Goal: Feedback & Contribution: Leave review/rating

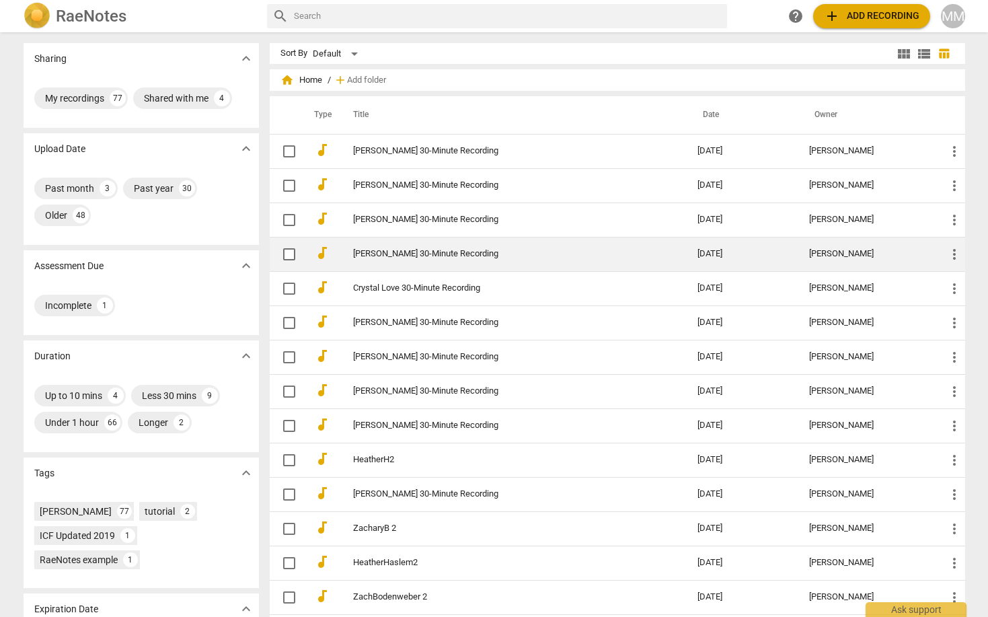
click at [389, 250] on link "[PERSON_NAME] 30-Minute Recording" at bounding box center [501, 254] width 296 height 10
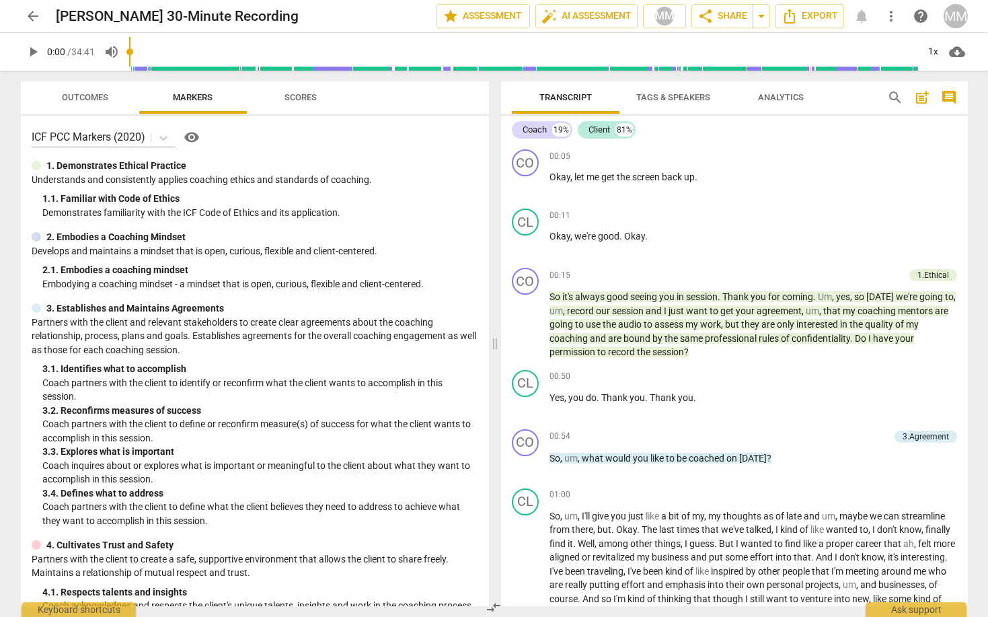
click at [98, 97] on span "Outcomes" at bounding box center [85, 97] width 46 height 10
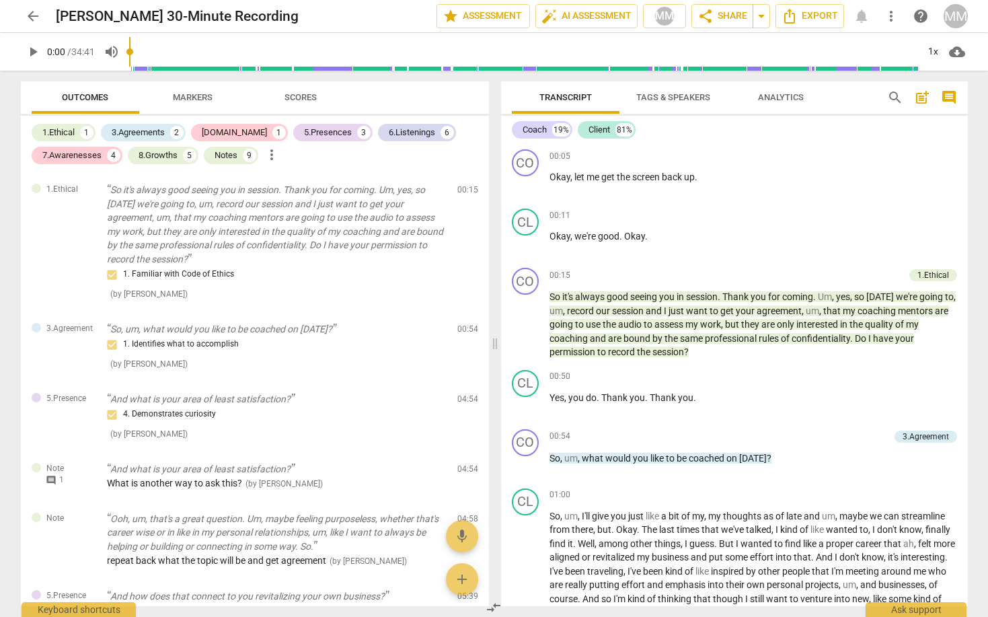
click at [32, 48] on span "play_arrow" at bounding box center [33, 52] width 16 height 16
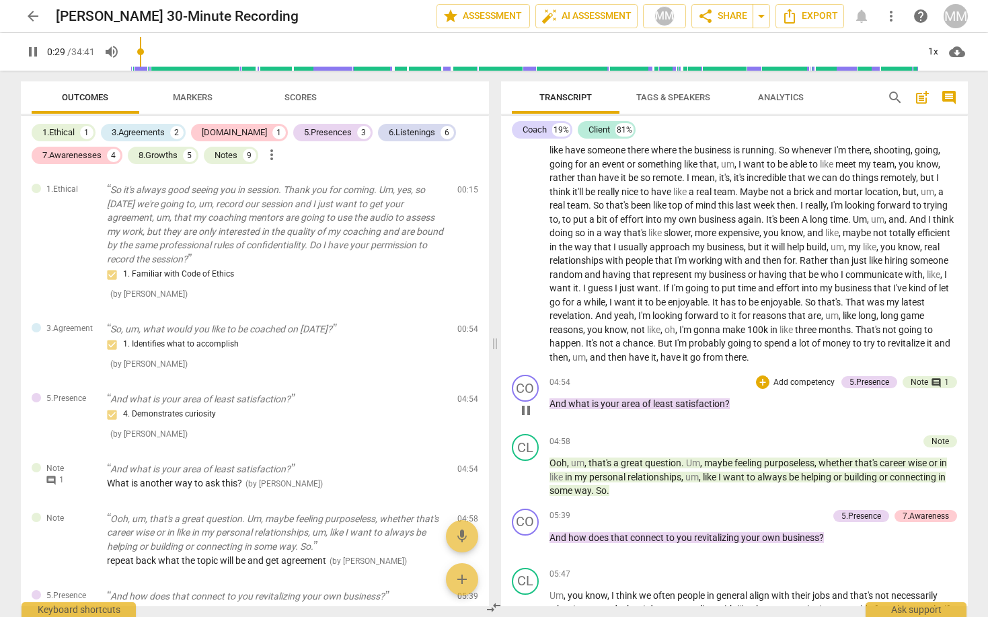
scroll to position [544, 0]
click at [919, 376] on div "Note" at bounding box center [918, 382] width 17 height 12
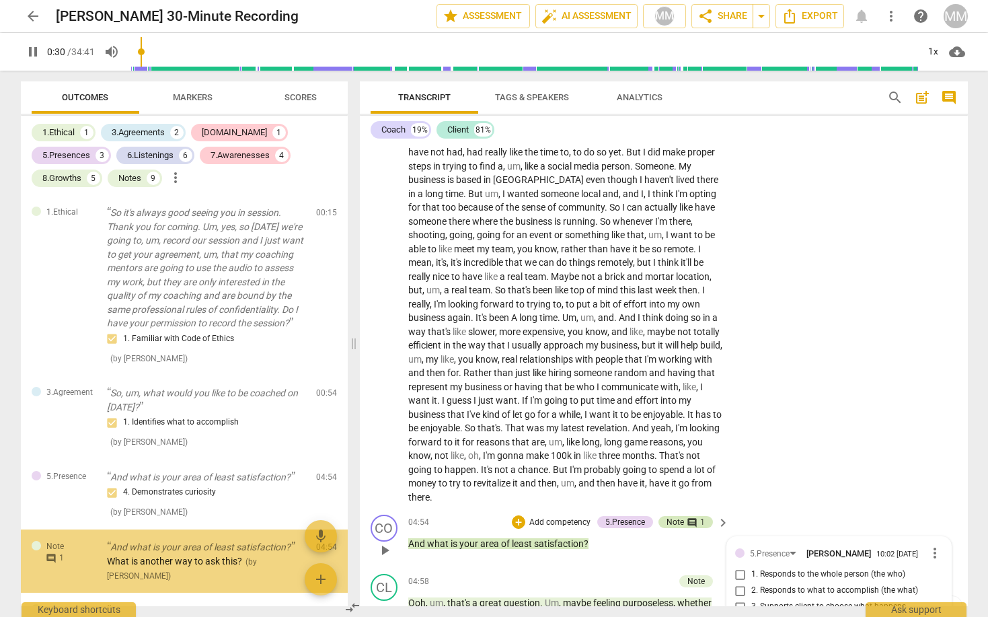
type input "31"
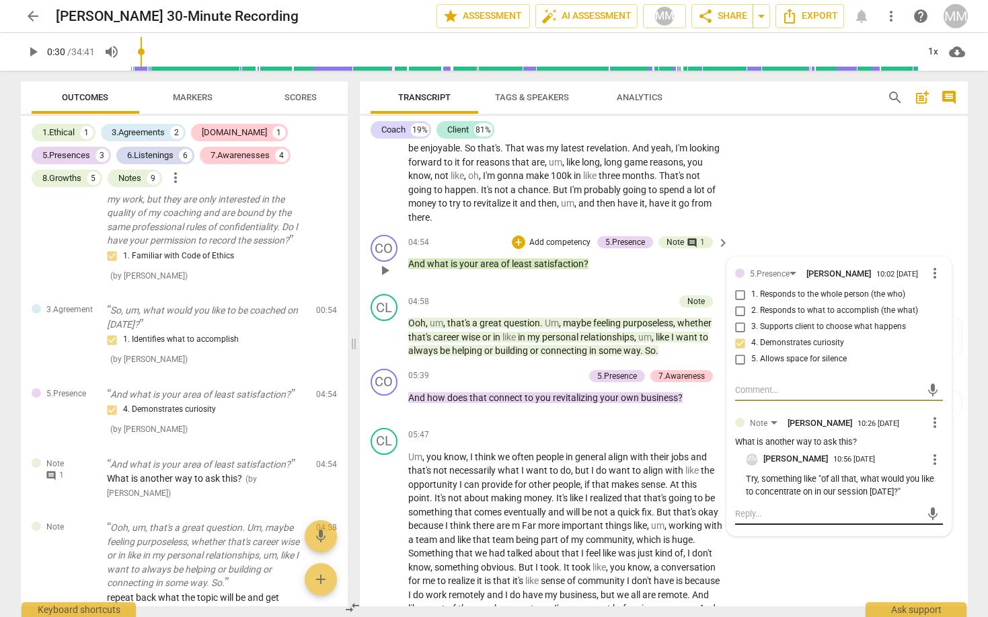
click at [757, 507] on textarea at bounding box center [828, 513] width 186 height 13
type textarea "I"
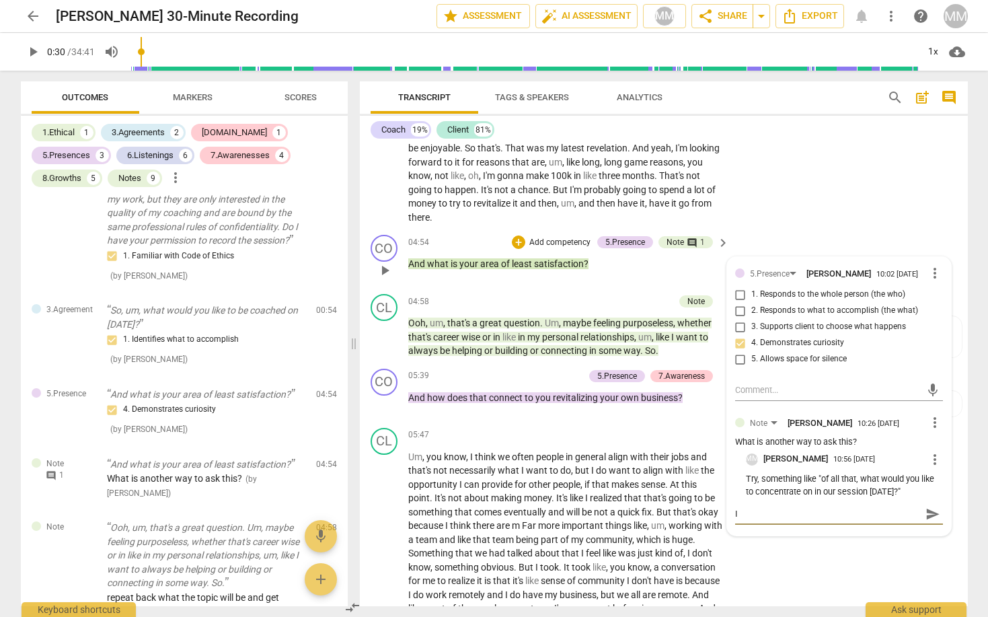
type textarea "I b"
type textarea "I be"
type textarea "I bel"
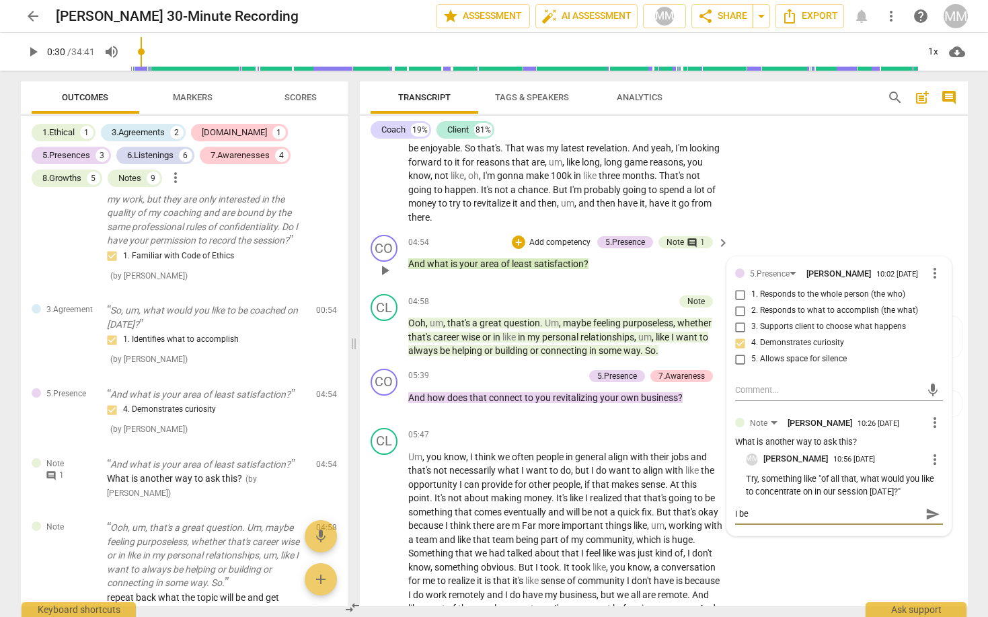
type textarea "I bel"
type textarea "I beli"
type textarea "I belie"
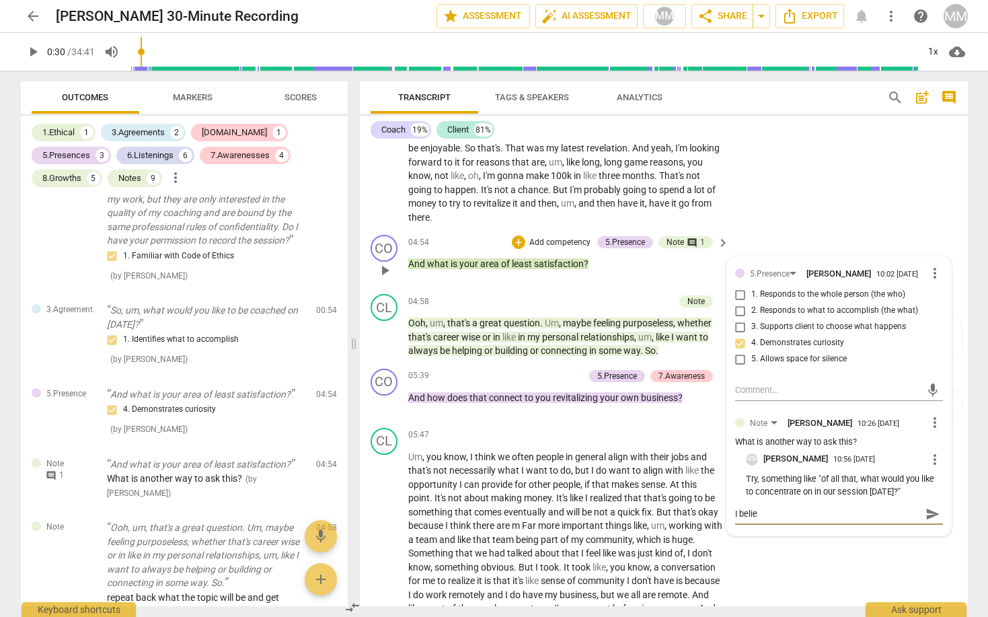
type textarea "I believ"
type textarea "I believe"
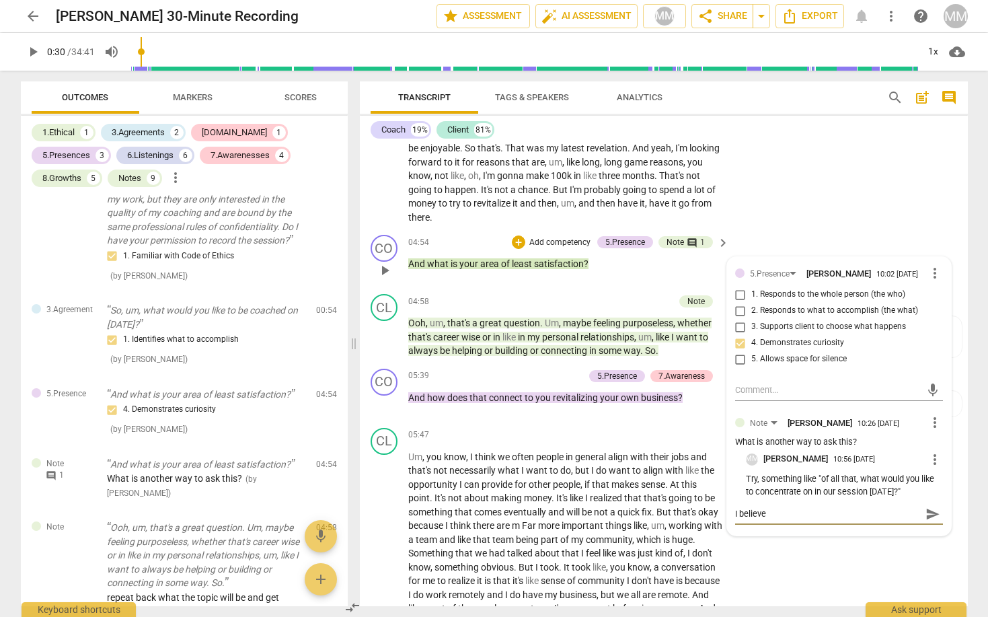
type textarea "I believe"
type textarea "I believe M"
type textarea "I believe [PERSON_NAME]"
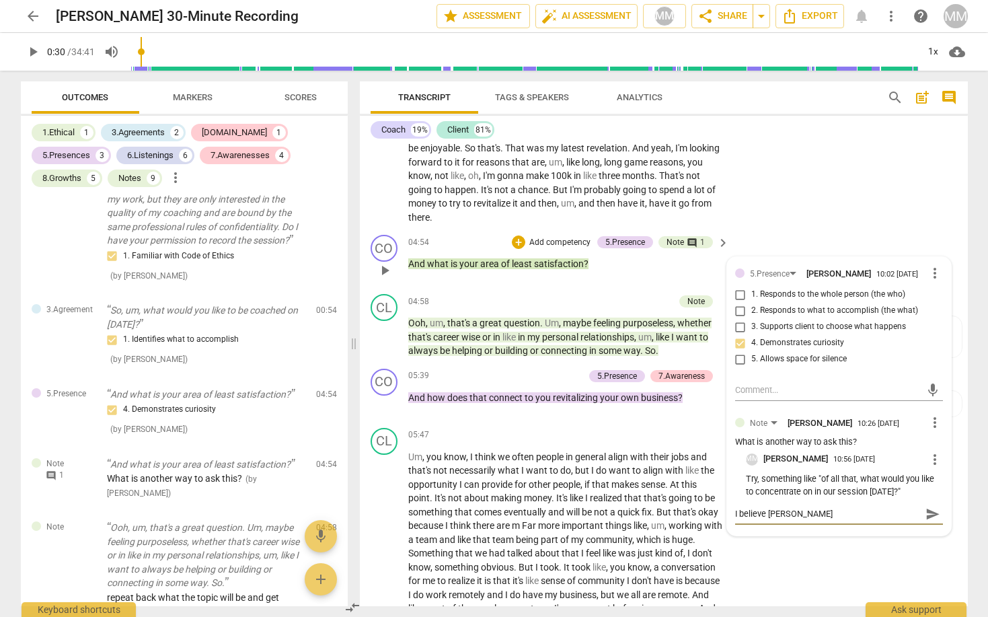
type textarea "I believe Mar"
type textarea "I believe Mart"
type textarea "I believe [PERSON_NAME]"
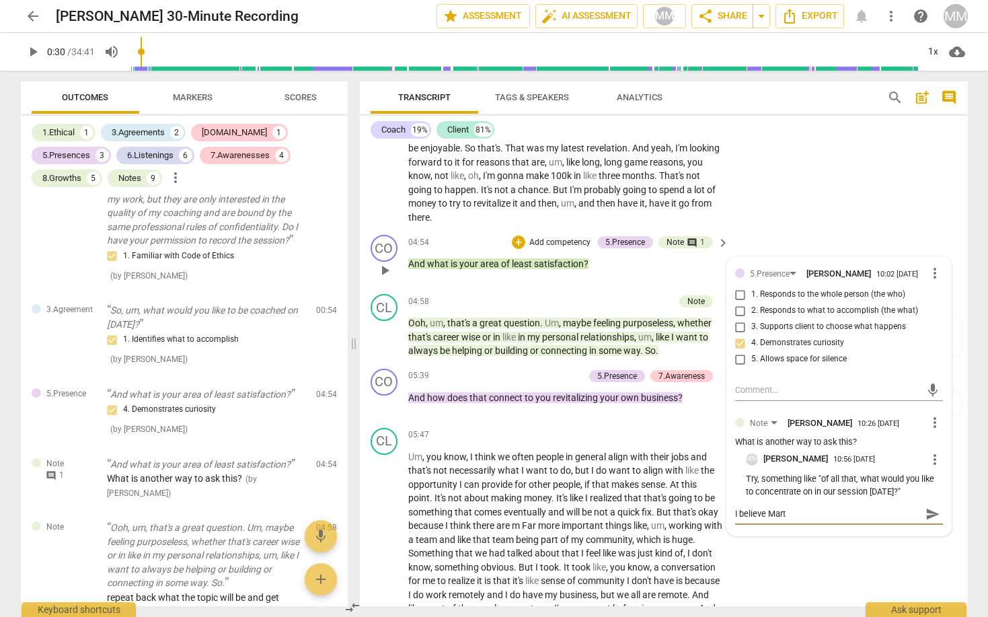
type textarea "I believe [PERSON_NAME]"
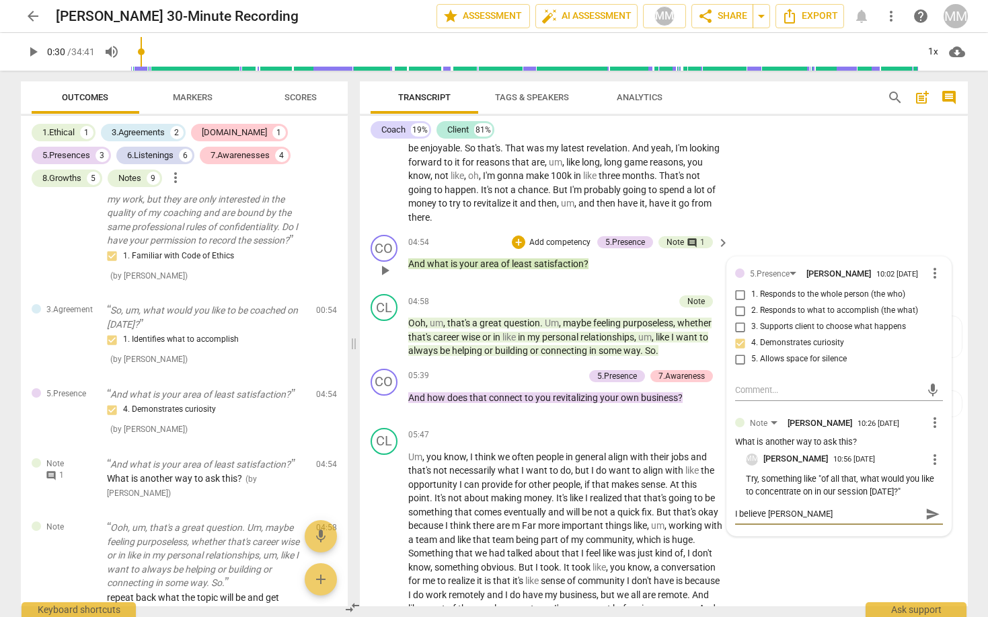
type textarea "I believe [PERSON_NAME]"
type textarea "I believe [PERSON_NAME] sa"
type textarea "I believe [PERSON_NAME]"
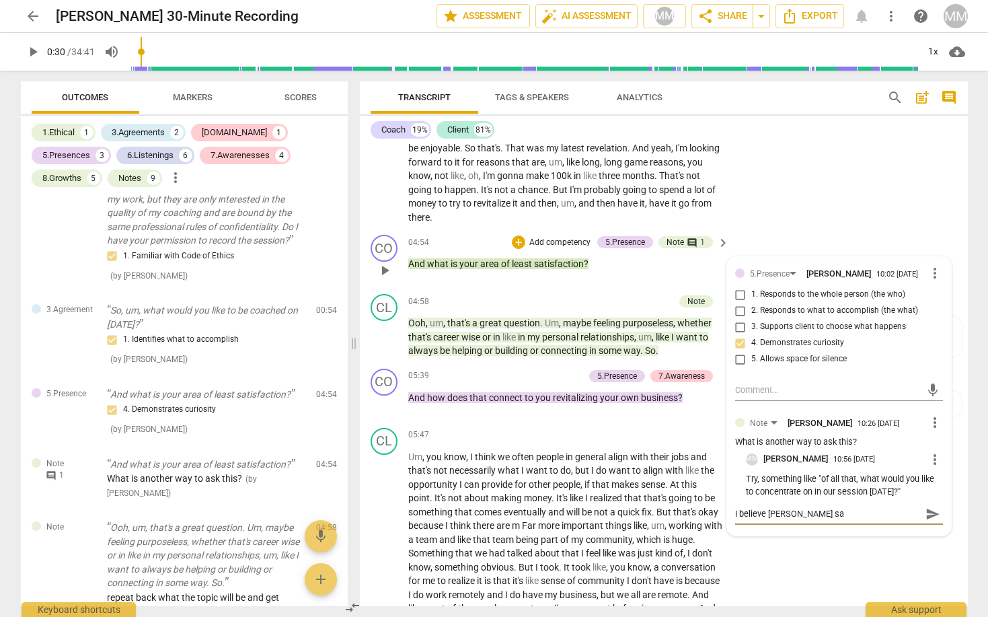
type textarea "I believe [PERSON_NAME]"
type textarea "I believe [PERSON_NAME] says"
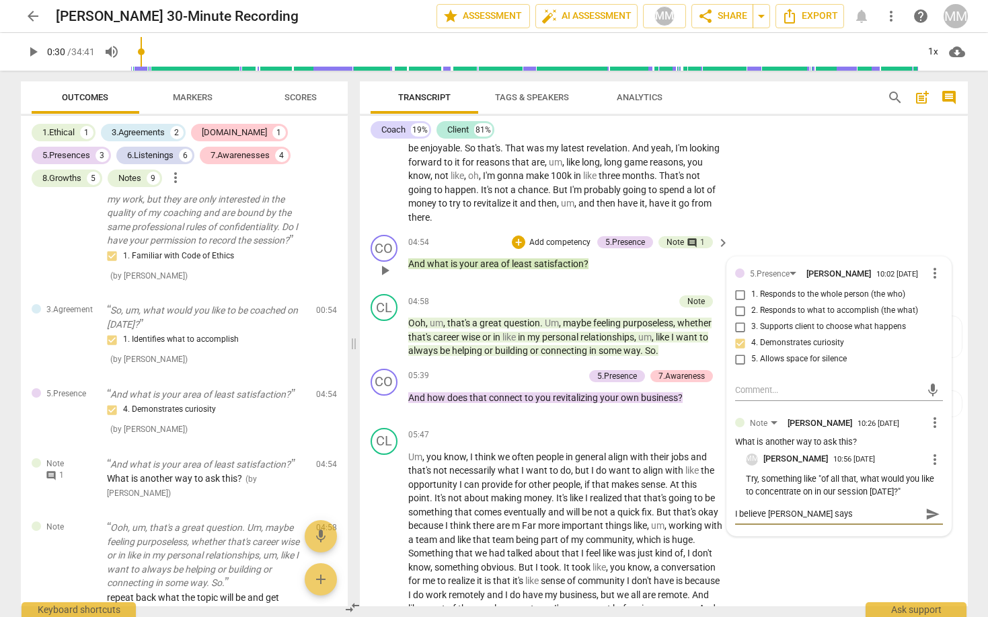
type textarea "I believe [PERSON_NAME] says s"
type textarea "I believe [PERSON_NAME] says sp"
type textarea "I believe [PERSON_NAME] says spe"
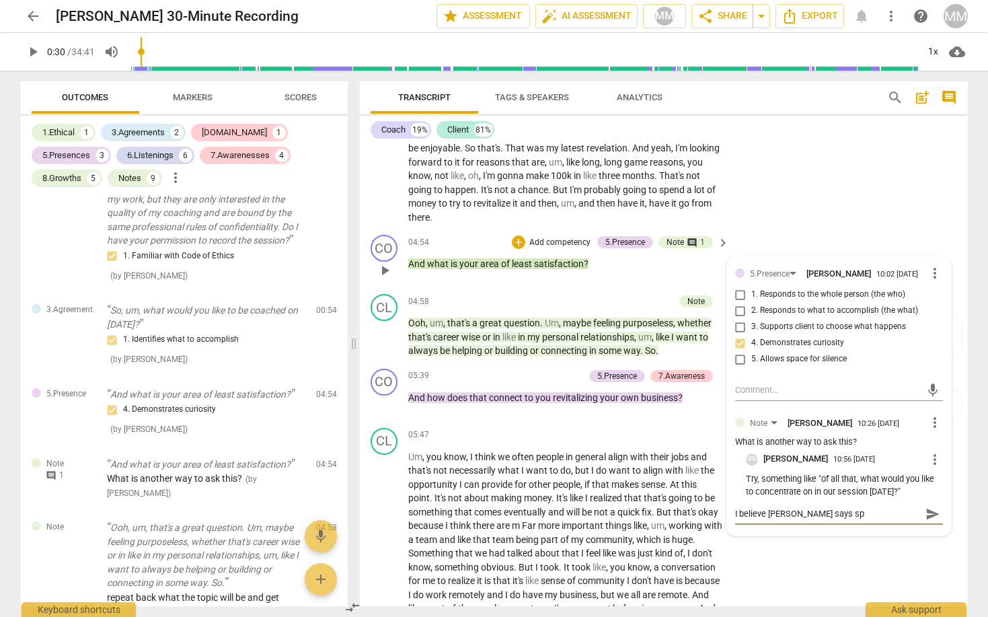
type textarea "I believe [PERSON_NAME] says spe"
type textarea "I believe [PERSON_NAME] says spec"
type textarea "I believe [PERSON_NAME] says speci"
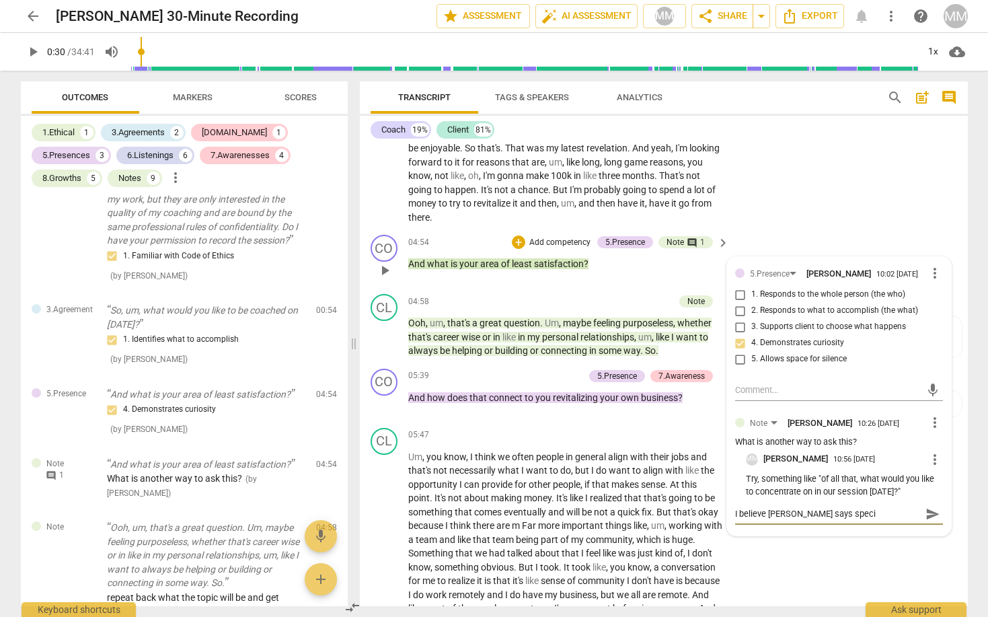
type textarea "I believe [PERSON_NAME] says specif"
type textarea "I believe [PERSON_NAME] says specifi"
type textarea "I believe [PERSON_NAME] says specific"
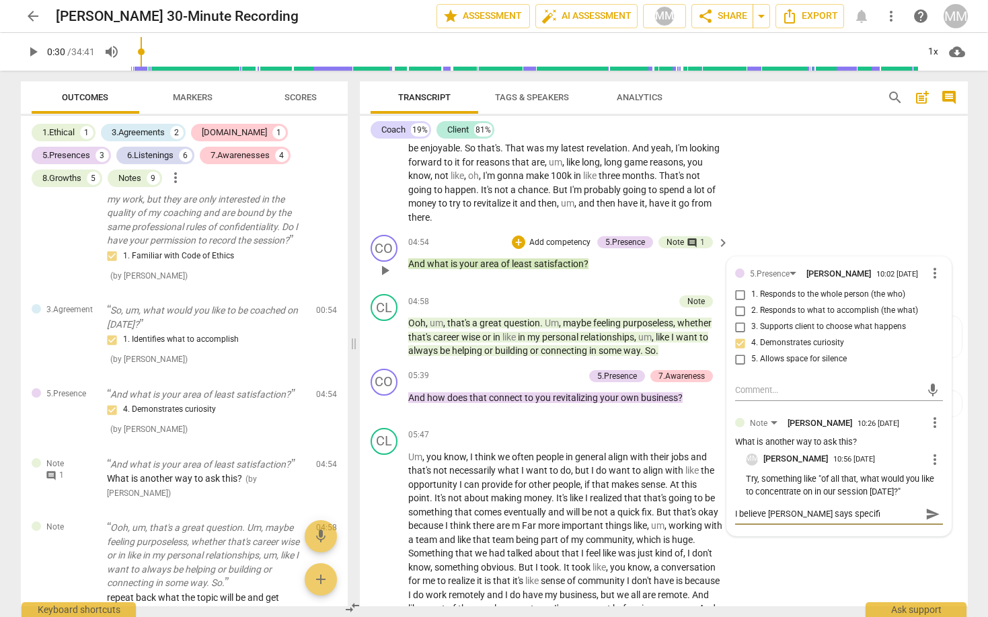
type textarea "I believe [PERSON_NAME] says specific"
type textarea "I believe [PERSON_NAME] says specifica"
type textarea "I believe [PERSON_NAME] says specifical"
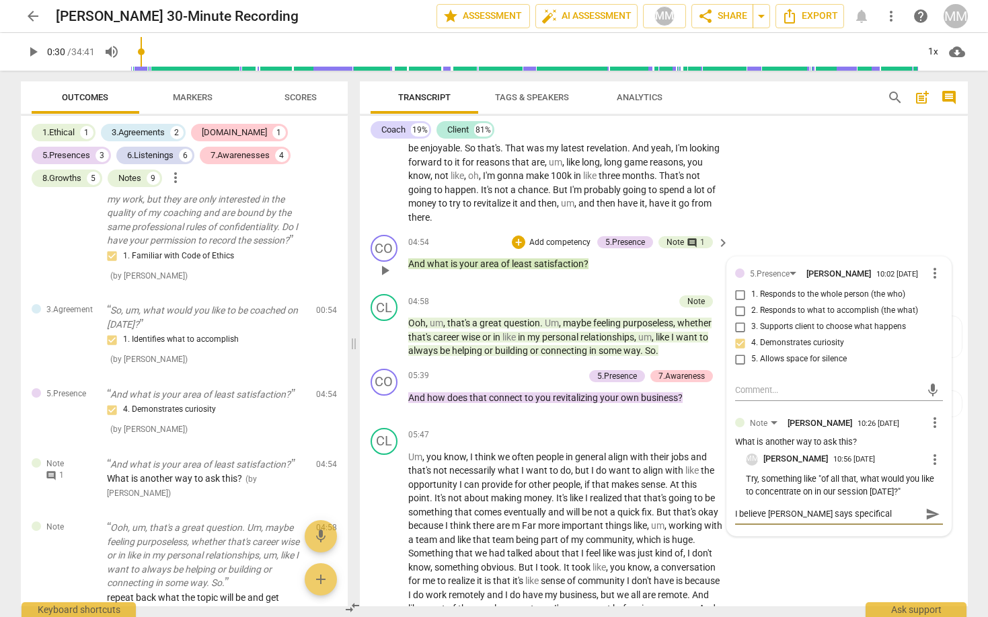
type textarea "I believe [PERSON_NAME] says specificall"
type textarea "I believe [PERSON_NAME] says specifically"
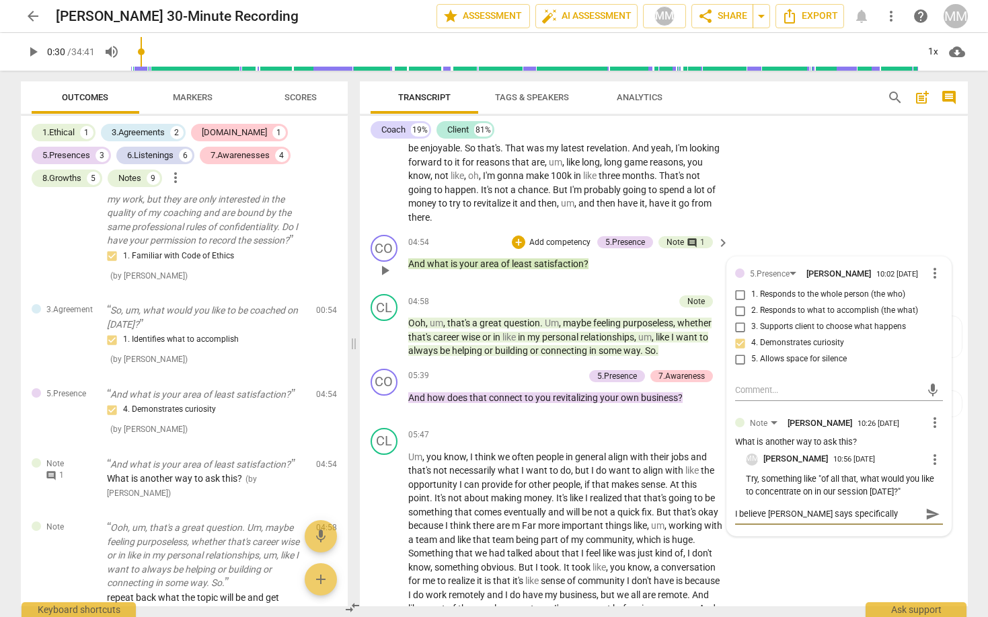
type textarea "I believe [PERSON_NAME] says specifically"
type textarea "I believe [PERSON_NAME] says specifically n"
type textarea "I believe [PERSON_NAME] says specifically no"
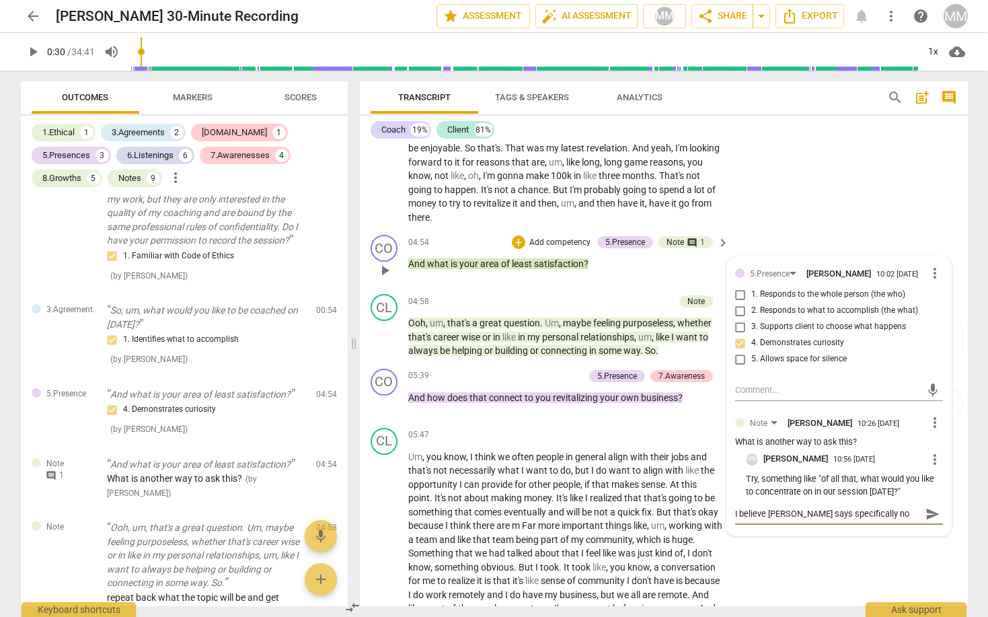
type textarea "I believe [PERSON_NAME] says specifically not"
type textarea "I believe [PERSON_NAME] says specifically not t"
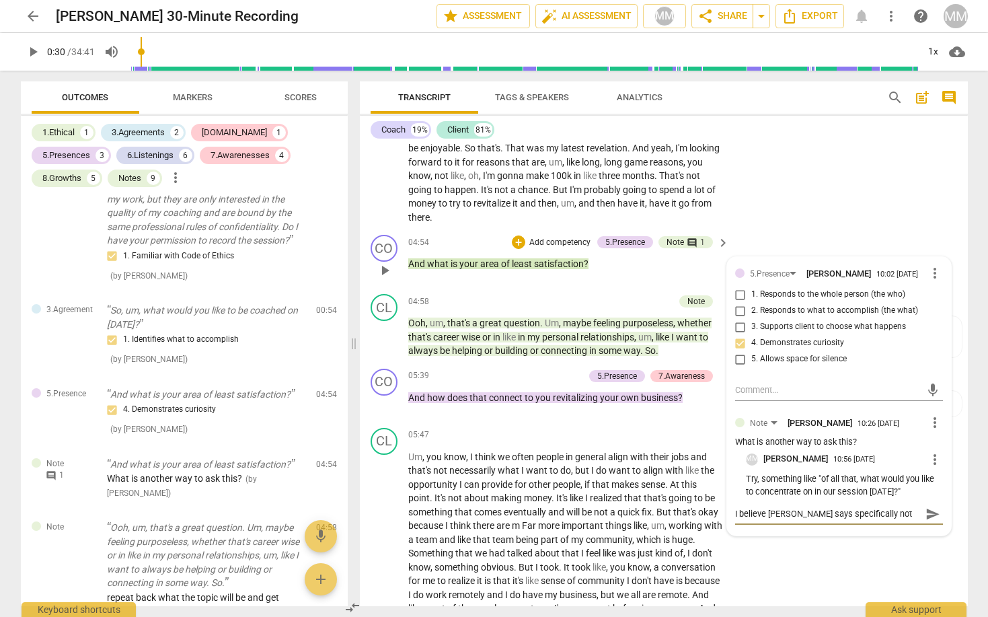
type textarea "I believe [PERSON_NAME] says specifically not t"
type textarea "I believe [PERSON_NAME] says specifically not to"
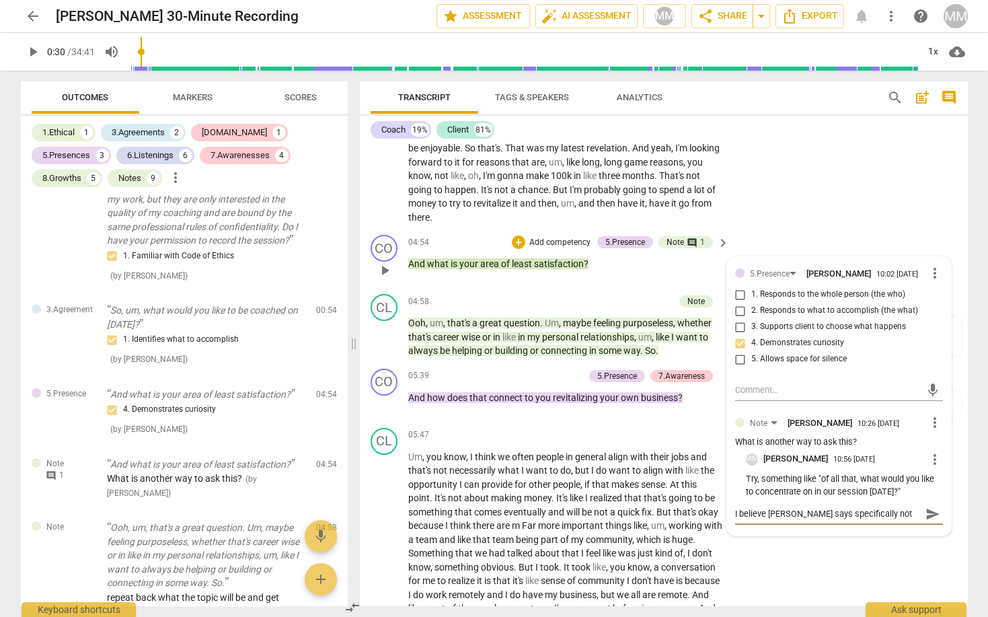
type textarea "I believe [PERSON_NAME] says specifically not to s"
type textarea "I believe [PERSON_NAME] says specifically not to sa"
type textarea "I believe [PERSON_NAME] says specifically not to say"
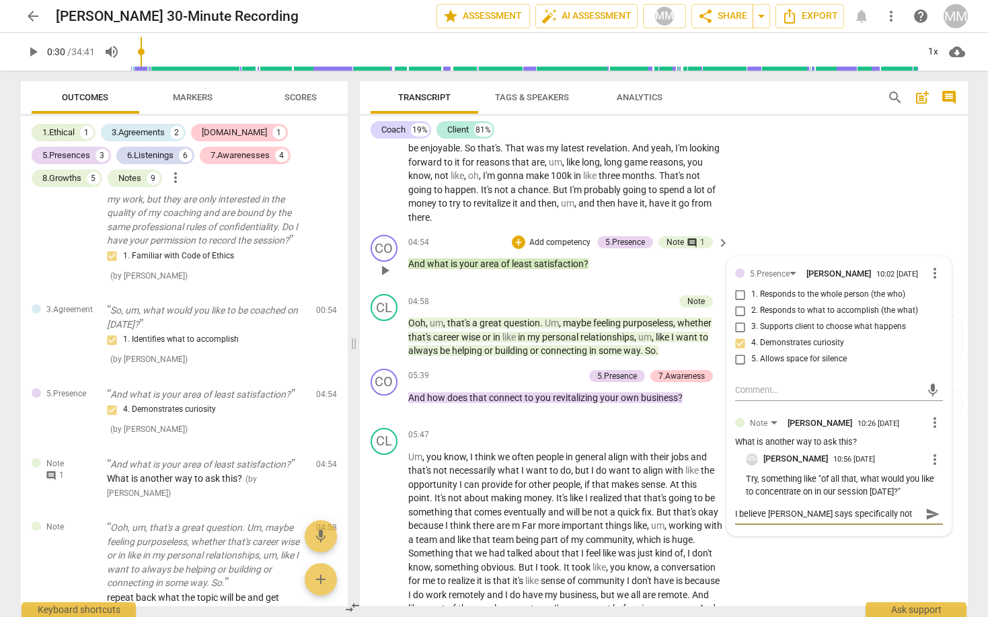
type textarea "I believe [PERSON_NAME] says specifically not to say"
type textarea "I believe [PERSON_NAME] says specifically not to say ""
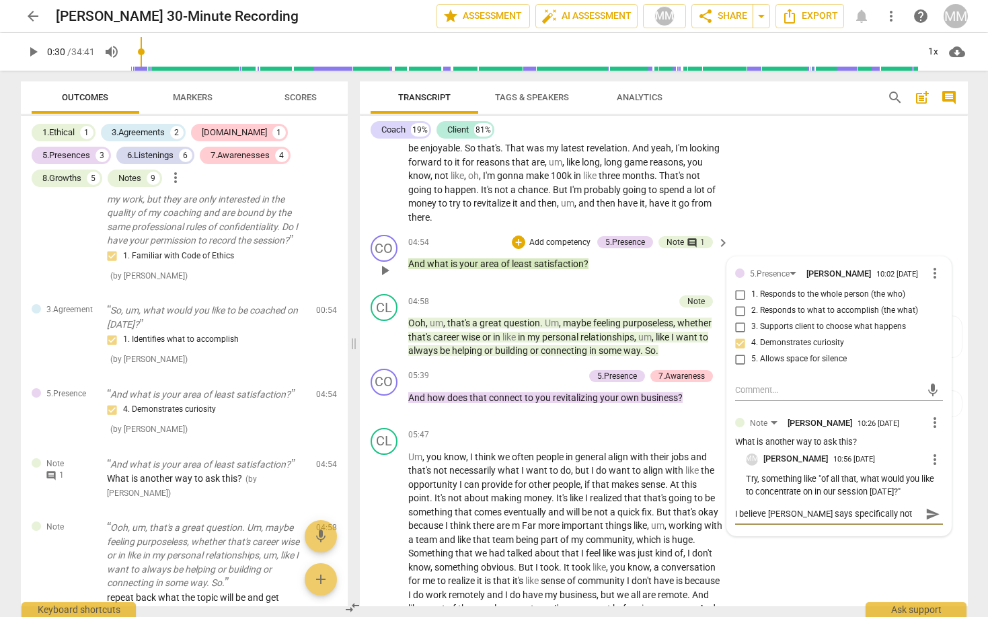
type textarea "I believe [PERSON_NAME] says specifically not to say "w"
type textarea "I believe [PERSON_NAME] says specifically not to say "wh"
type textarea "I believe [PERSON_NAME] says specifically not to say "wha"
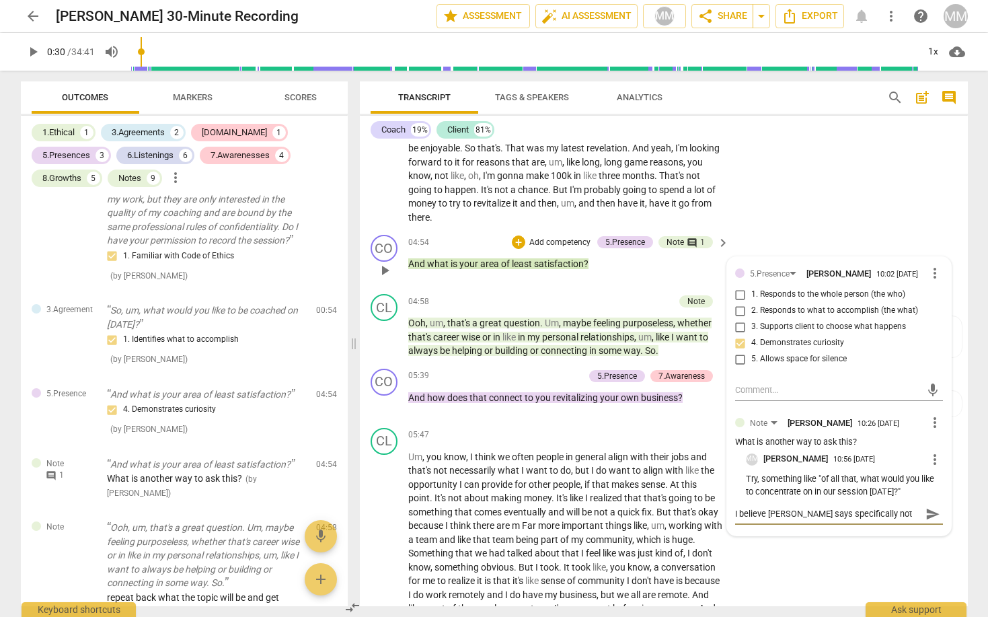
type textarea "I believe [PERSON_NAME] says specifically not to say "wha"
type textarea "I believe [PERSON_NAME] says specifically not to say "what"
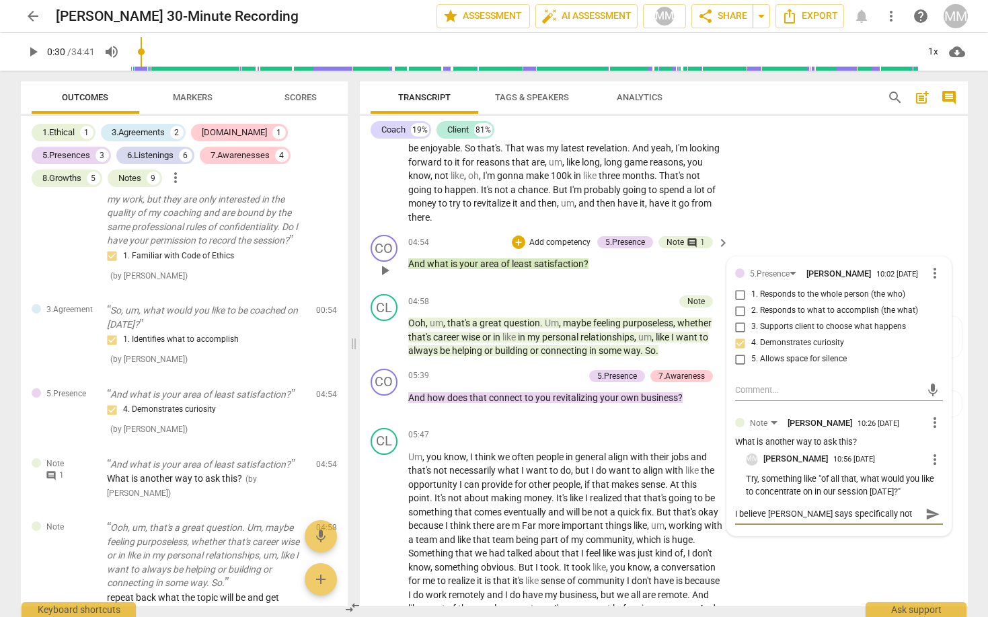
type textarea "I believe [PERSON_NAME] says specifically not to say "what i"
type textarea "I believe [PERSON_NAME] says specifically not to say "what is"
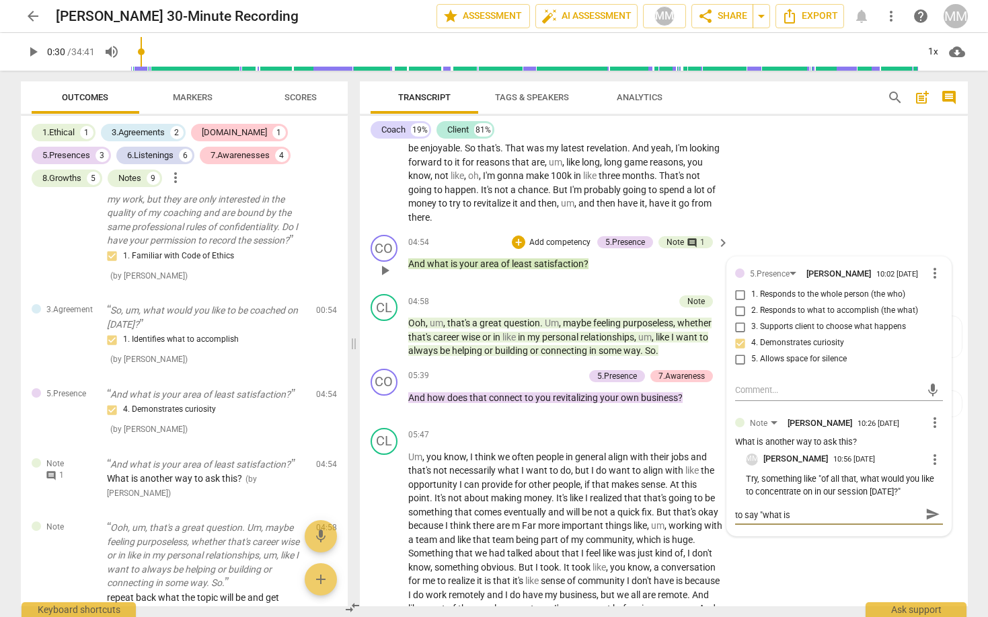
type textarea "I believe [PERSON_NAME] says specifically not to say "what is"
type textarea "I believe [PERSON_NAME] says specifically not to say "what is y"
type textarea "I believe [PERSON_NAME] says specifically not to say "what is yo"
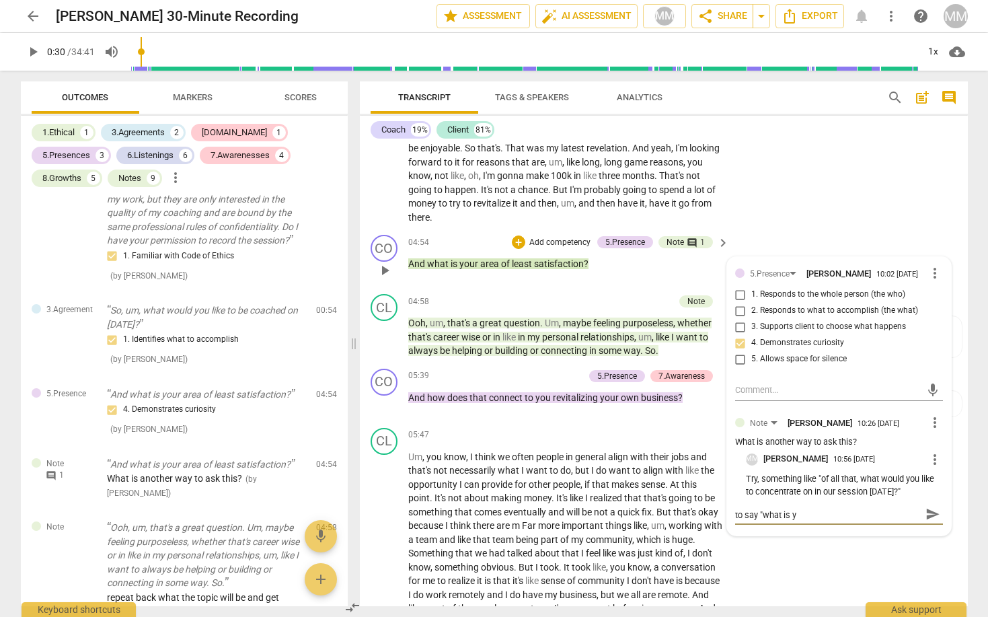
type textarea "I believe [PERSON_NAME] says specifically not to say "what is yo"
type textarea "I believe [PERSON_NAME] says specifically not to say "what is you"
type textarea "I believe [PERSON_NAME] says specifically not to say "what is your"
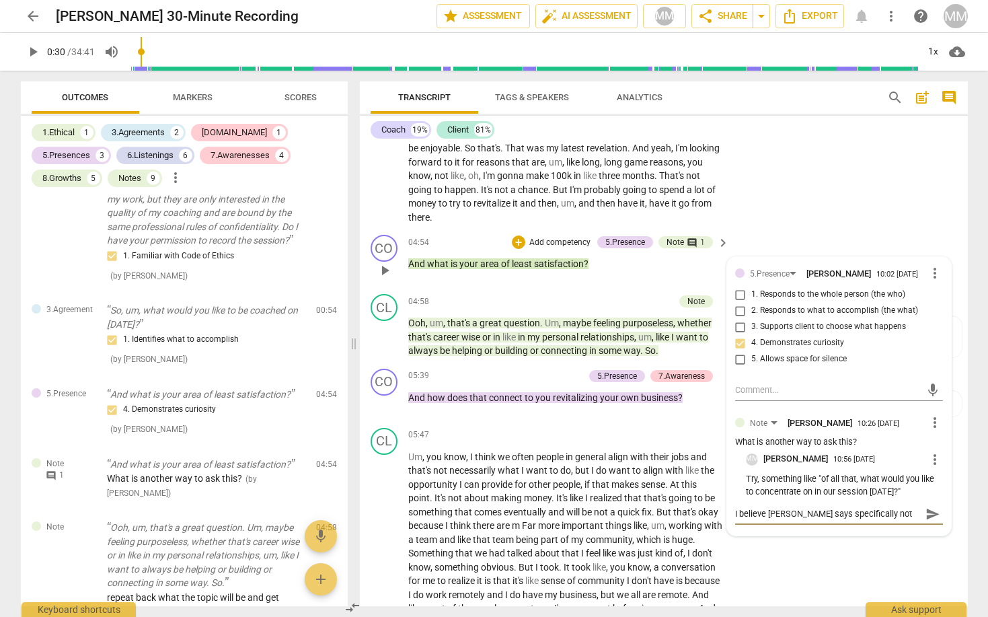
type textarea "I believe [PERSON_NAME] says specifically not to say "what is your"
type textarea "I believe [PERSON_NAME] says specifically not to say "what is your a"
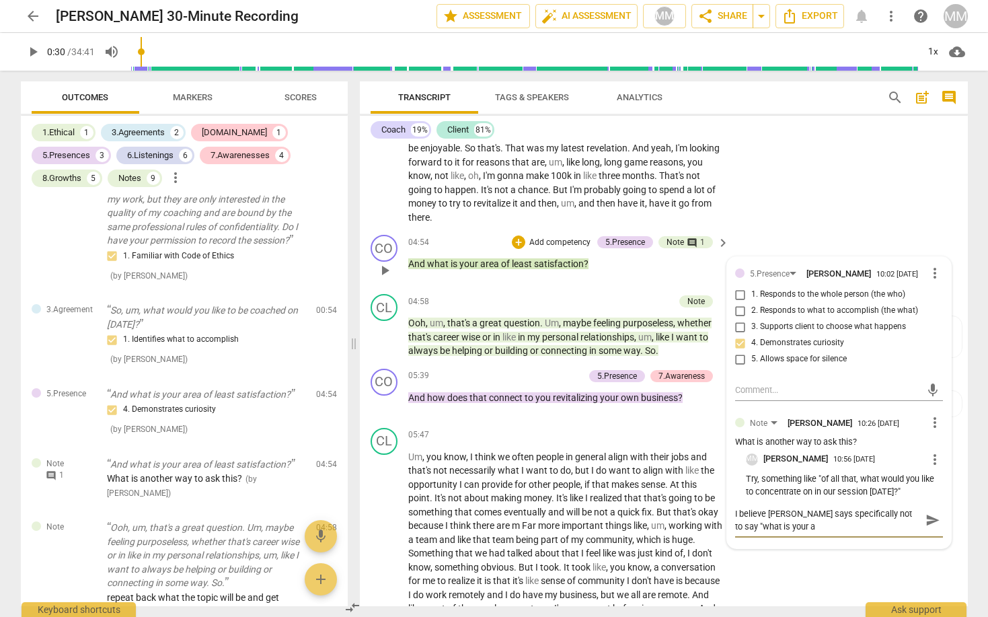
type textarea "I believe [PERSON_NAME] says specifically not to say "what is your ar"
type textarea "I believe [PERSON_NAME] says specifically not to say "what is your are"
type textarea "I believe [PERSON_NAME] says specifically not to say "what is your area"
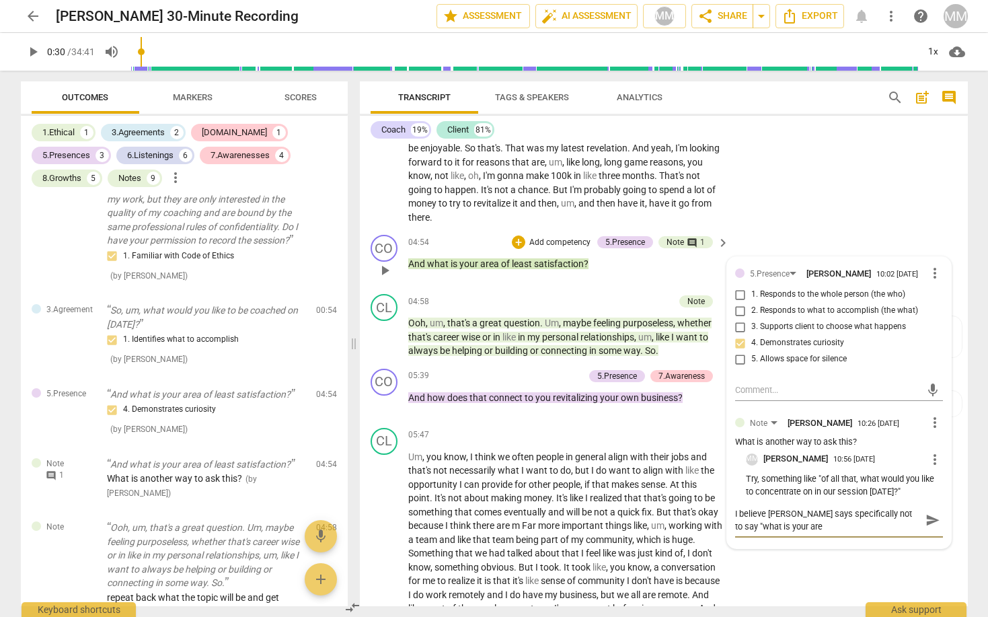
type textarea "I believe [PERSON_NAME] says specifically not to say "what is your area"
type textarea "I believe [PERSON_NAME] says specifically not to say "what is your area o"
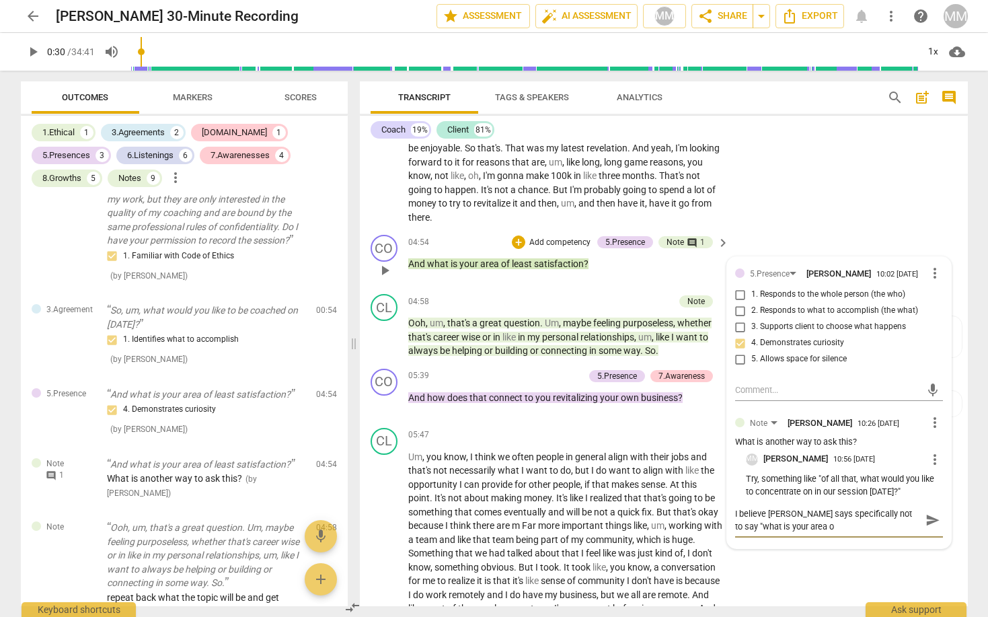
type textarea "I believe [PERSON_NAME] says specifically not to say "what is your area of"
type textarea "I believe [PERSON_NAME] says specifically not to say "what is your area of l"
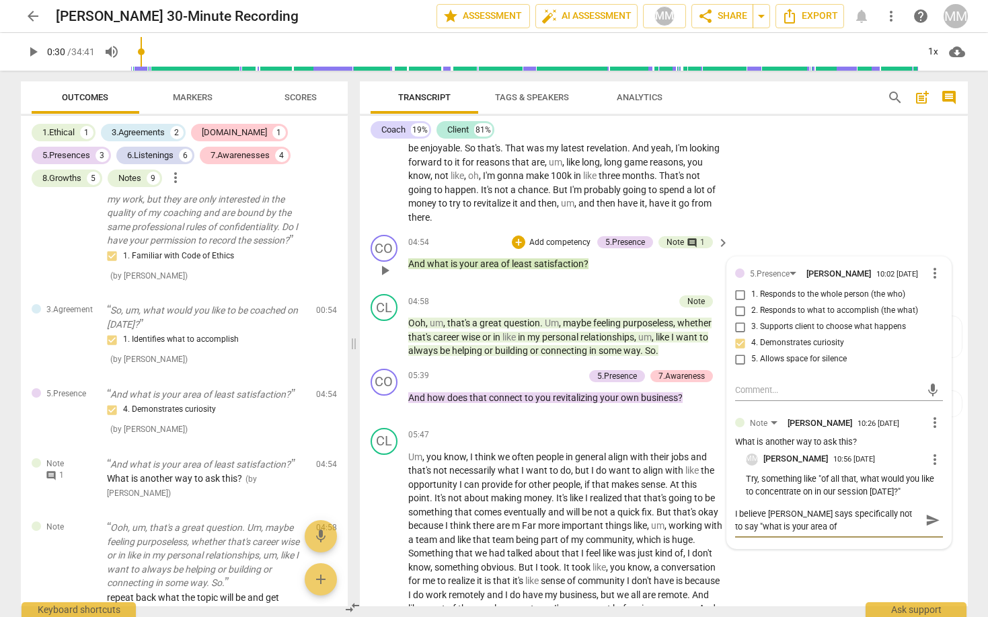
type textarea "I believe [PERSON_NAME] says specifically not to say "what is your area of l"
type textarea "I believe [PERSON_NAME] says specifically not to say "what is your area of le"
type textarea "I believe [PERSON_NAME] says specifically not to say "what is your area of lea"
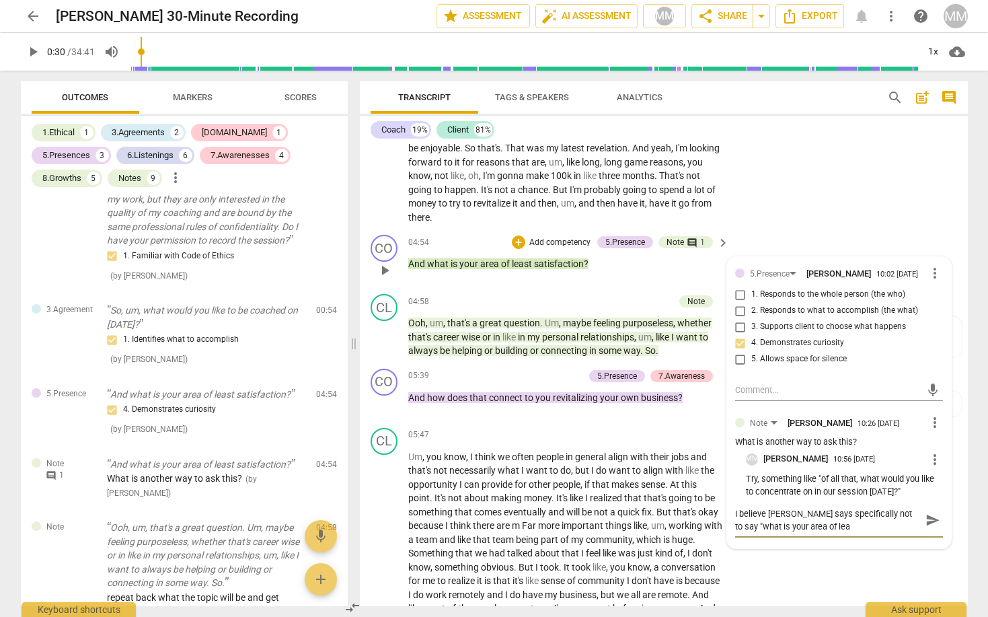
type textarea "I believe [PERSON_NAME] says specifically not to say "what is your area of leas"
type textarea "I believe [PERSON_NAME] says specifically not to say "what is your area of least"
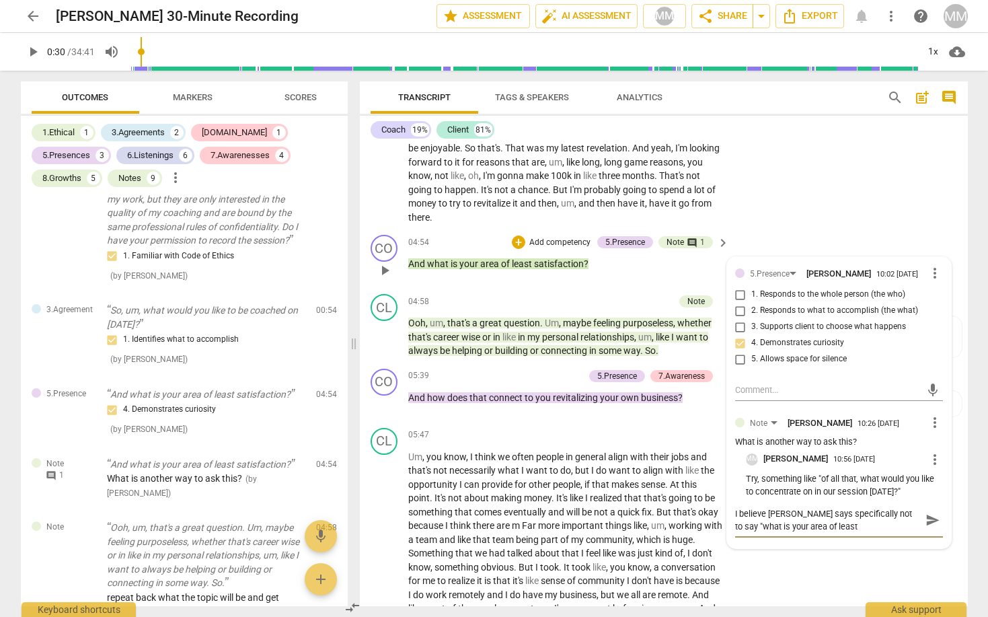
type textarea "I believe [PERSON_NAME] says specifically not to say "what is your area of least"
type textarea "I believe [PERSON_NAME] says specifically not to say "what is your area of leas…"
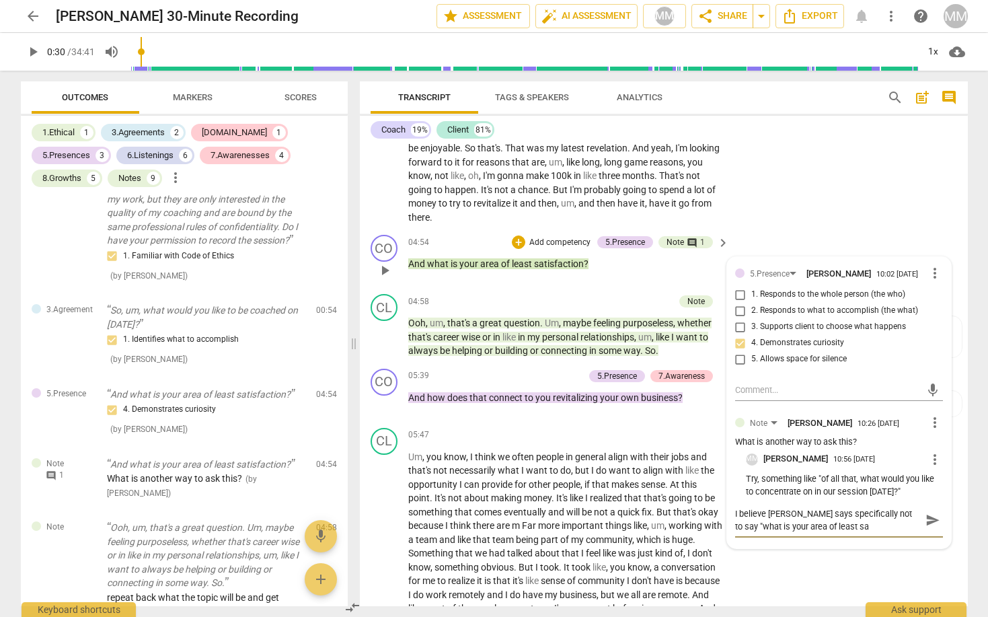
type textarea "I believe [PERSON_NAME] says specifically not to say "what is your area of leas…"
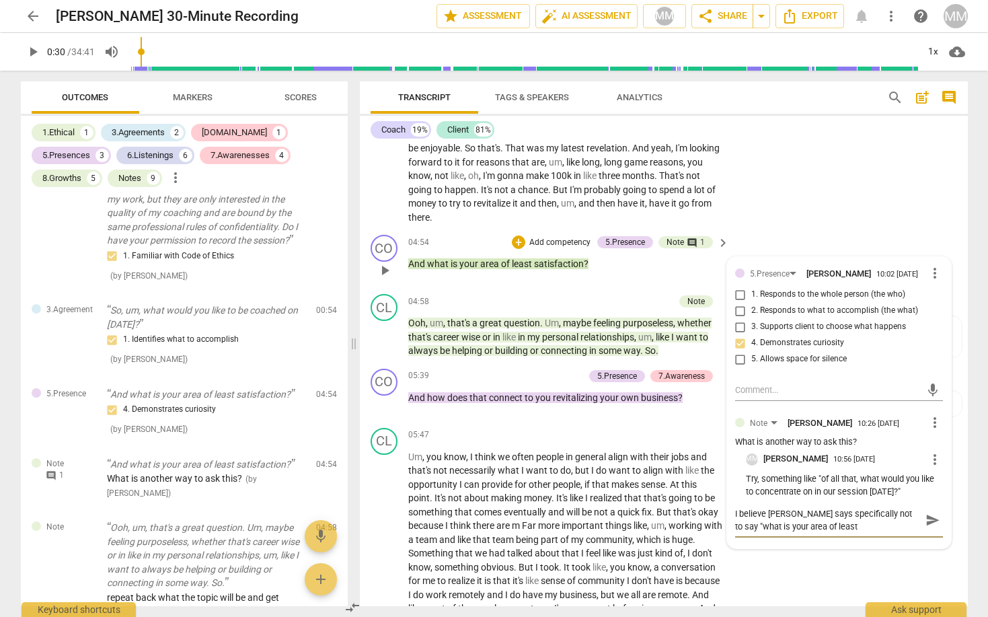
type textarea "I believe [PERSON_NAME] says specifically not to say "what is your area of leas…"
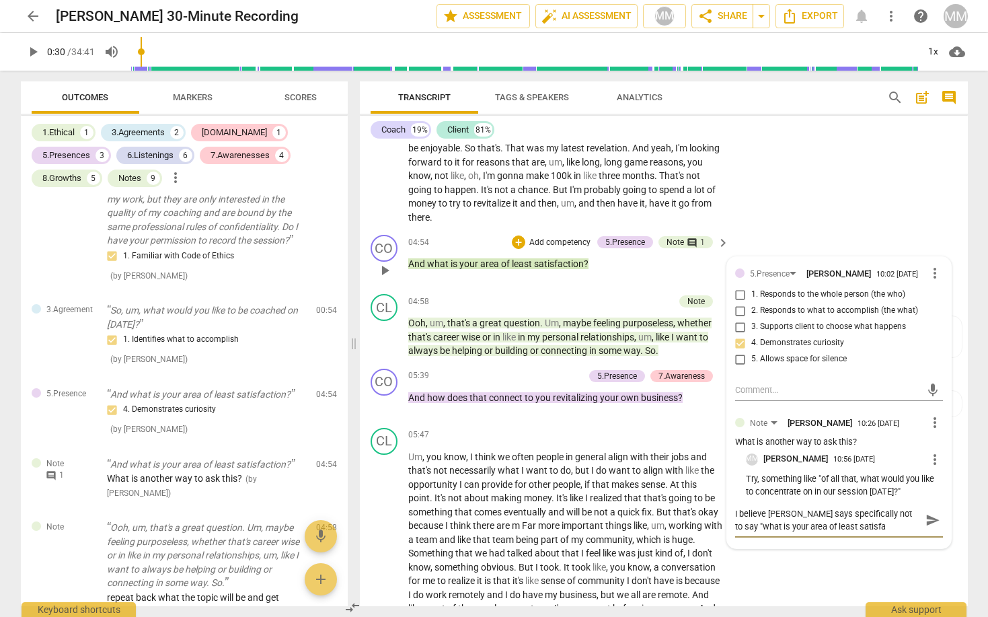
type textarea "I believe [PERSON_NAME] says specifically not to say "what is your area of leas…"
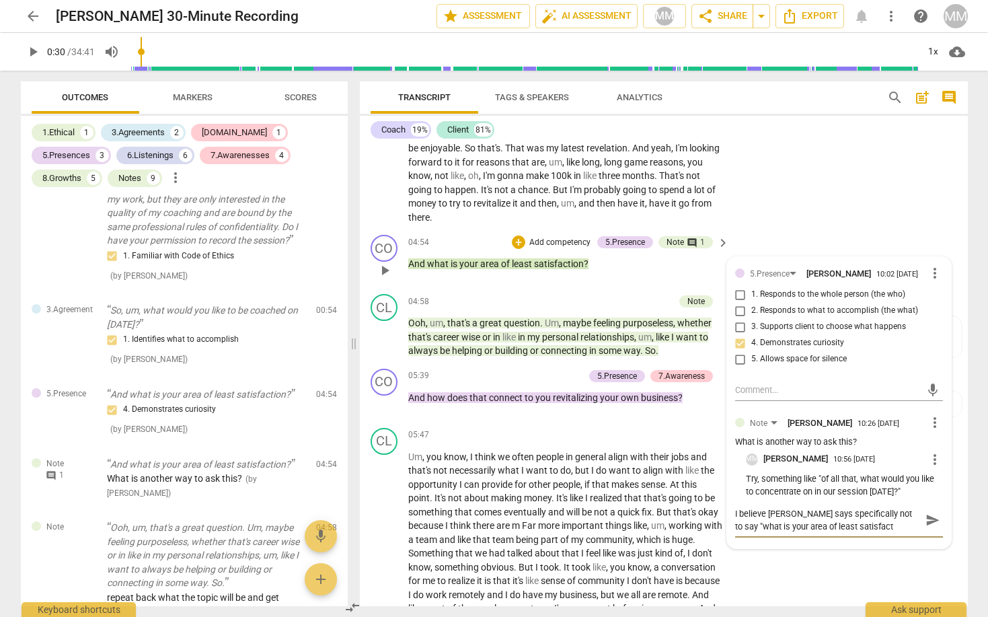
type textarea "I believe [PERSON_NAME] says specifically not to say "what is your area of leas…"
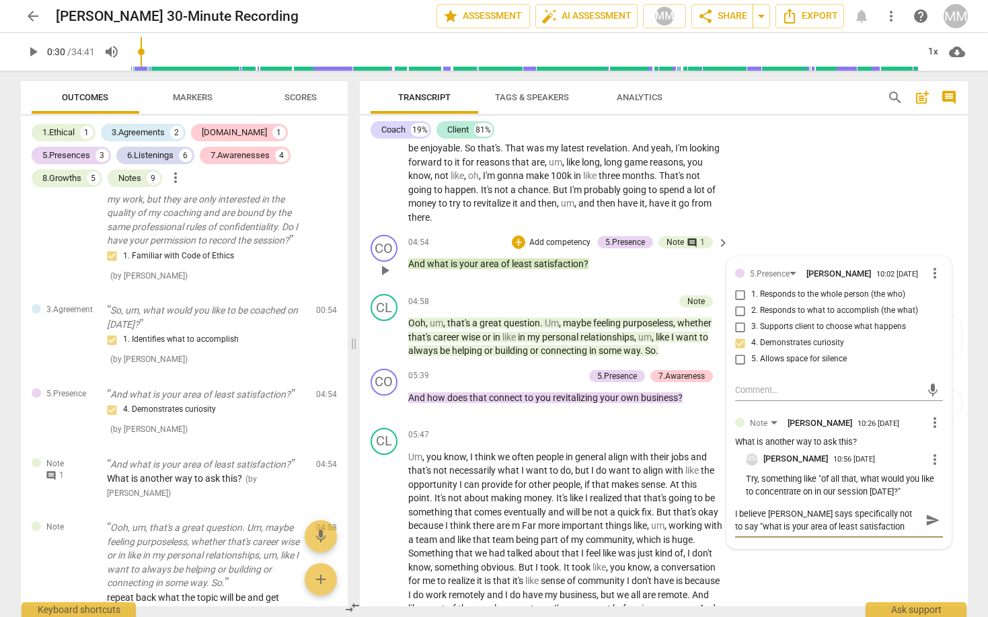
type textarea "I believe [PERSON_NAME] says specifically not to say "what is your area of leas…"
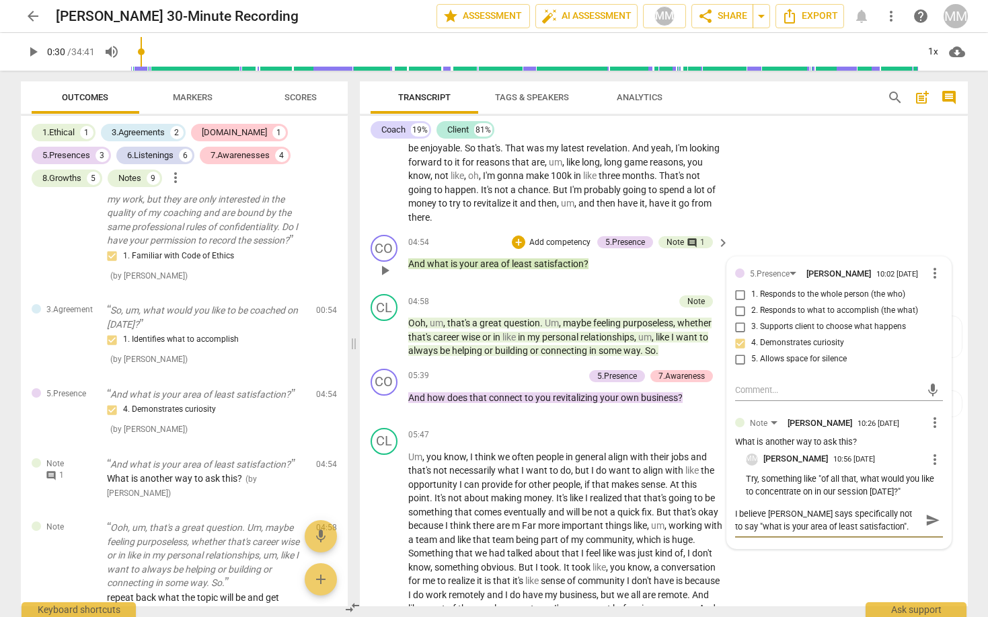
type textarea "I believe [PERSON_NAME] says specifically not to say "what is your area of leas…"
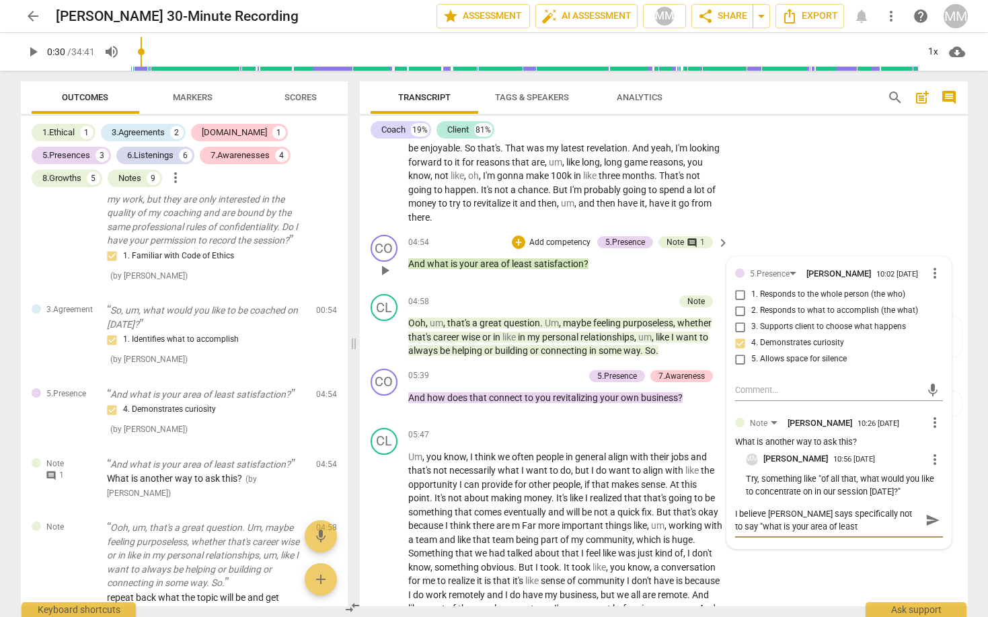
type textarea "I believe [PERSON_NAME] says specifically not to say "what is your area of leas…"
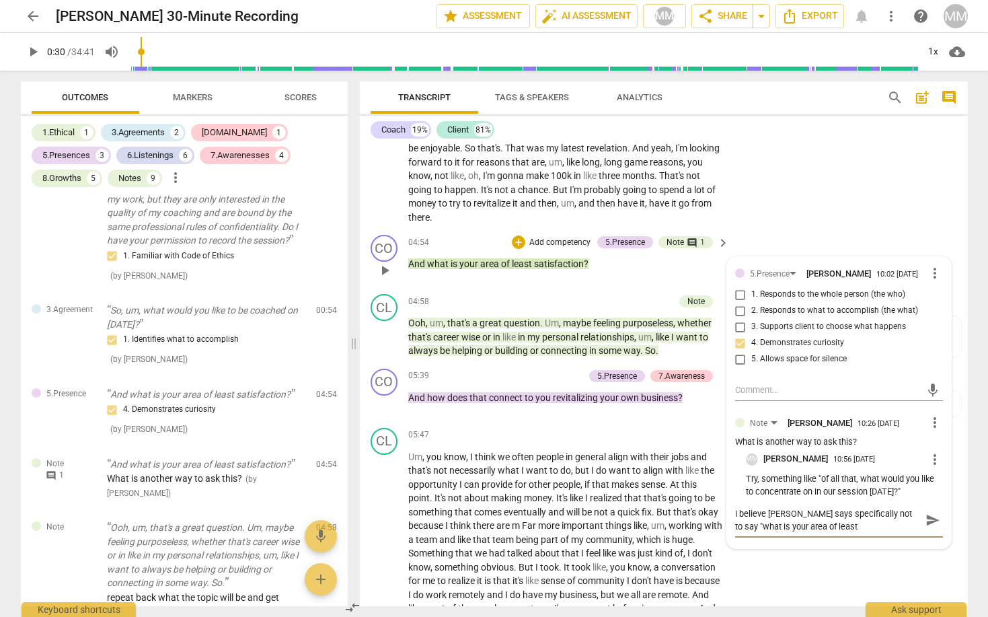
type textarea "I believe [PERSON_NAME] says specifically not to say "what is your area of leas…"
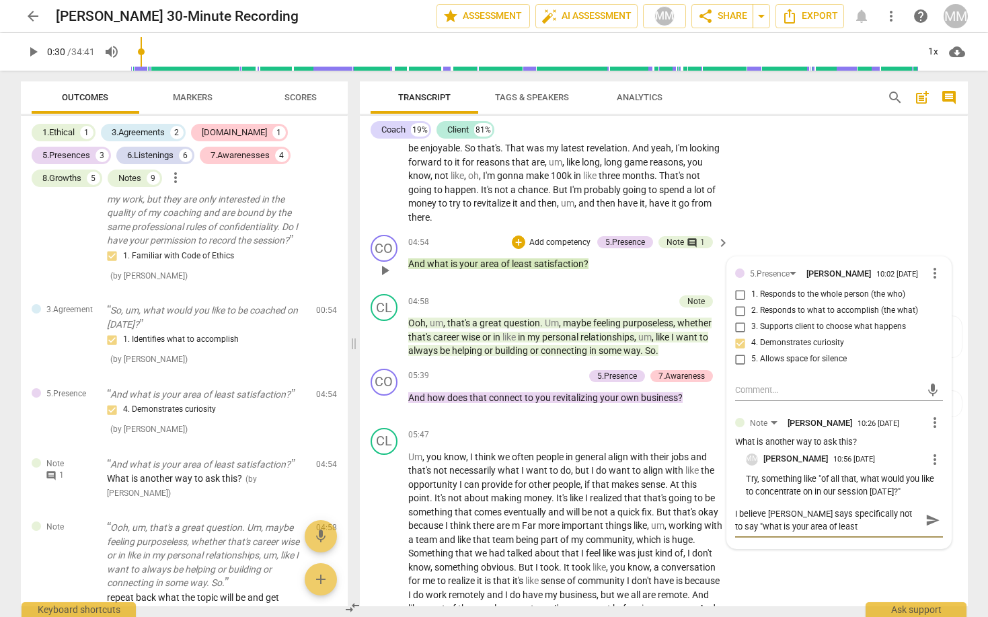
type textarea "I believe [PERSON_NAME] says specifically not to say "what is your area of leas…"
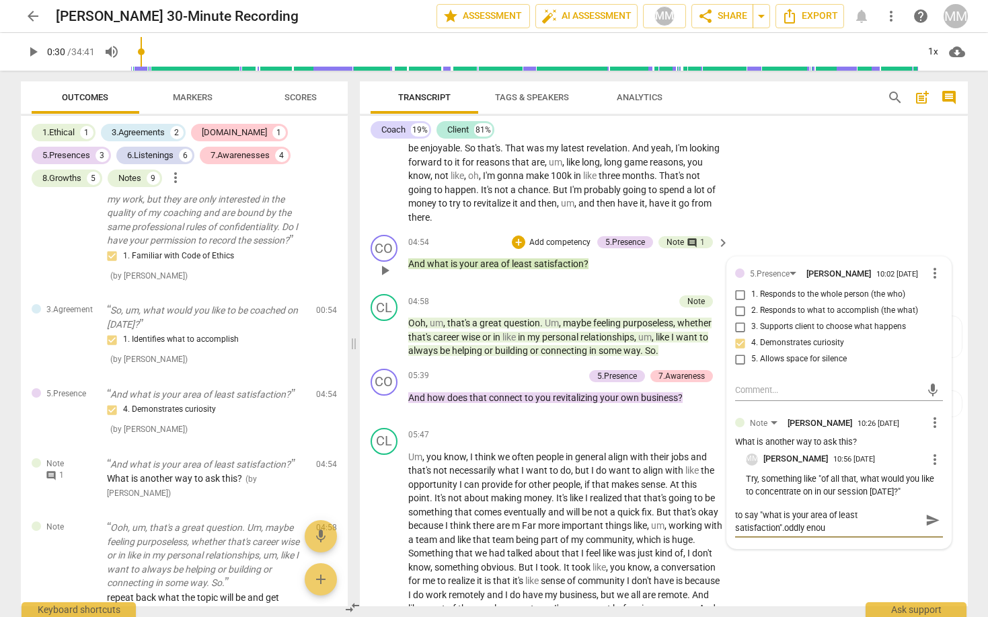
type textarea "I believe [PERSON_NAME] says specifically not to say "what is your area of leas…"
click at [925, 512] on span "send" at bounding box center [932, 519] width 15 height 15
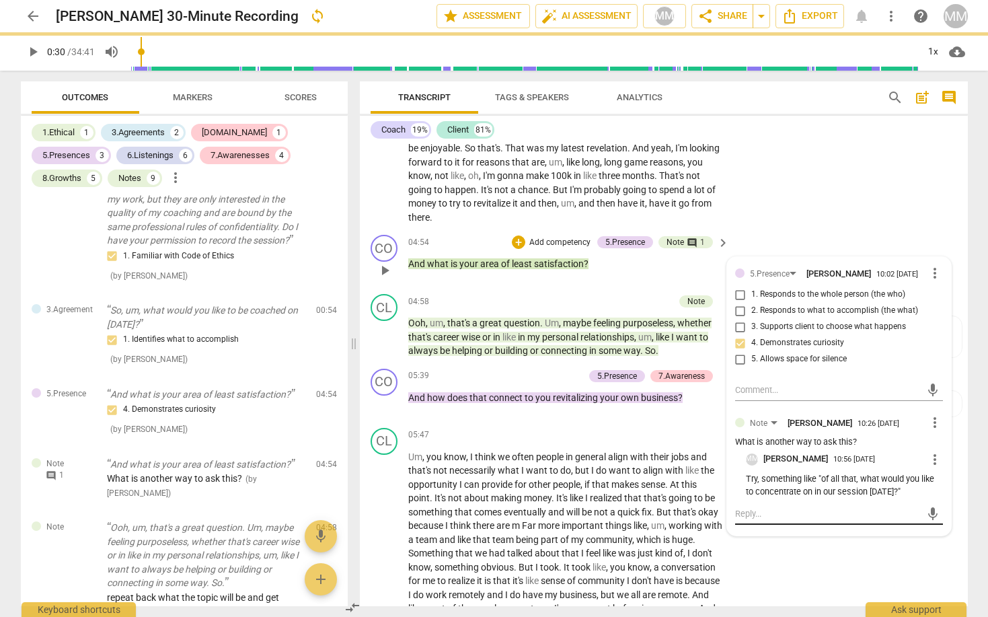
scroll to position [0, 0]
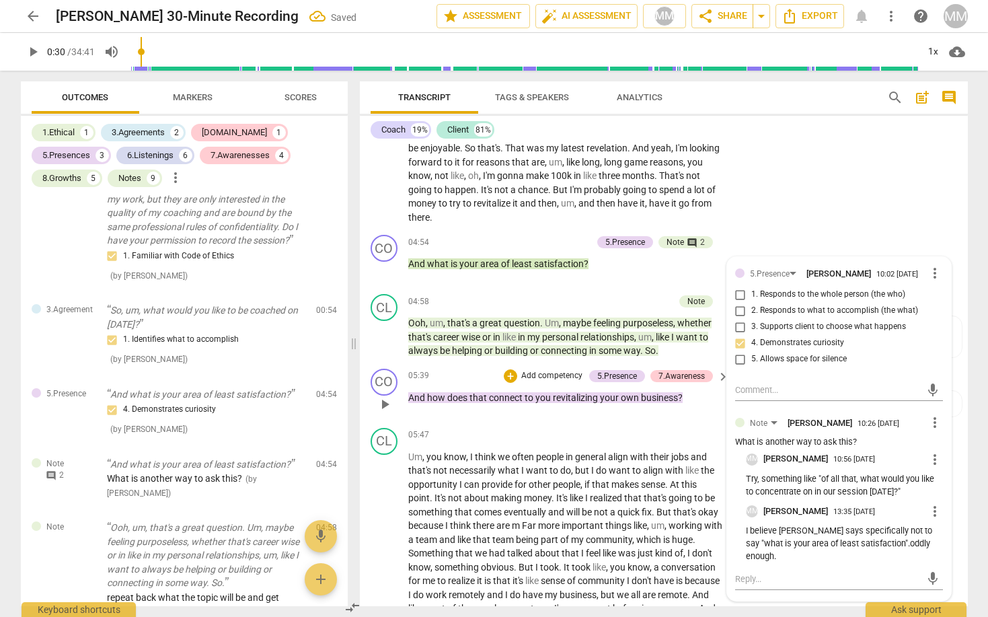
click at [525, 399] on div "05:39 + Add competency 5.Presence 7.Awareness keyboard_arrow_right And how does…" at bounding box center [569, 392] width 323 height 48
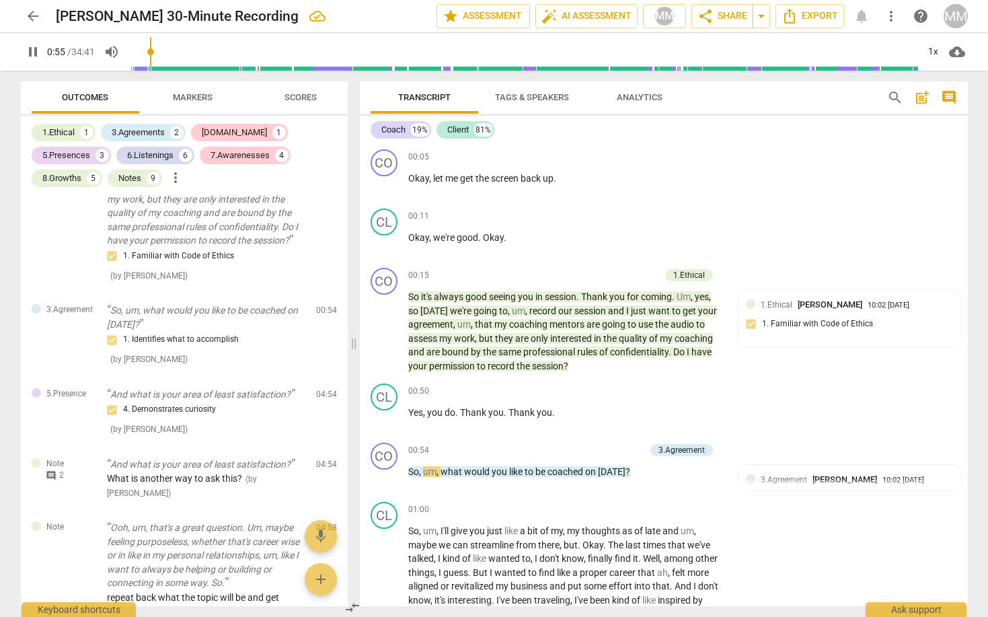
click at [32, 48] on span "pause" at bounding box center [33, 52] width 16 height 16
click at [31, 15] on span "arrow_back" at bounding box center [33, 16] width 16 height 16
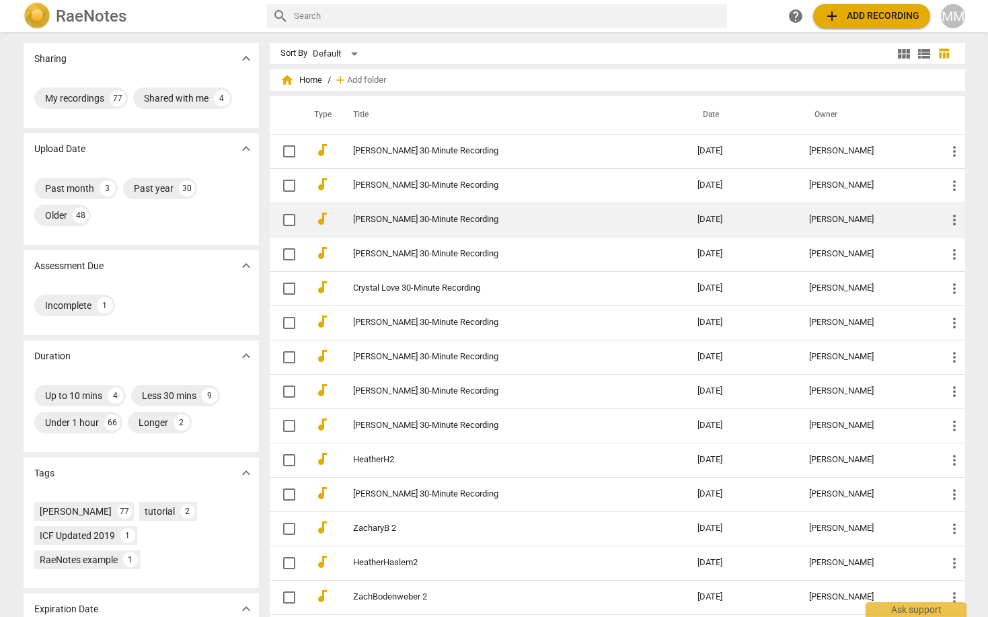
click at [373, 214] on link "[PERSON_NAME] 30-Minute Recording" at bounding box center [501, 219] width 296 height 10
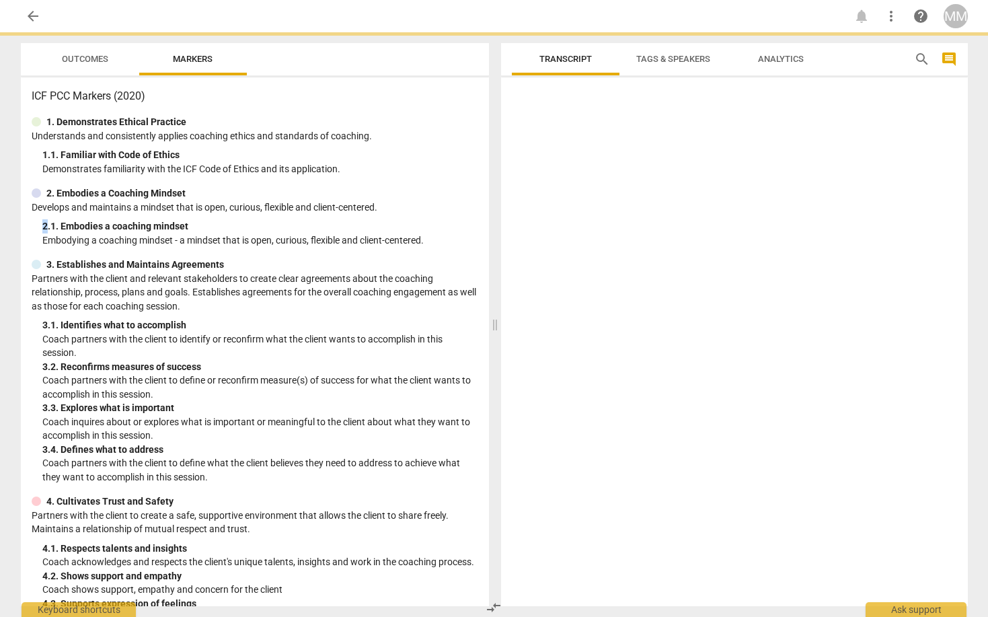
click at [373, 214] on div "2. Embodies a Coaching Mindset Develops and maintains a mindset that is open, c…" at bounding box center [255, 216] width 446 height 61
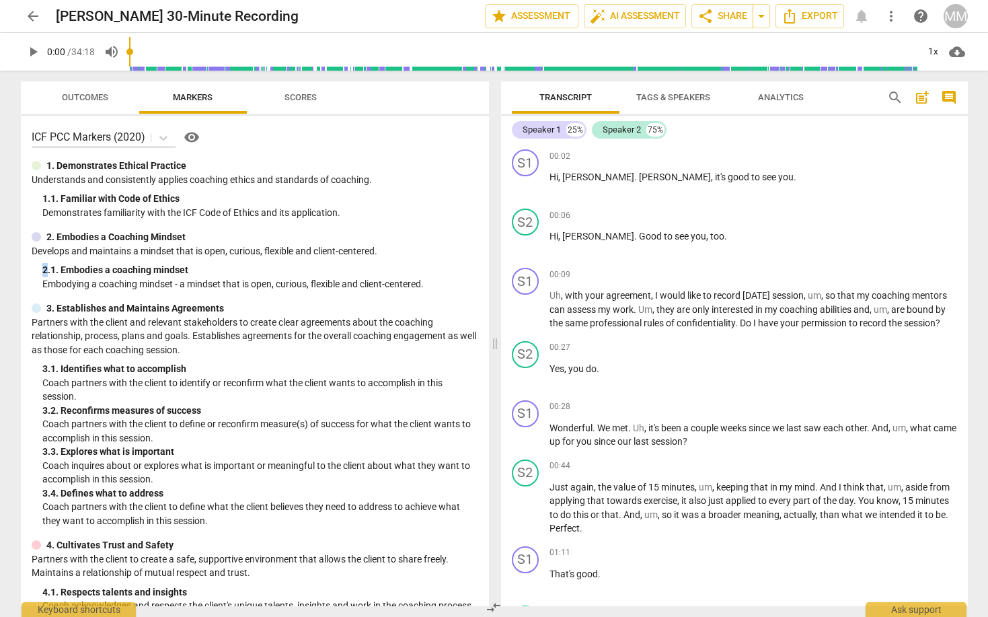
click at [30, 17] on span "arrow_back" at bounding box center [33, 16] width 16 height 16
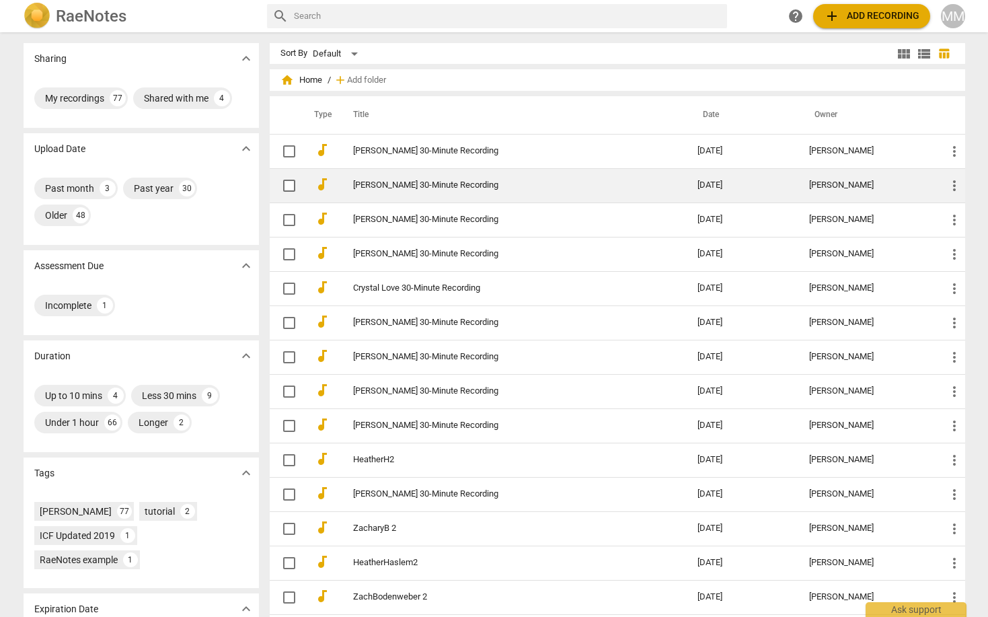
click at [383, 184] on link "[PERSON_NAME] 30-Minute Recording" at bounding box center [501, 185] width 296 height 10
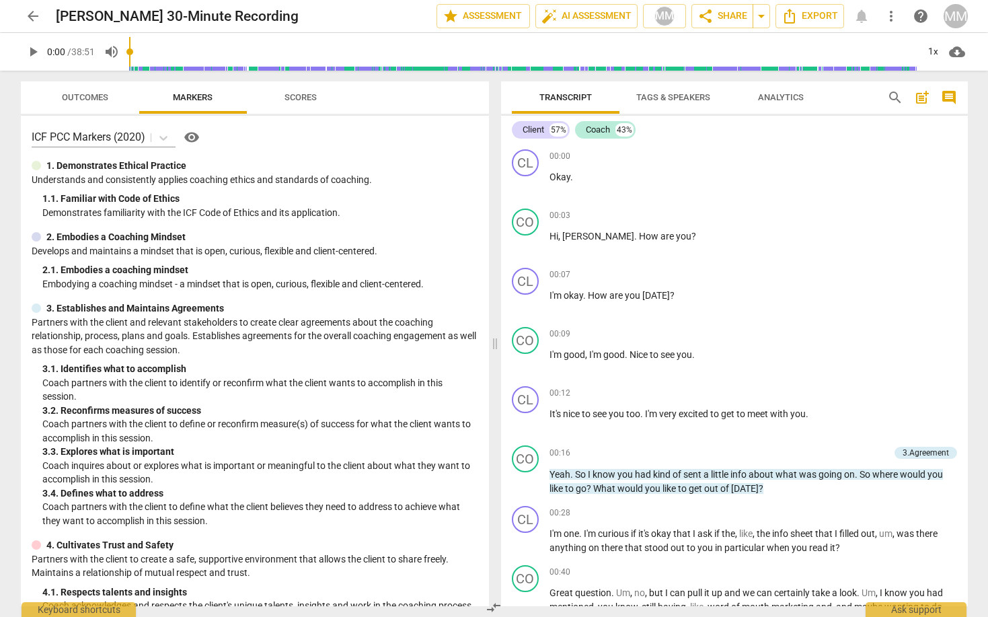
click at [35, 14] on span "arrow_back" at bounding box center [33, 16] width 16 height 16
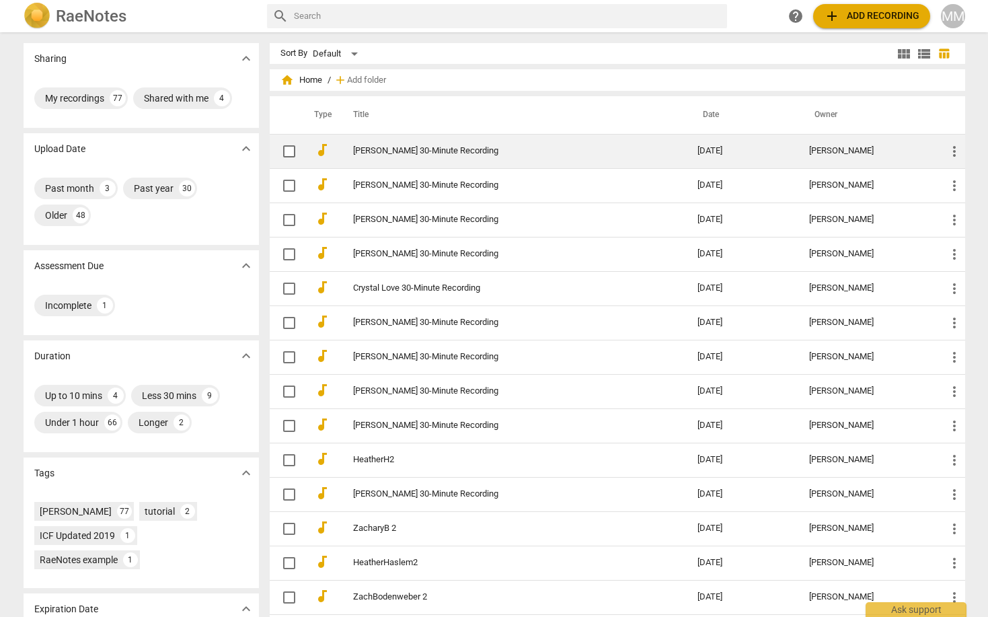
click at [433, 147] on link "[PERSON_NAME] 30-Minute Recording" at bounding box center [501, 151] width 296 height 10
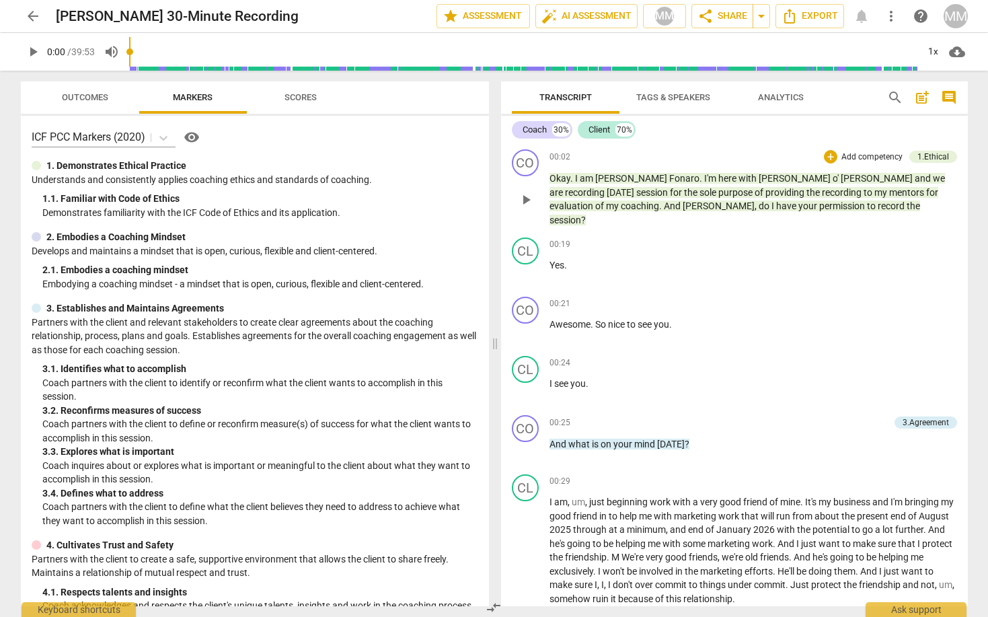
click at [527, 192] on span "play_arrow" at bounding box center [526, 200] width 16 height 16
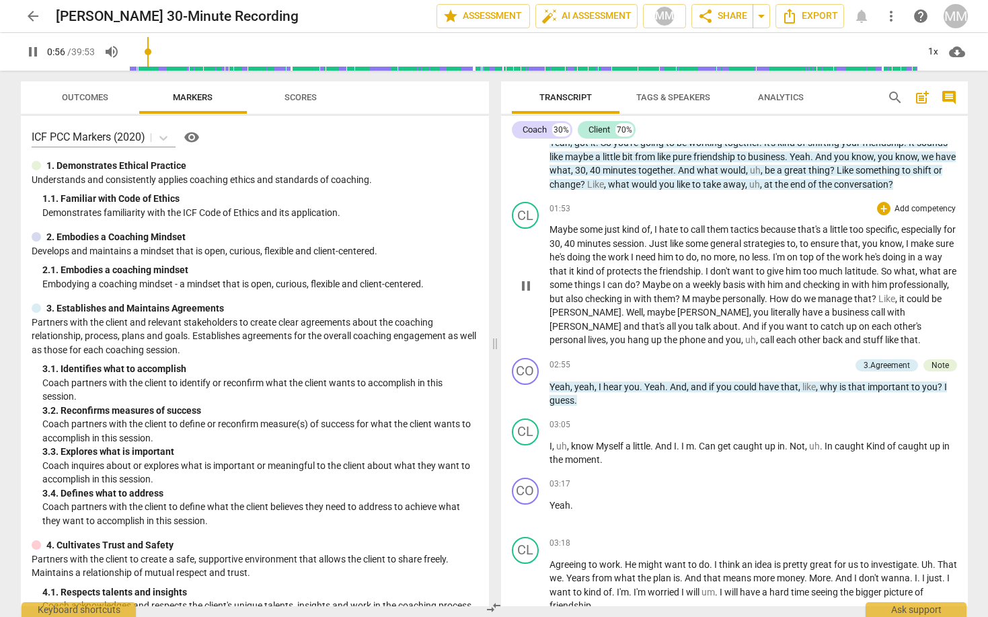
scroll to position [622, 0]
click at [526, 276] on span "pause" at bounding box center [526, 284] width 16 height 16
click at [526, 276] on span "play_arrow" at bounding box center [526, 284] width 16 height 16
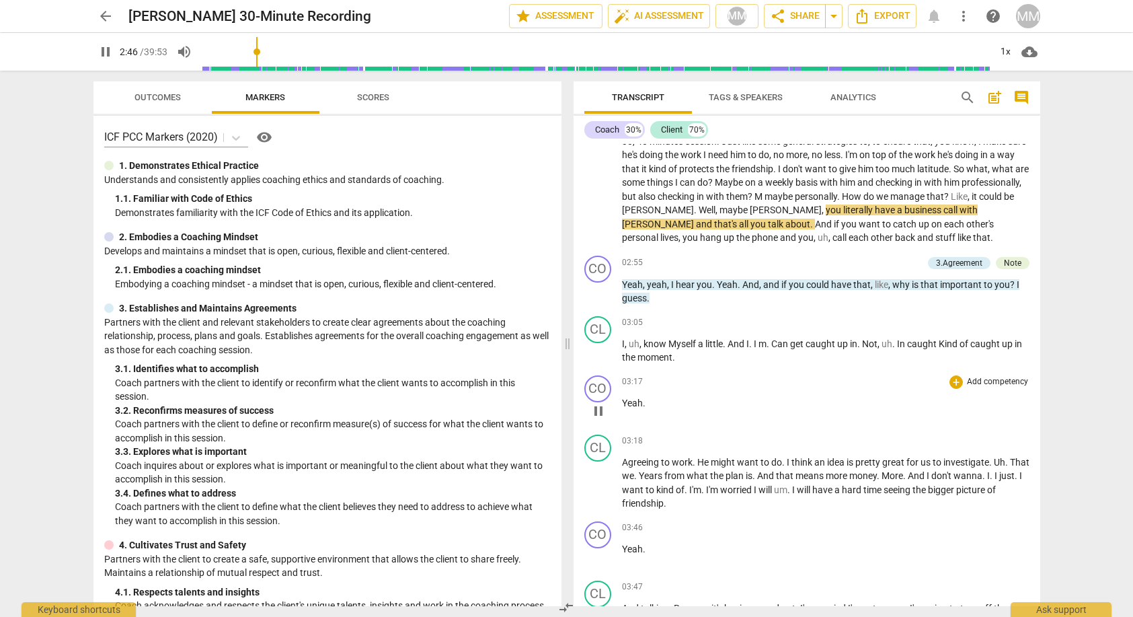
scroll to position [732, 0]
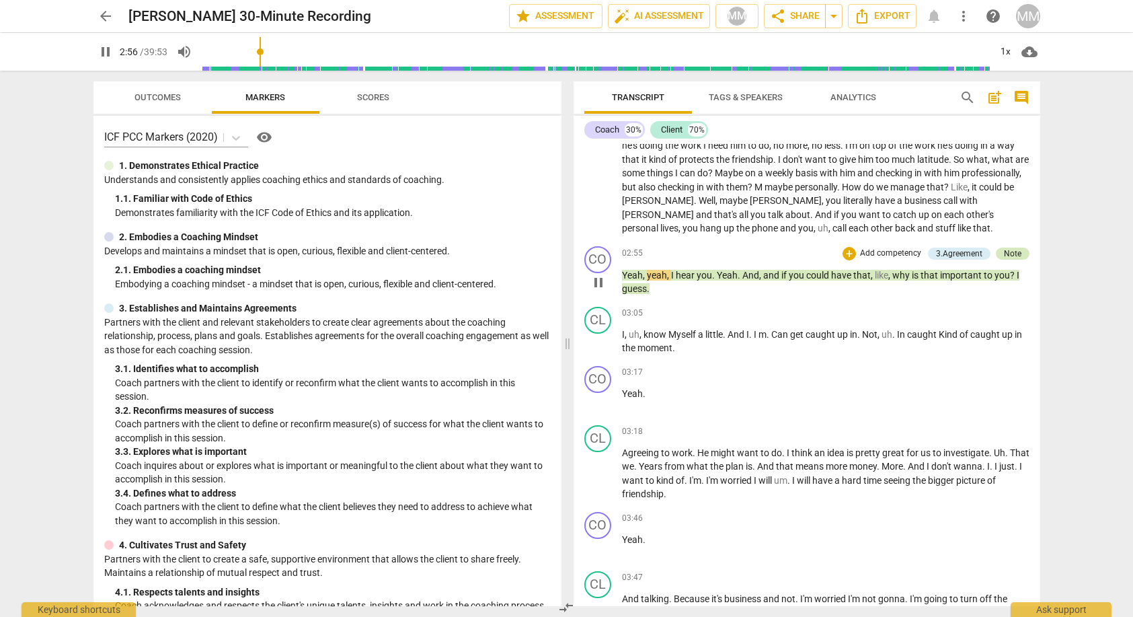
click at [987, 247] on div "Note" at bounding box center [1012, 253] width 17 height 12
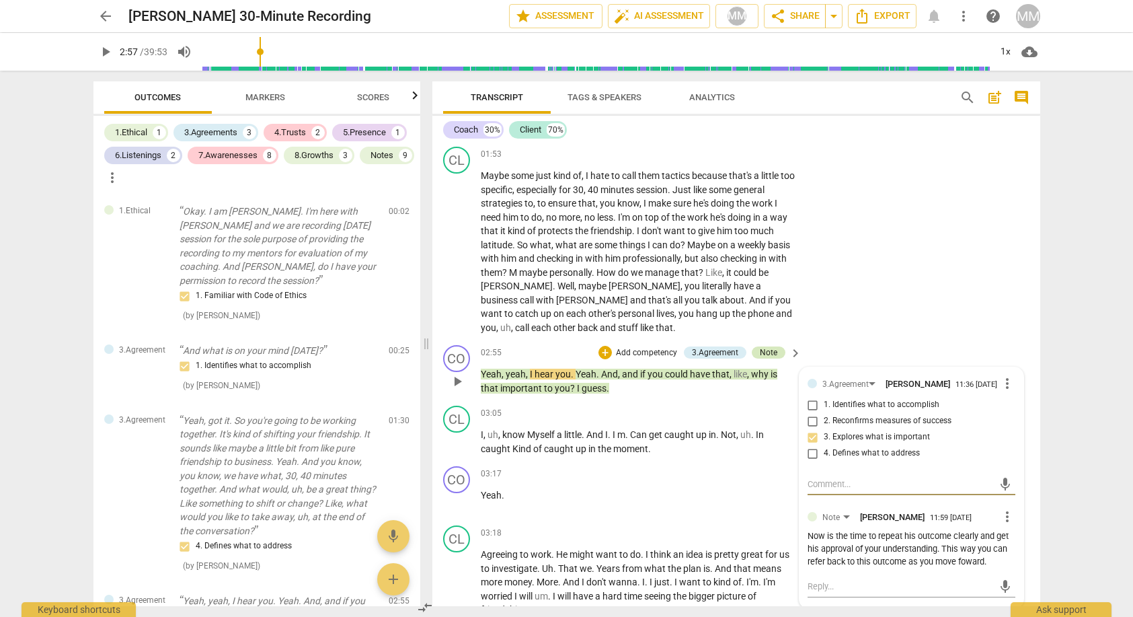
scroll to position [212, 0]
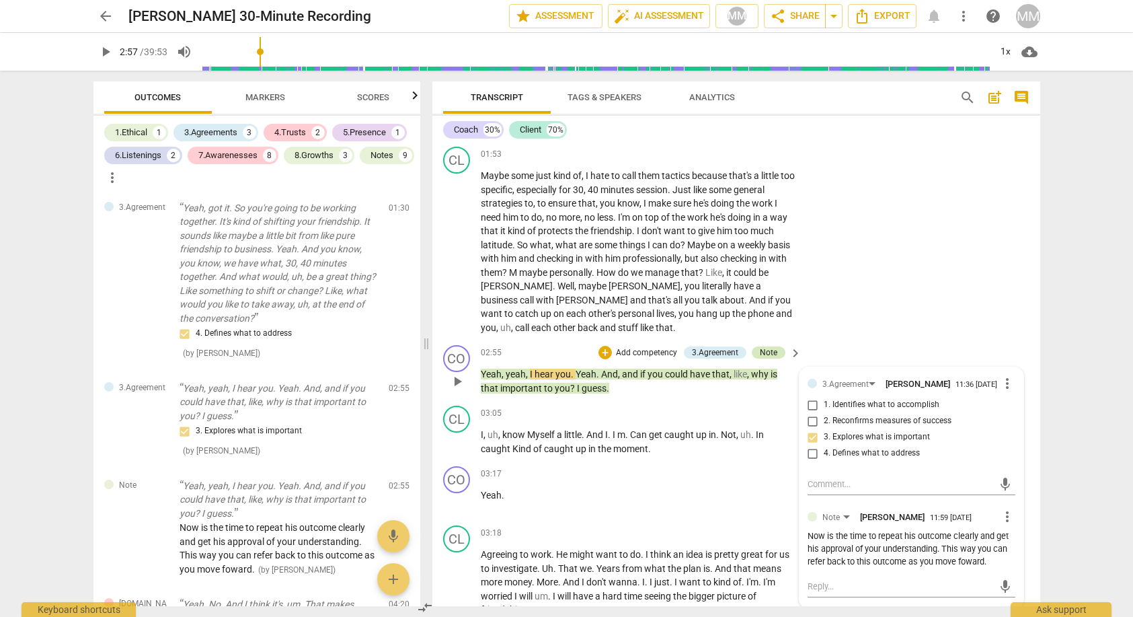
click at [987, 234] on div "CL play_arrow pause 01:53 + Add competency keyboard_arrow_right Maybe some just…" at bounding box center [736, 240] width 608 height 198
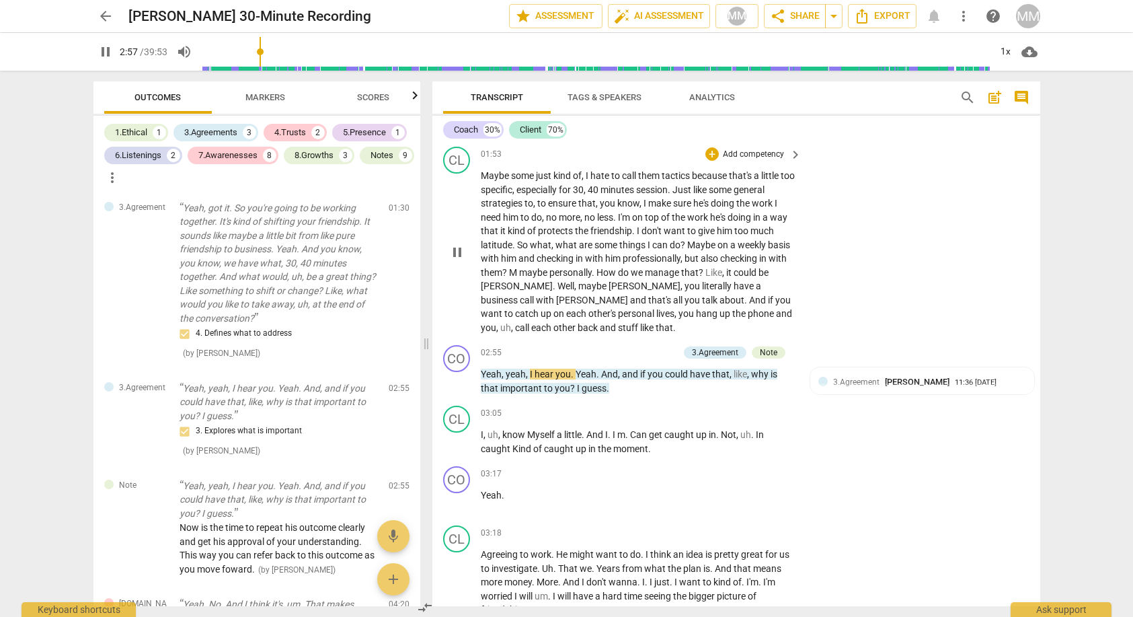
click at [908, 247] on div "CL play_arrow pause 01:53 + Add competency keyboard_arrow_right Maybe some just…" at bounding box center [736, 240] width 608 height 198
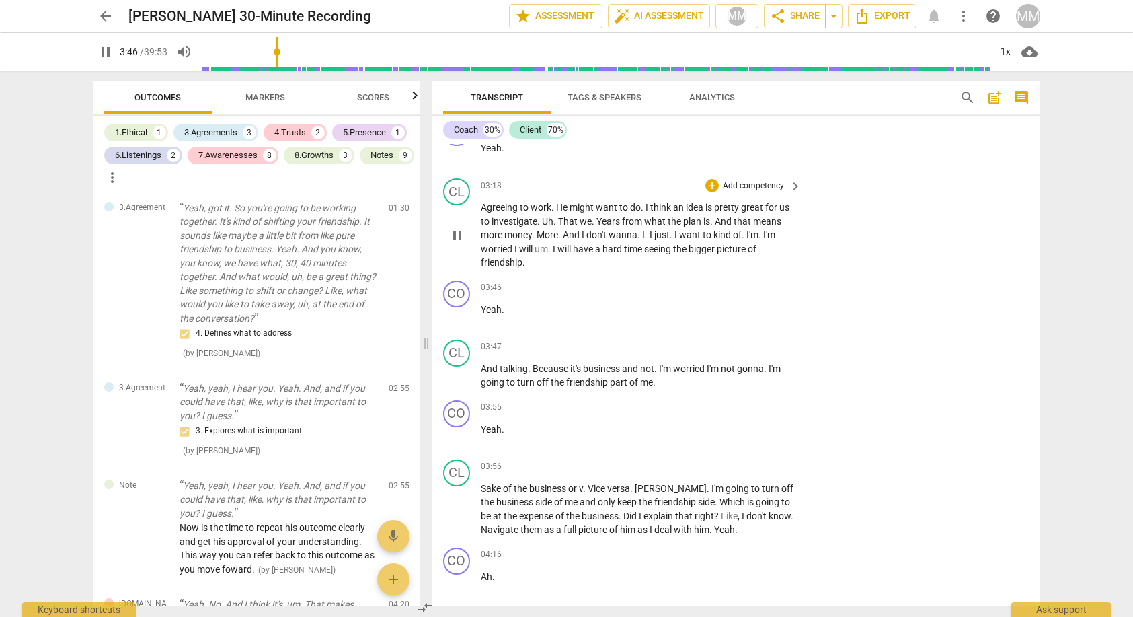
scroll to position [1078, 0]
click at [711, 180] on div "+" at bounding box center [711, 186] width 13 height 13
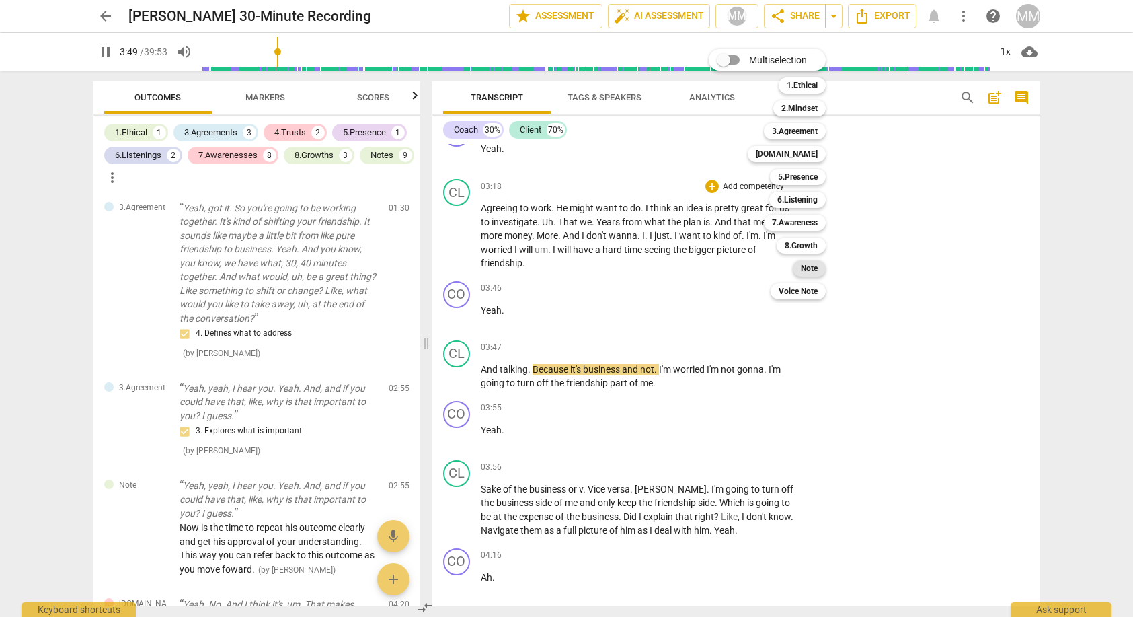
click at [813, 268] on b "Note" at bounding box center [809, 268] width 17 height 16
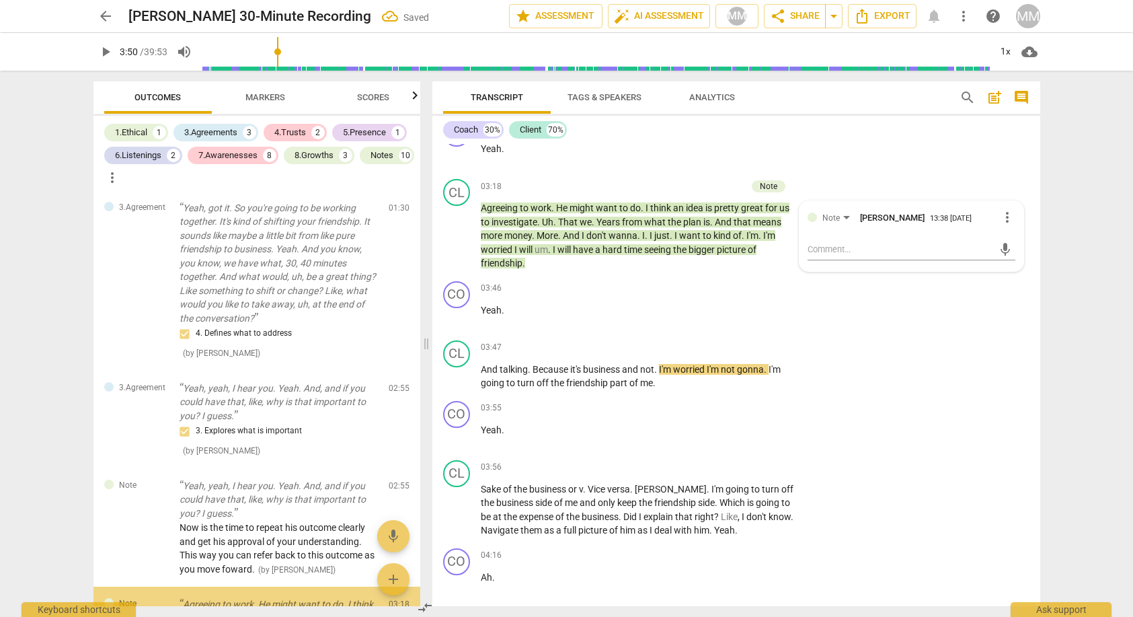
scroll to position [454, 0]
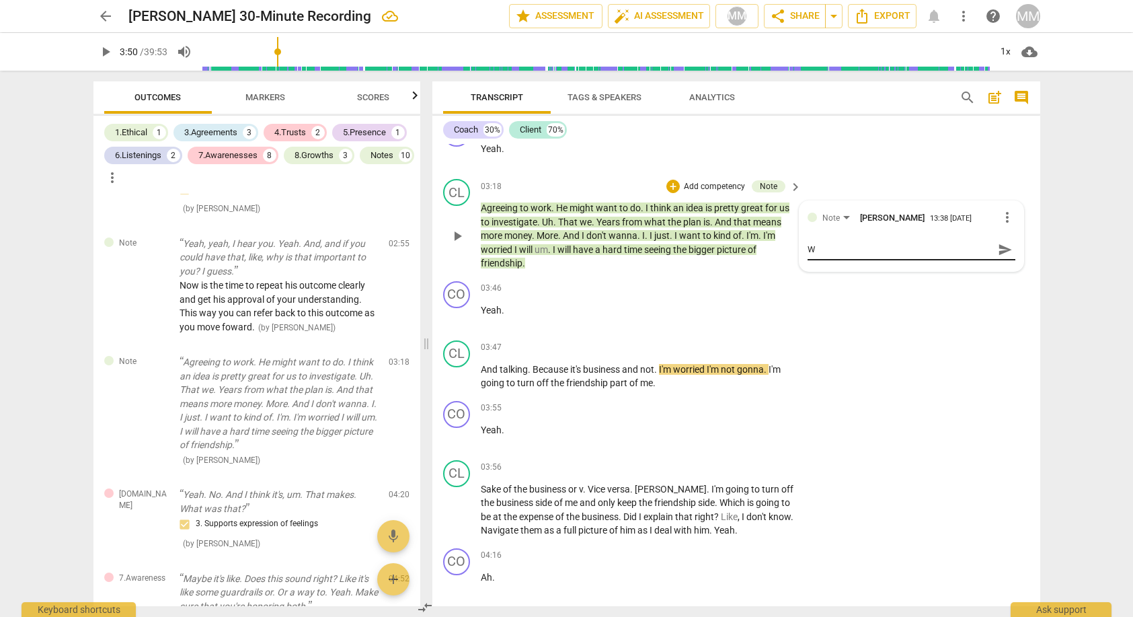
click at [815, 239] on div "W W send" at bounding box center [911, 250] width 208 height 22
click at [813, 243] on textarea "W" at bounding box center [900, 249] width 186 height 13
click at [987, 242] on span "send" at bounding box center [1005, 249] width 15 height 15
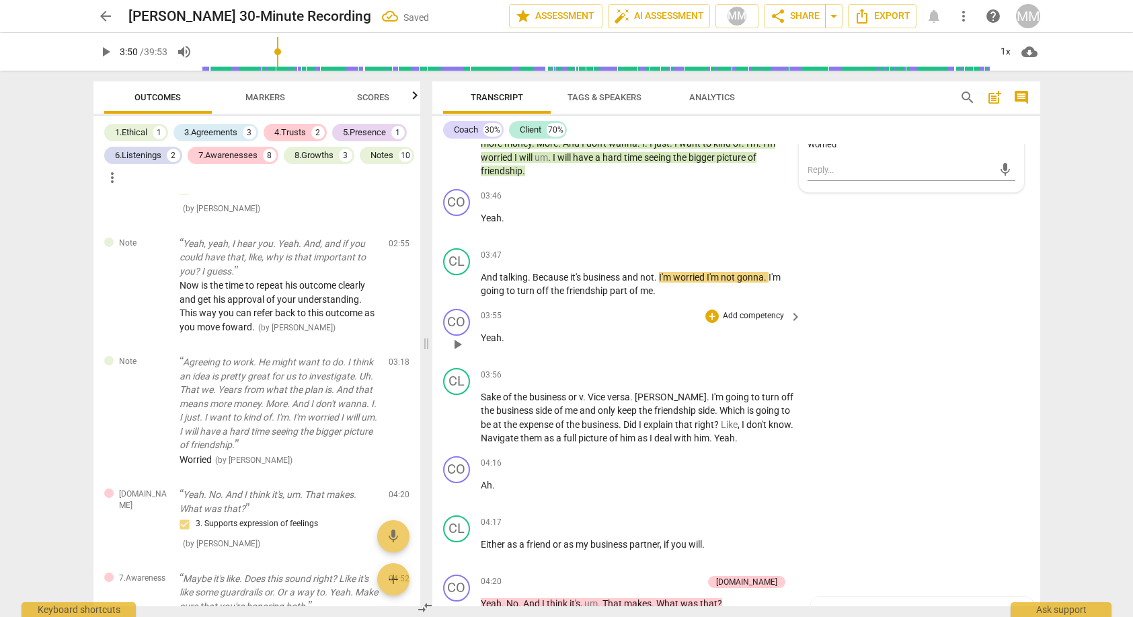
scroll to position [1179, 0]
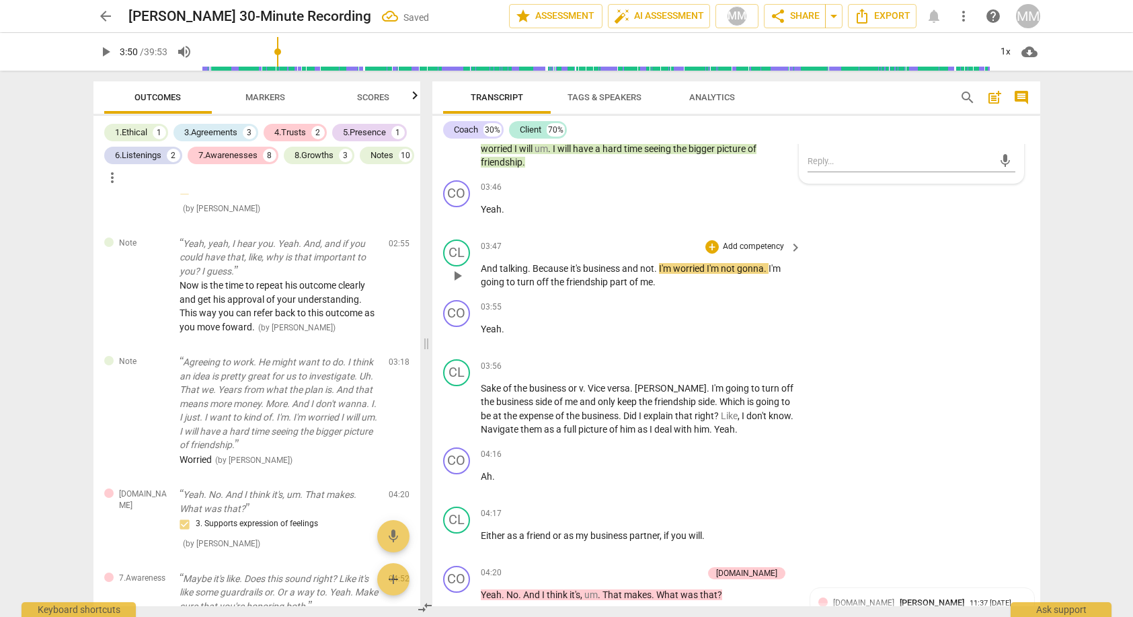
click at [460, 268] on span "play_arrow" at bounding box center [457, 276] width 16 height 16
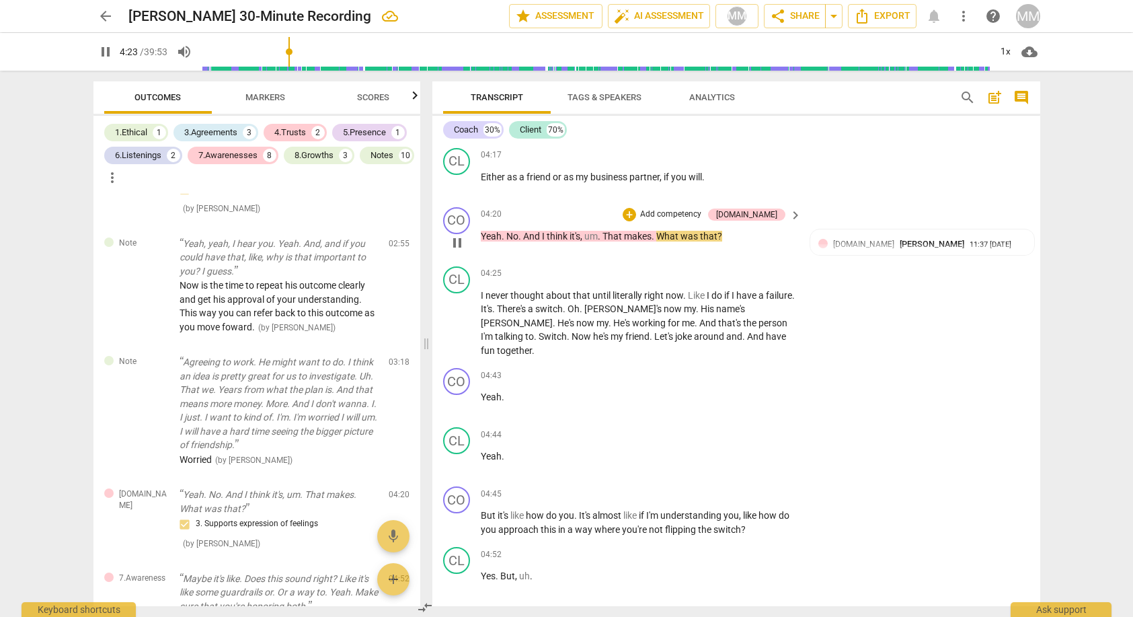
scroll to position [1545, 0]
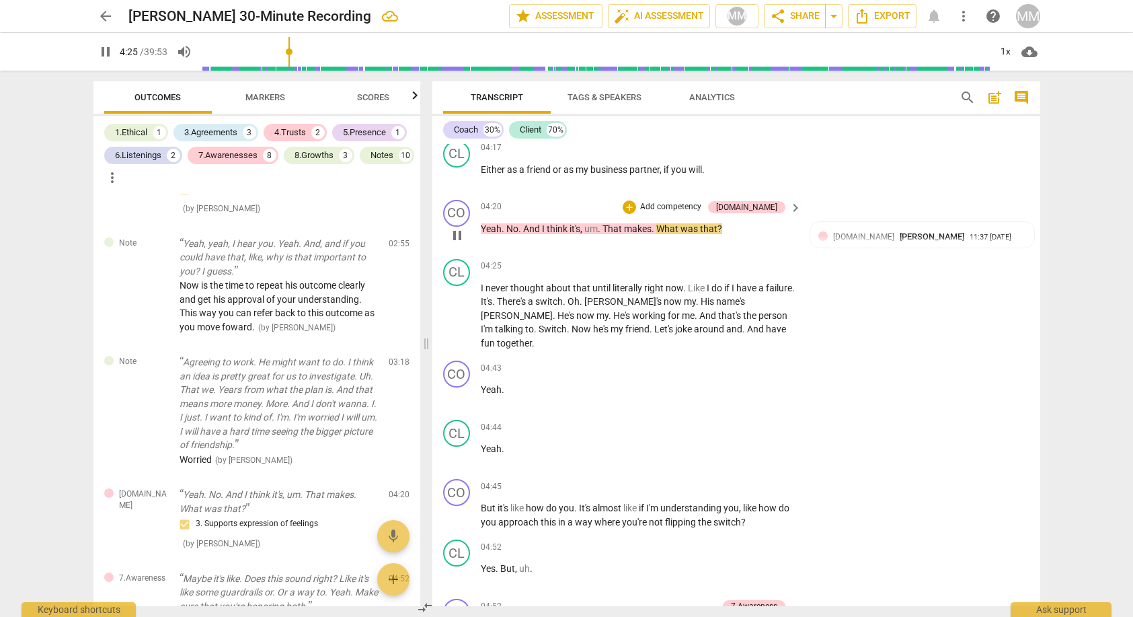
click at [649, 223] on span "makes" at bounding box center [638, 228] width 28 height 11
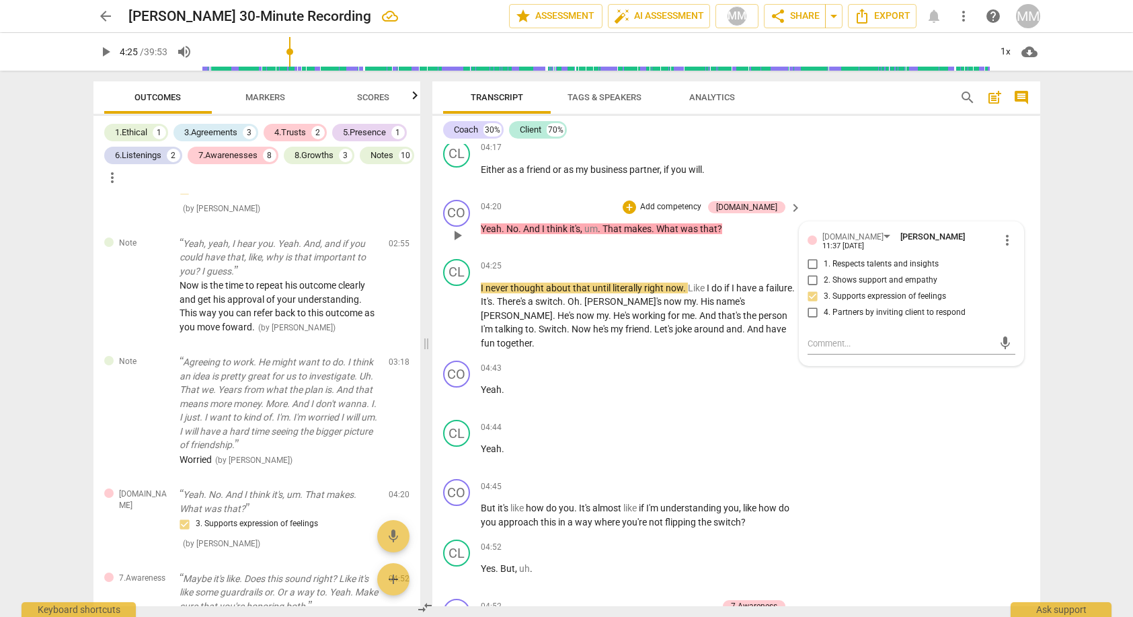
click at [653, 223] on span "." at bounding box center [653, 228] width 5 height 11
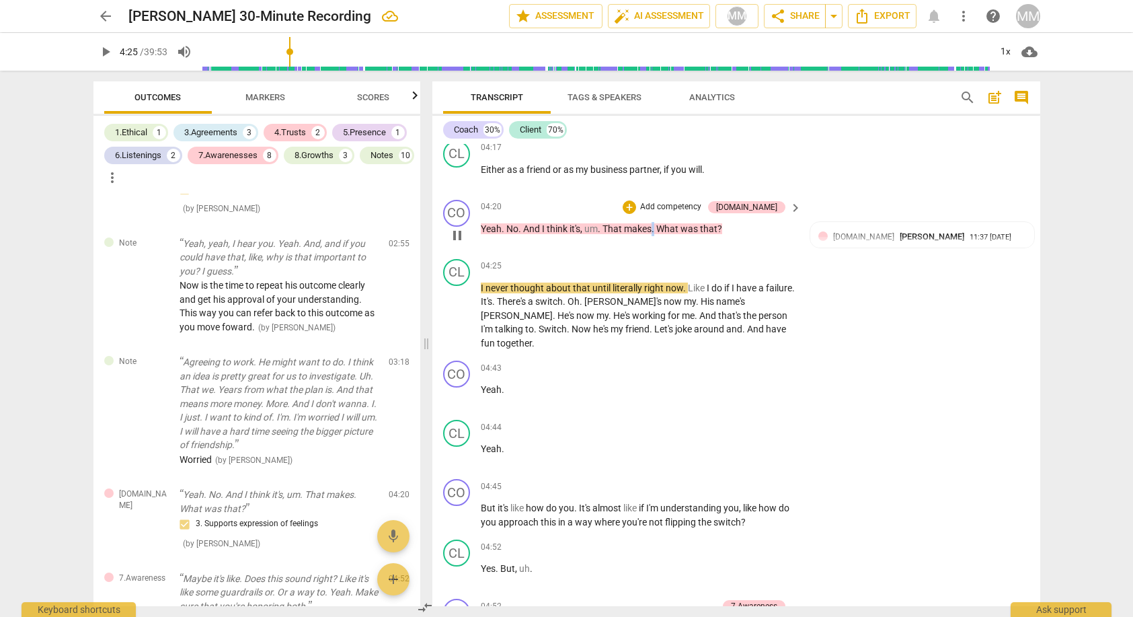
click at [653, 223] on span "." at bounding box center [653, 228] width 5 height 11
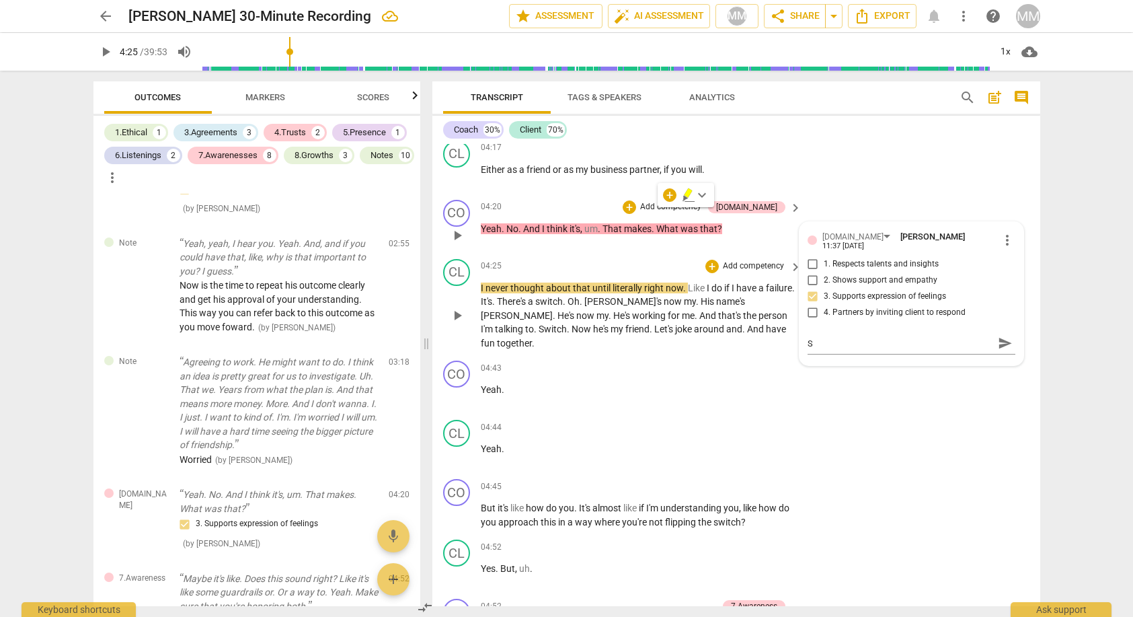
click at [645, 253] on div "CL play_arrow pause 04:25 + Add competency keyboard_arrow_right I never thought…" at bounding box center [736, 304] width 608 height 102
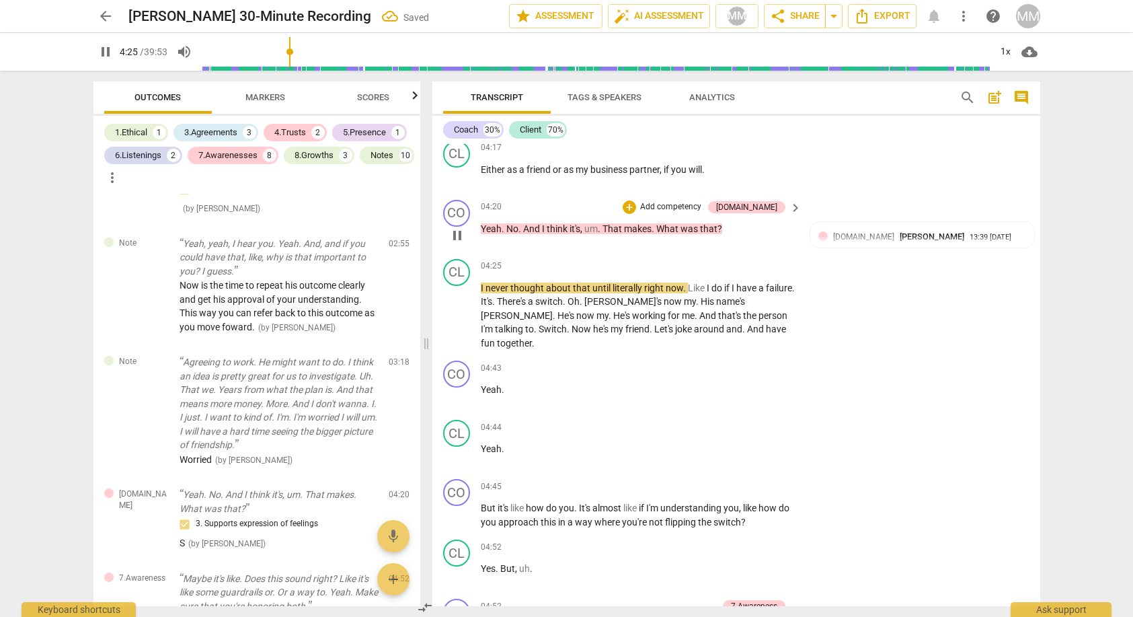
click at [733, 222] on p "Yeah . No . And I think it's , um . That makes . What was that ?" at bounding box center [638, 229] width 315 height 14
drag, startPoint x: 727, startPoint y: 215, endPoint x: 655, endPoint y: 210, distance: 72.8
click at [655, 222] on p "Yeah . No . And I think it's , um . That makes . What was that ?" at bounding box center [638, 229] width 315 height 14
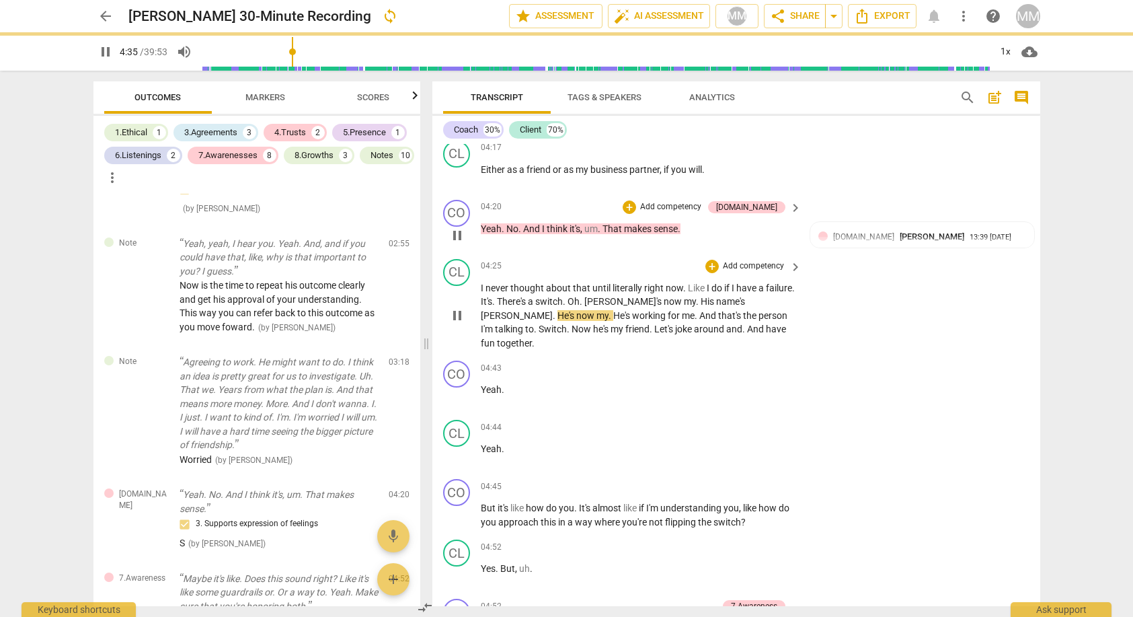
click at [695, 253] on div "CL play_arrow pause 04:25 + Add competency keyboard_arrow_right I never thought…" at bounding box center [736, 304] width 608 height 102
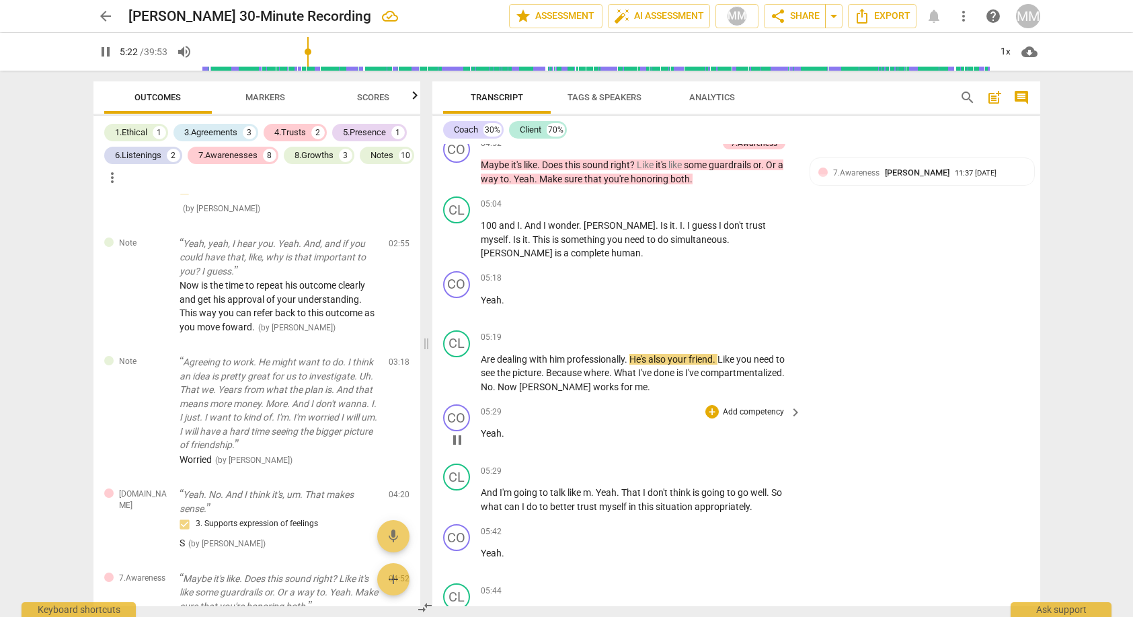
scroll to position [2003, 0]
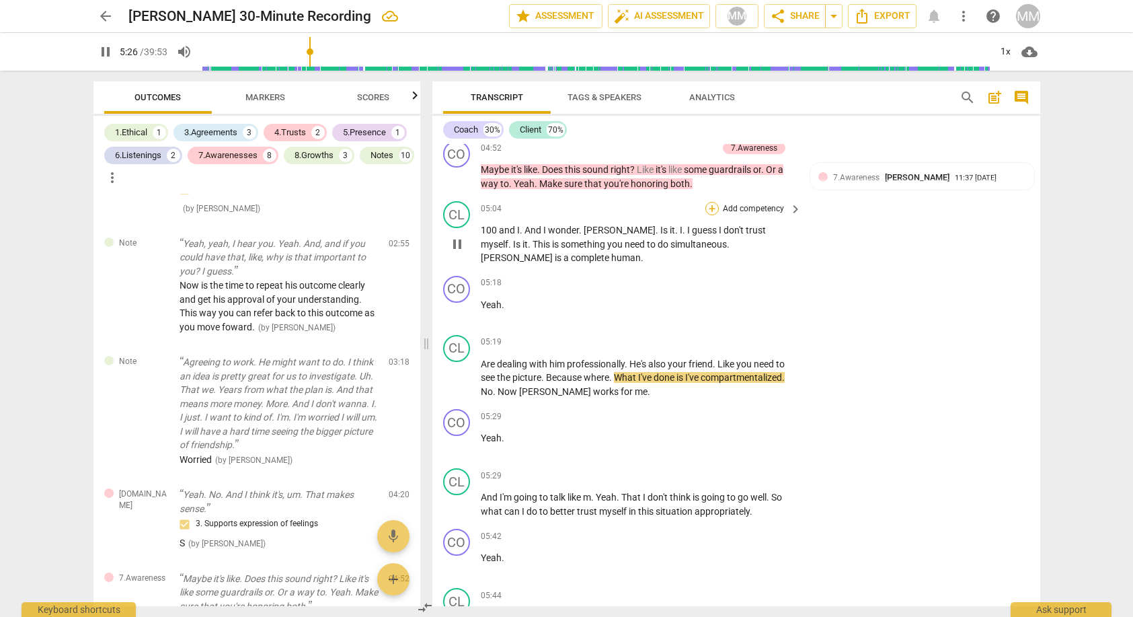
click at [711, 202] on div "+" at bounding box center [711, 208] width 13 height 13
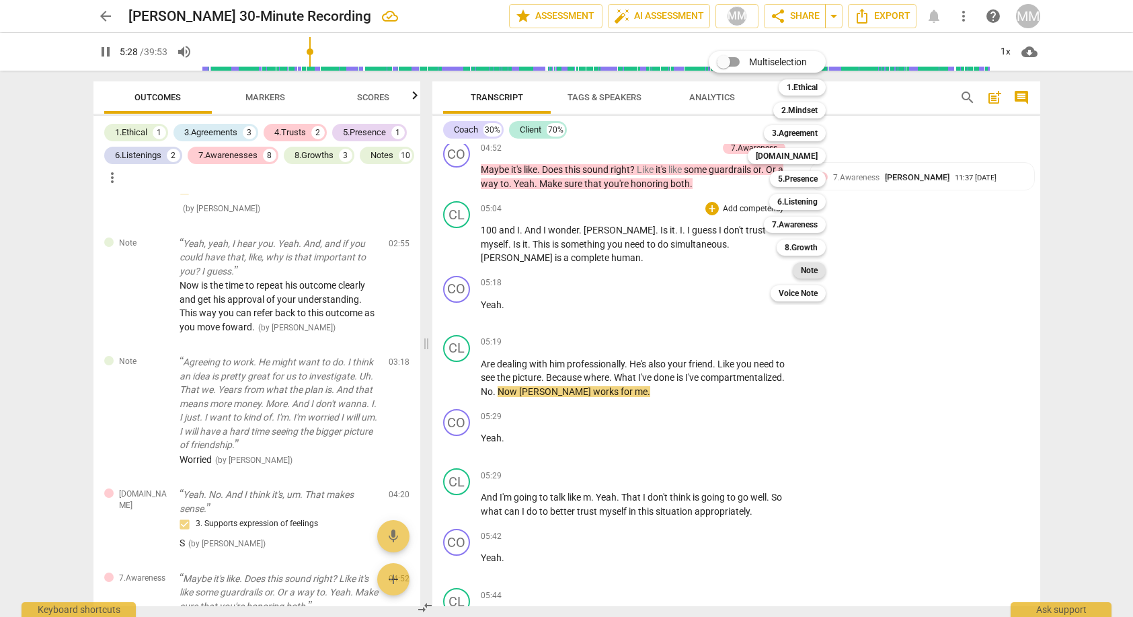
click at [814, 270] on b "Note" at bounding box center [809, 270] width 17 height 16
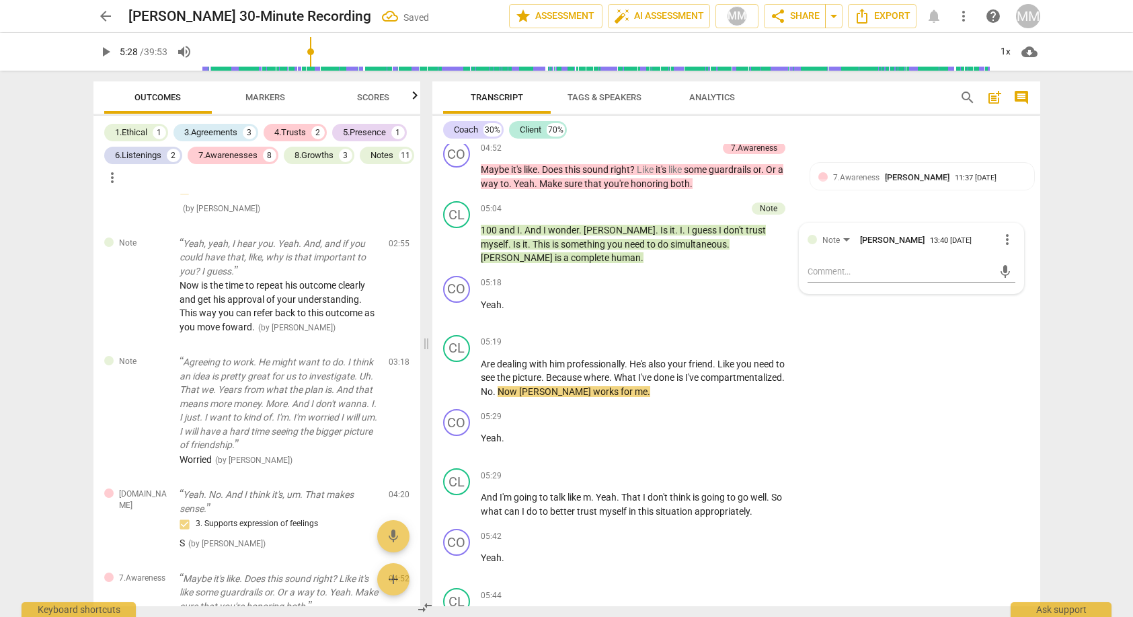
scroll to position [750, 0]
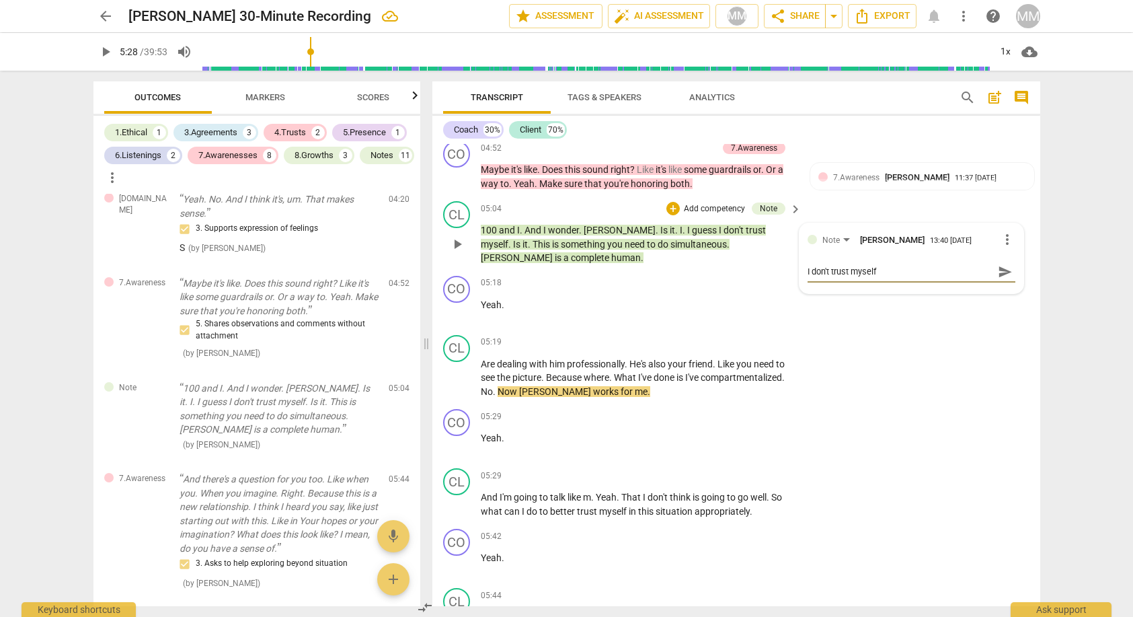
click at [987, 264] on span "send" at bounding box center [1005, 271] width 15 height 15
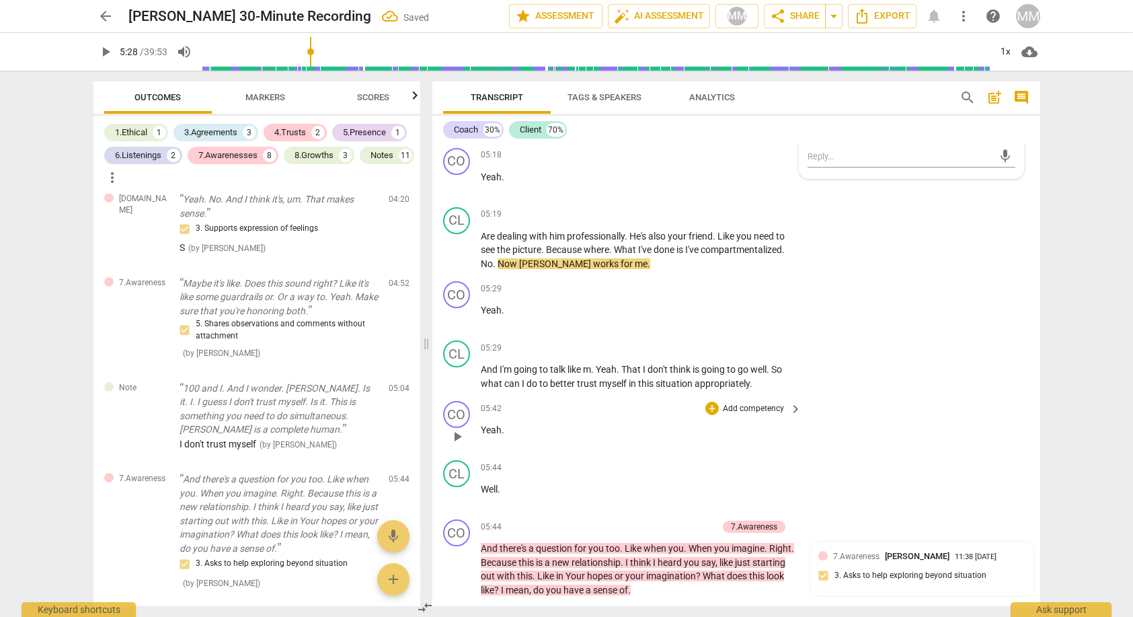
scroll to position [2141, 0]
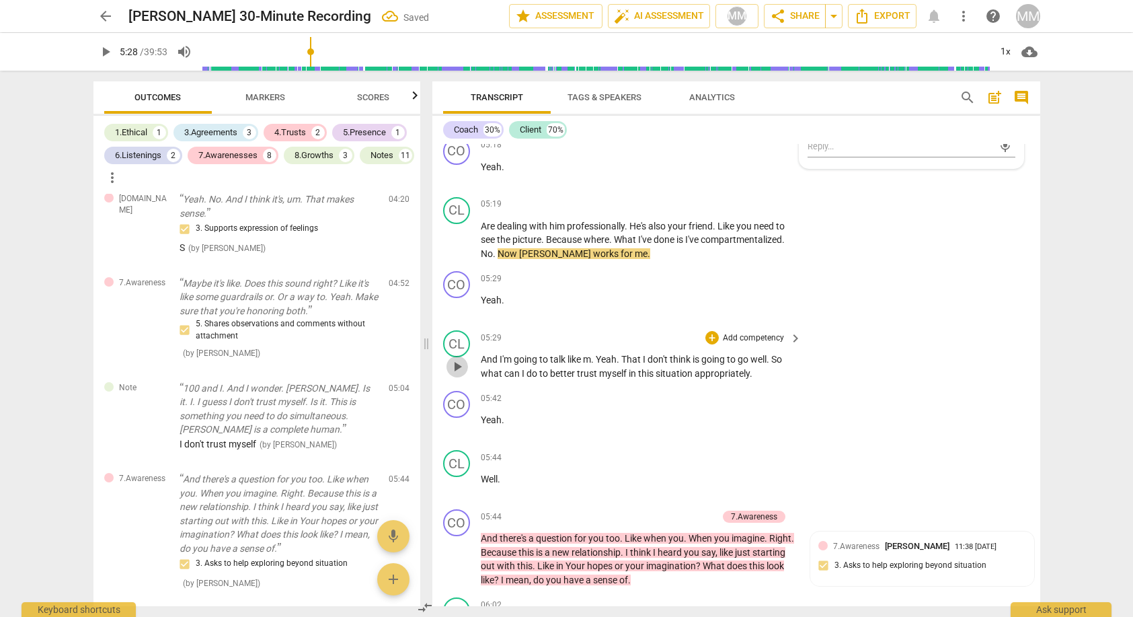
click at [457, 358] on span "play_arrow" at bounding box center [457, 366] width 16 height 16
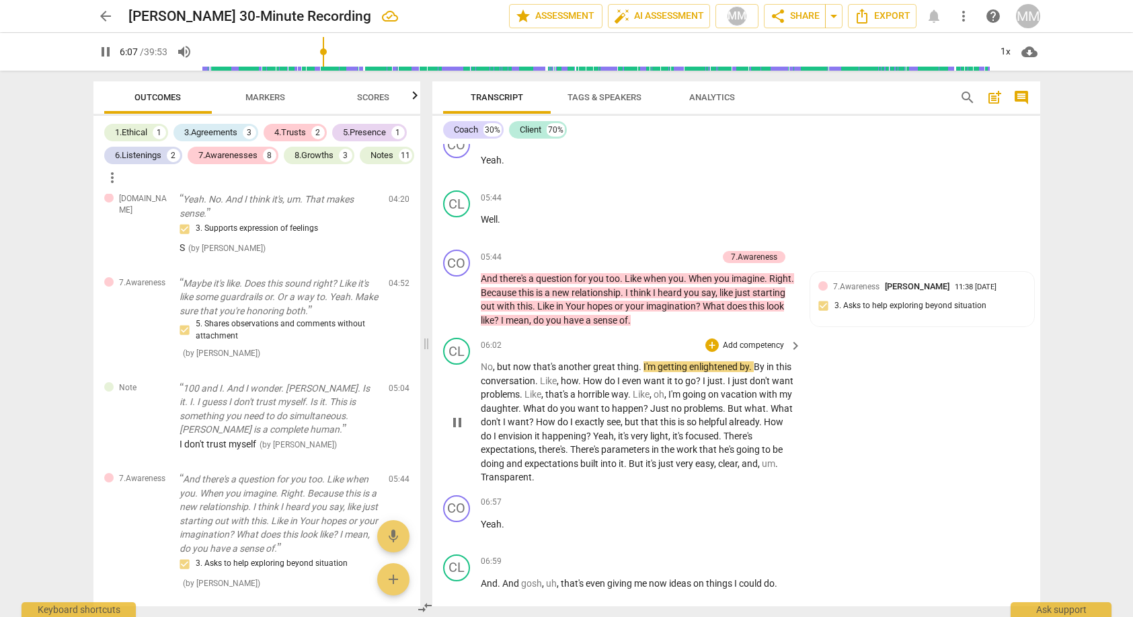
scroll to position [2385, 0]
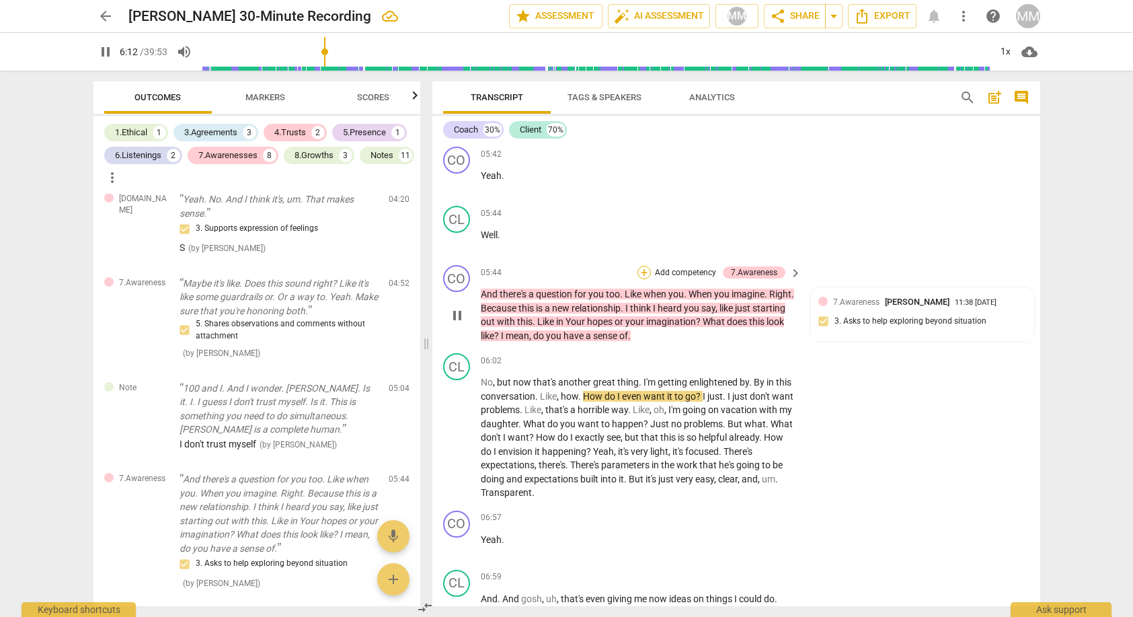
click at [640, 266] on div "+" at bounding box center [643, 272] width 13 height 13
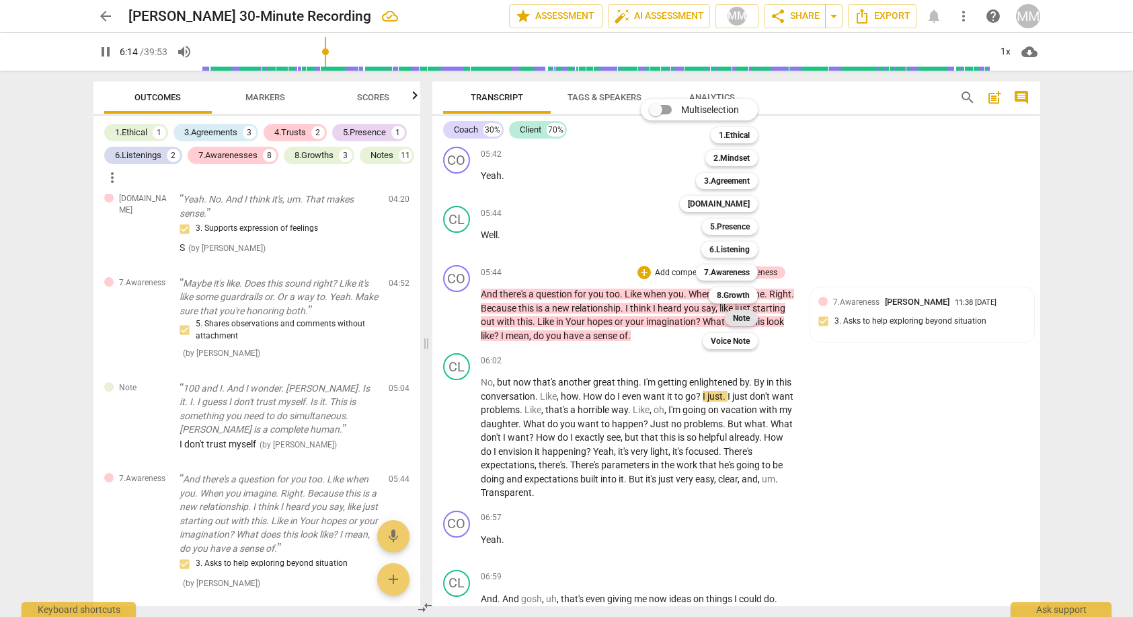
click at [748, 318] on b "Note" at bounding box center [741, 318] width 17 height 16
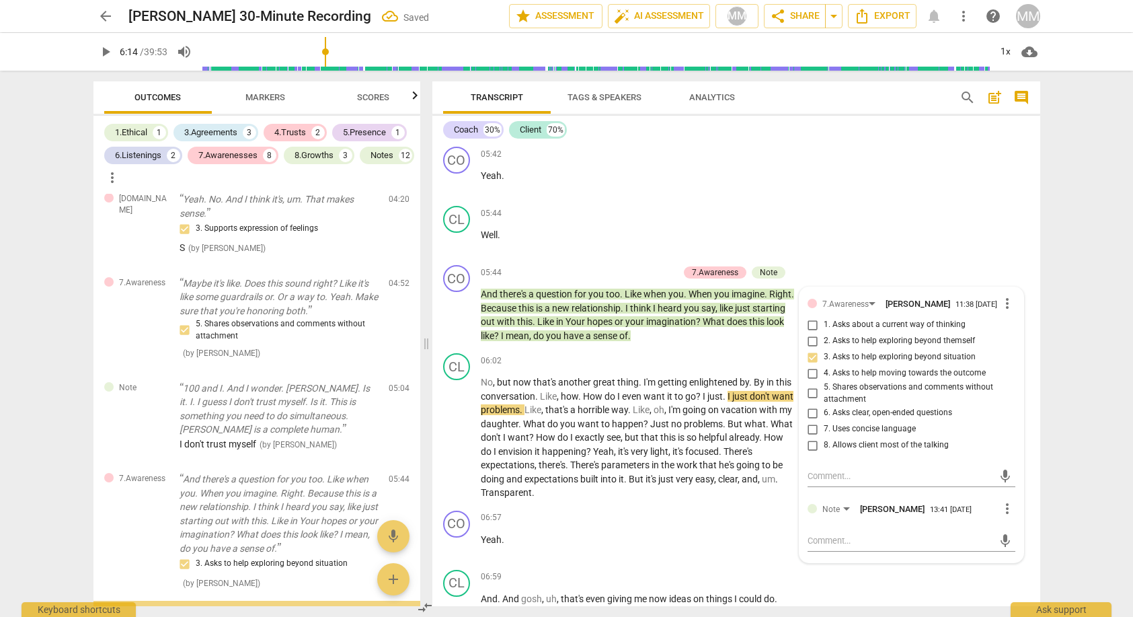
scroll to position [989, 0]
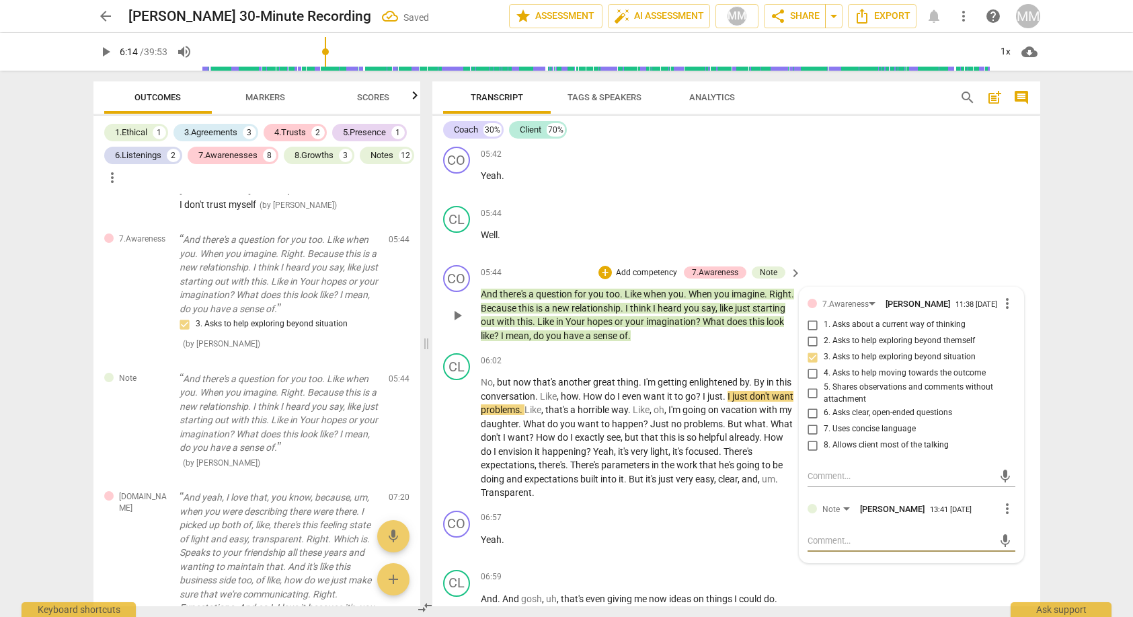
click at [823, 534] on textarea at bounding box center [900, 540] width 186 height 13
click at [987, 533] on span "send" at bounding box center [1005, 540] width 15 height 15
click at [456, 430] on span "play_arrow" at bounding box center [457, 438] width 16 height 16
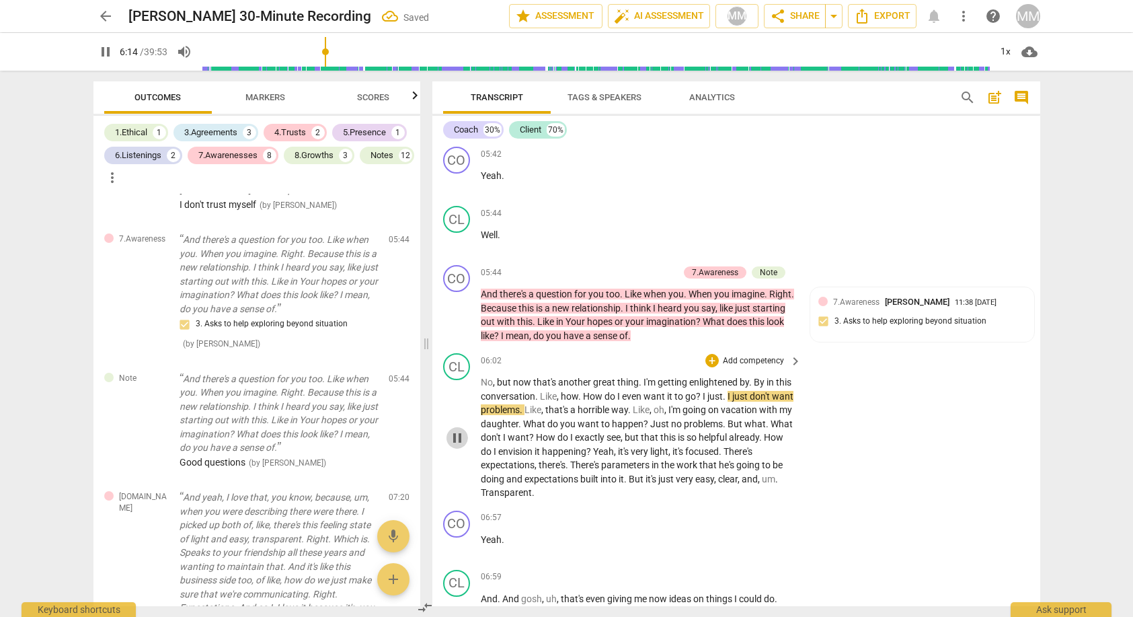
click at [456, 430] on span "pause" at bounding box center [457, 438] width 16 height 16
click at [456, 430] on span "play_arrow" at bounding box center [457, 438] width 16 height 16
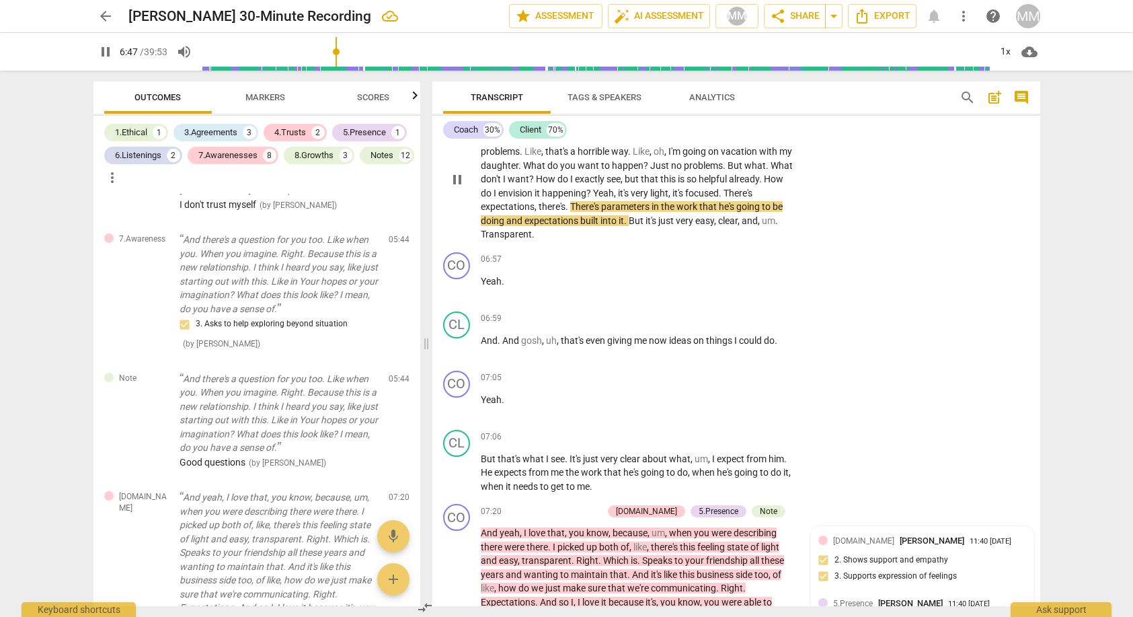
scroll to position [2645, 0]
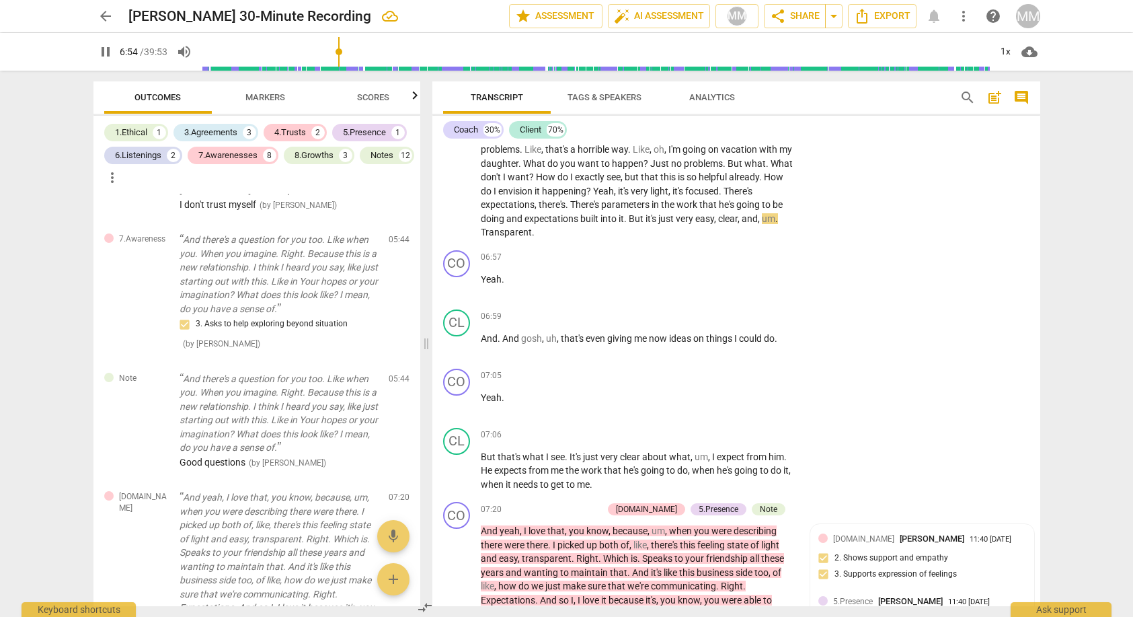
click at [105, 49] on span "pause" at bounding box center [105, 52] width 16 height 16
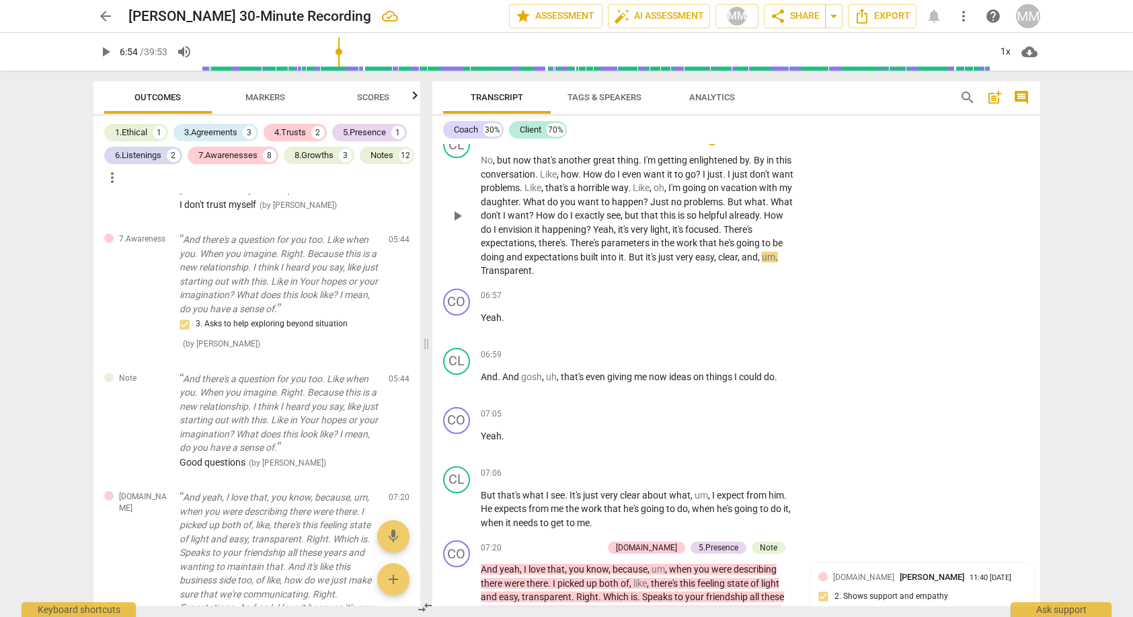
scroll to position [2606, 0]
click at [459, 208] on span "play_arrow" at bounding box center [457, 216] width 16 height 16
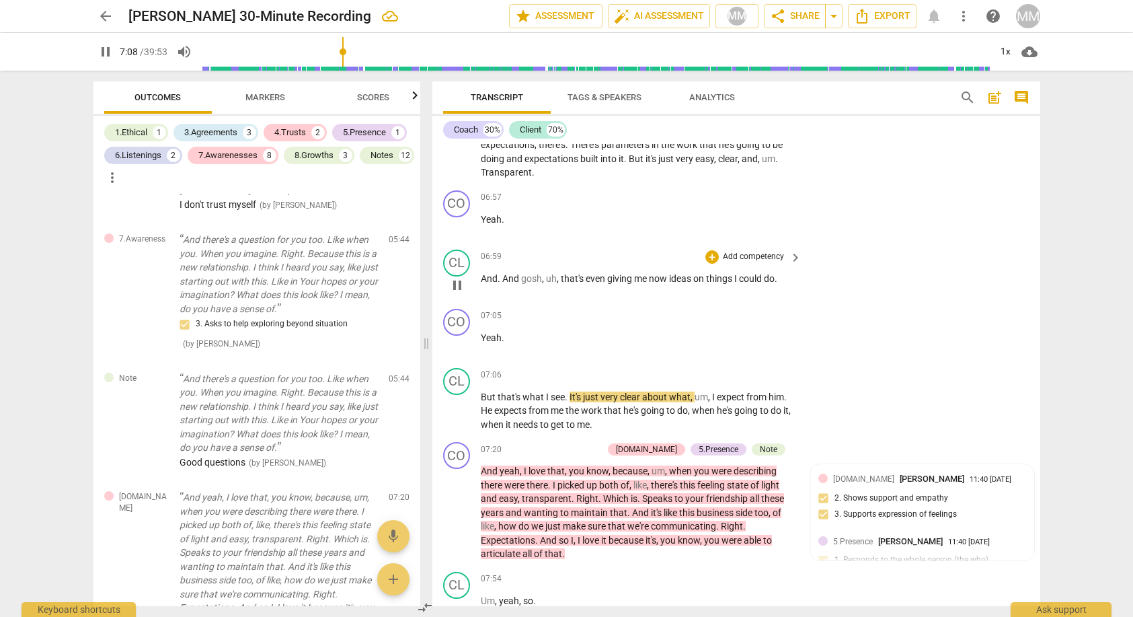
scroll to position [2701, 0]
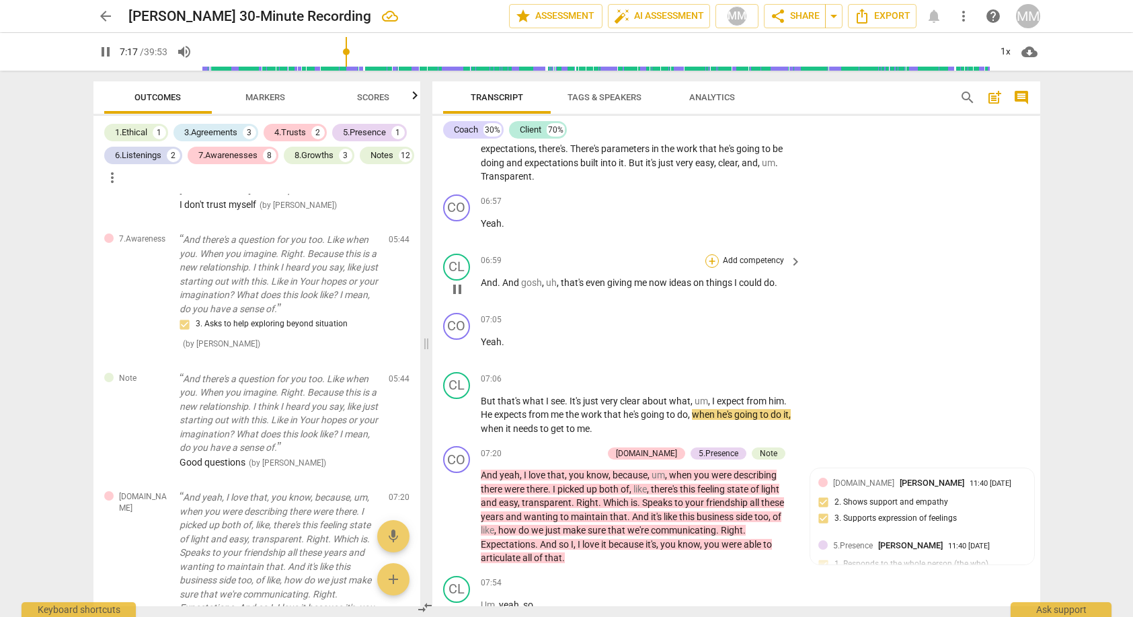
click at [712, 254] on div "+" at bounding box center [711, 260] width 13 height 13
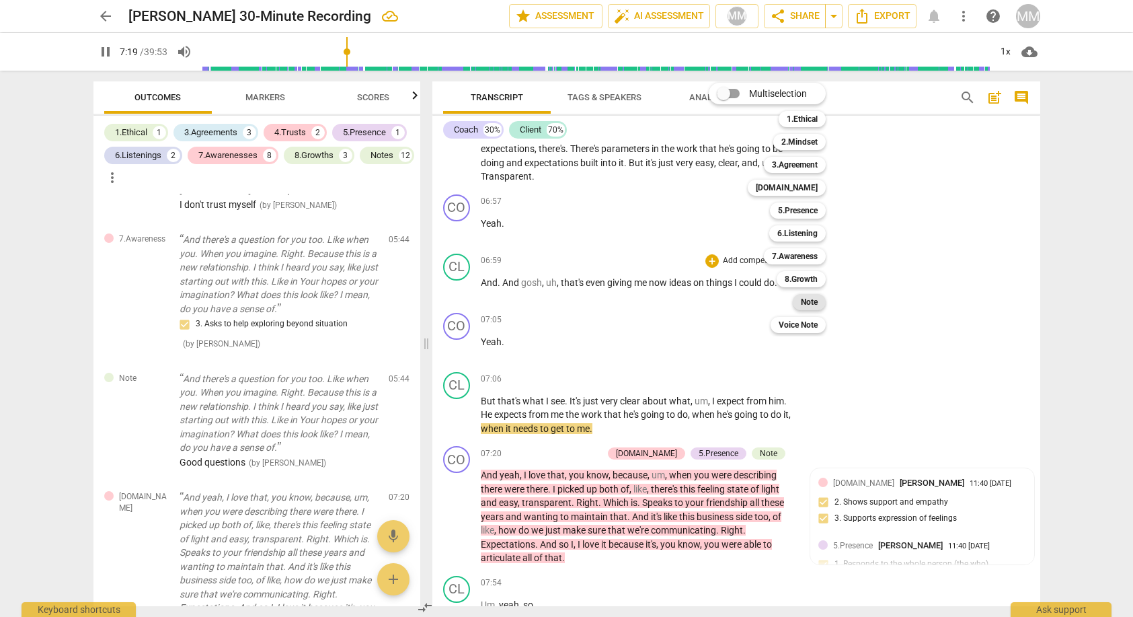
click at [815, 303] on b "Note" at bounding box center [809, 302] width 17 height 16
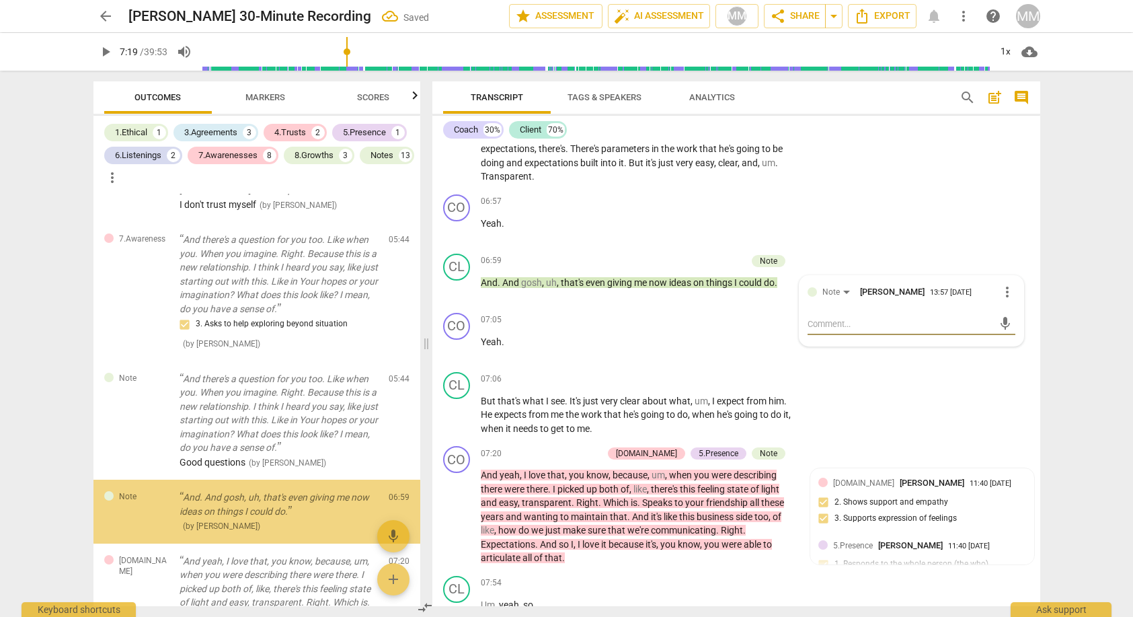
scroll to position [1078, 0]
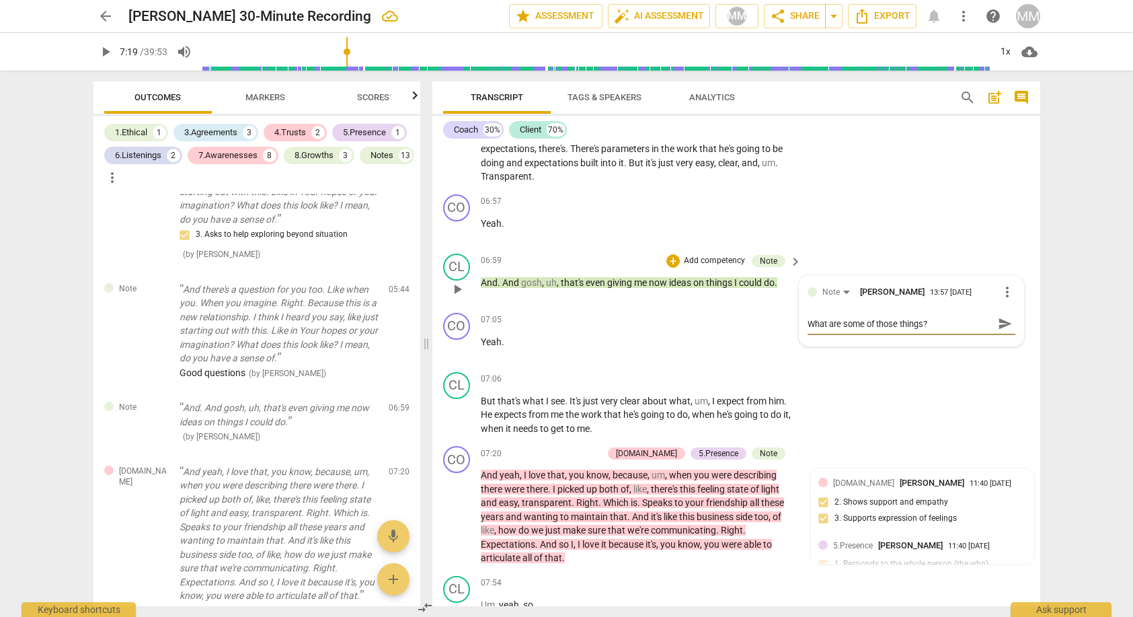
click at [987, 316] on span "send" at bounding box center [1005, 323] width 15 height 15
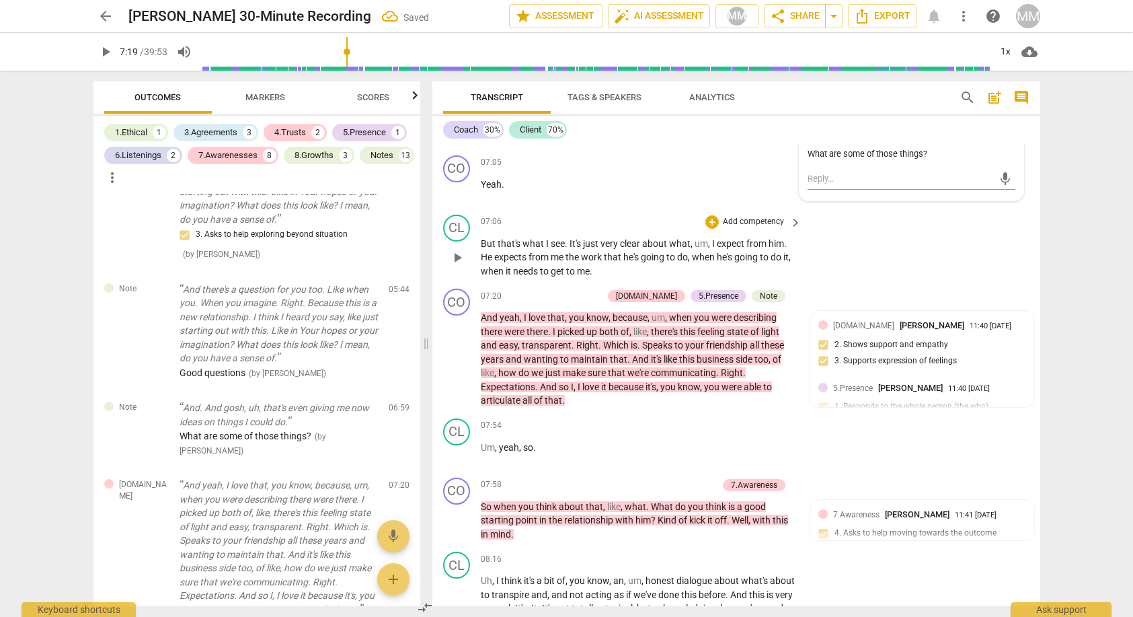
scroll to position [2931, 0]
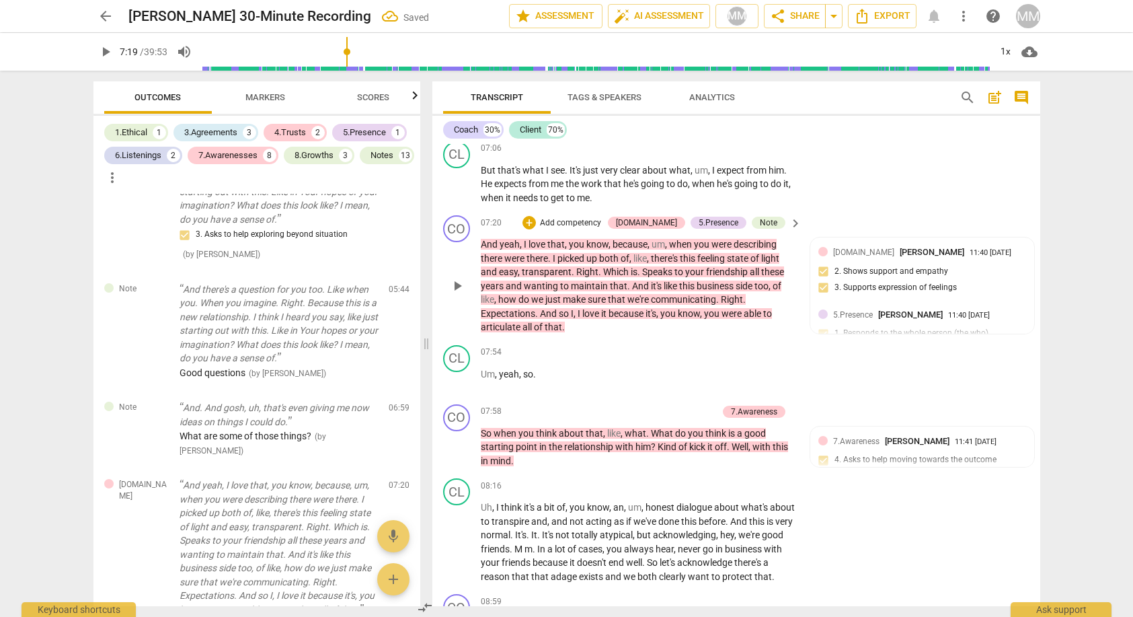
click at [457, 278] on span "play_arrow" at bounding box center [457, 286] width 16 height 16
click at [457, 278] on span "pause" at bounding box center [457, 286] width 16 height 16
click at [455, 278] on span "play_arrow" at bounding box center [457, 286] width 16 height 16
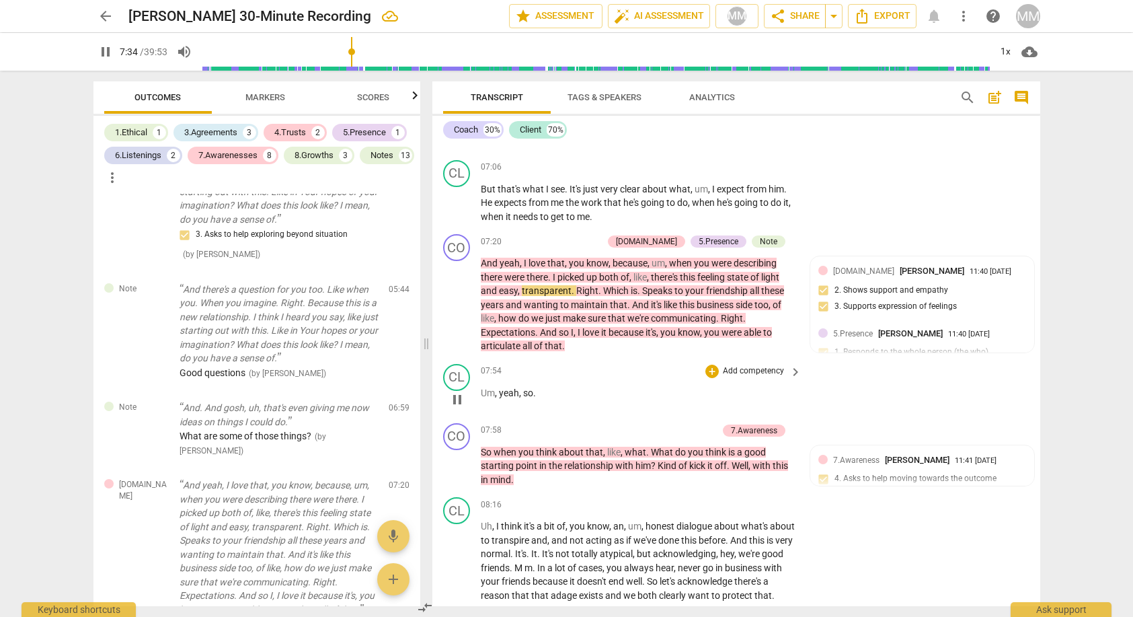
scroll to position [2932, 0]
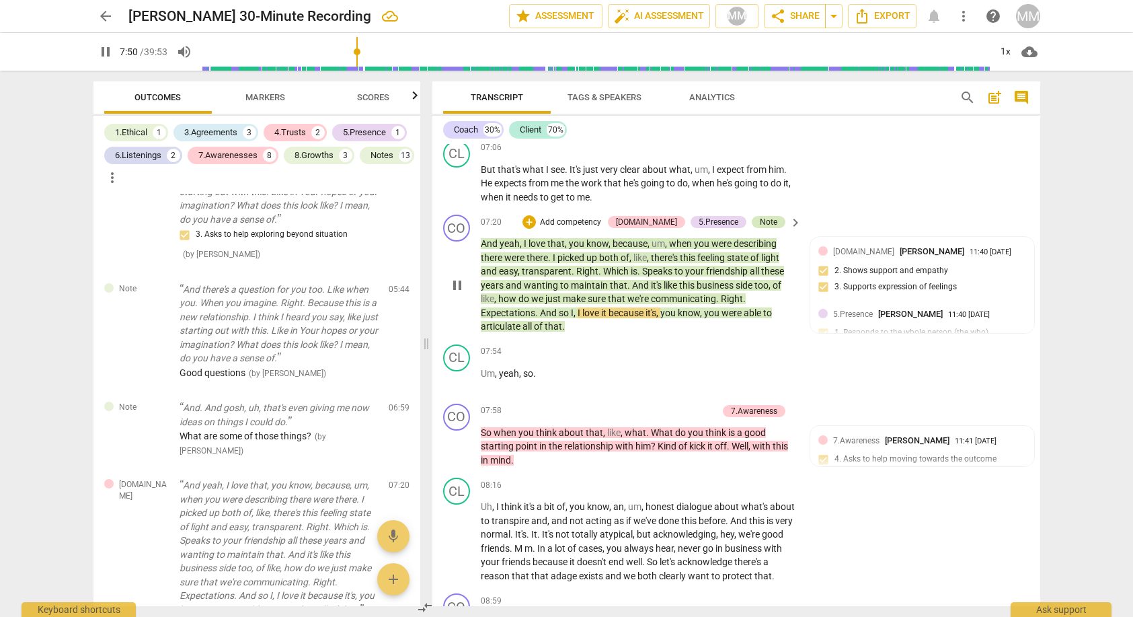
click at [768, 216] on div "Note" at bounding box center [768, 222] width 17 height 12
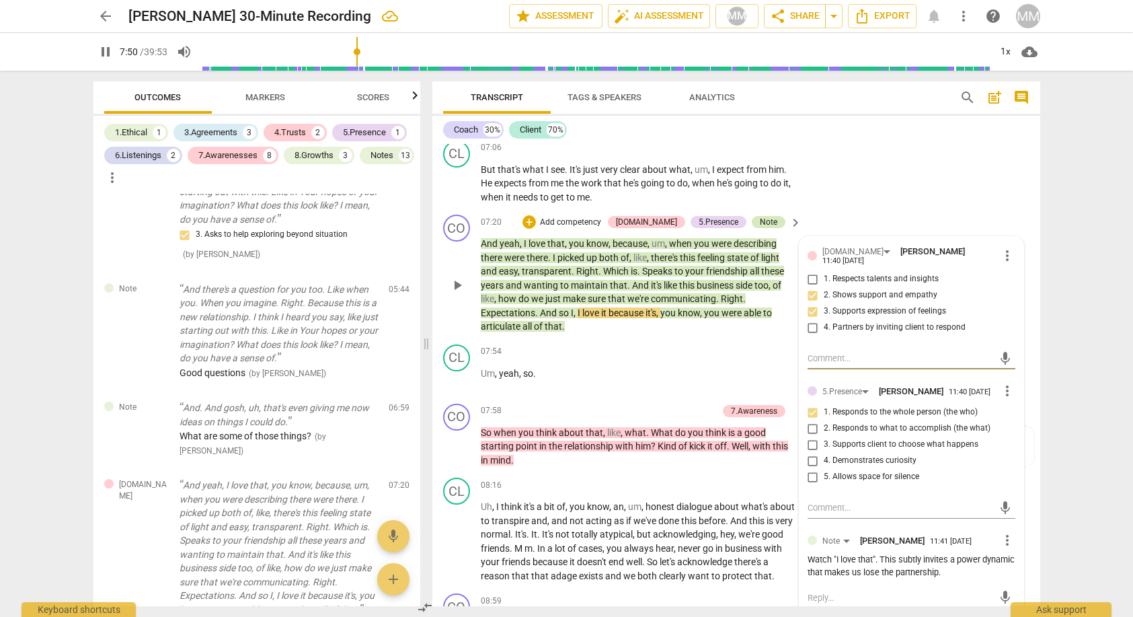
scroll to position [1652, 0]
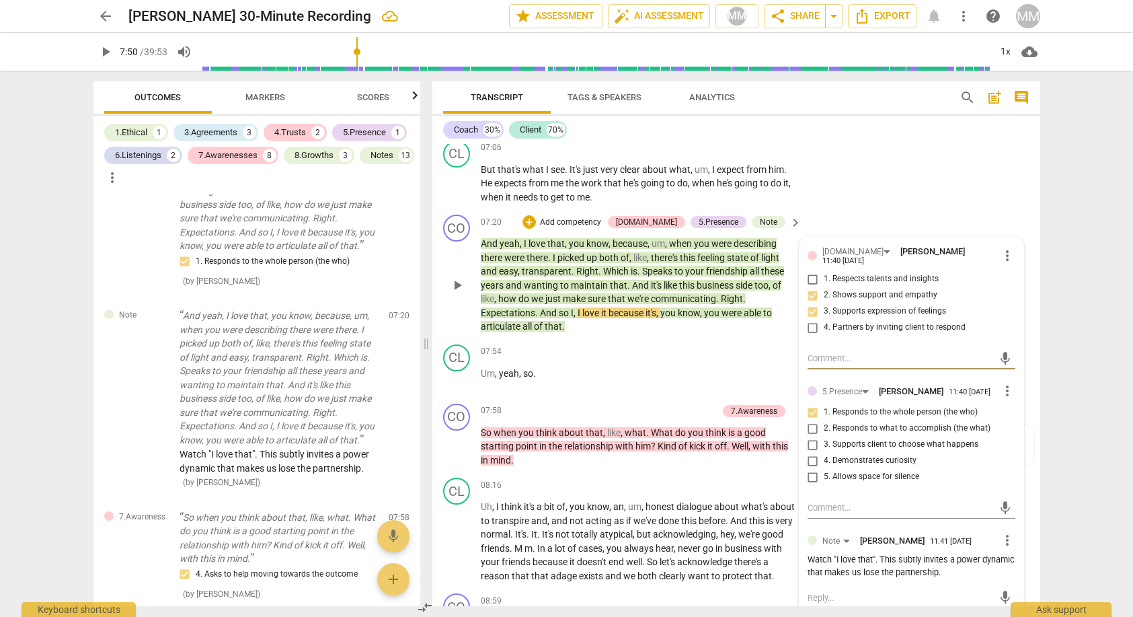
click at [830, 591] on textarea at bounding box center [900, 597] width 186 height 13
click at [772, 595] on p "Add competency" at bounding box center [753, 601] width 64 height 12
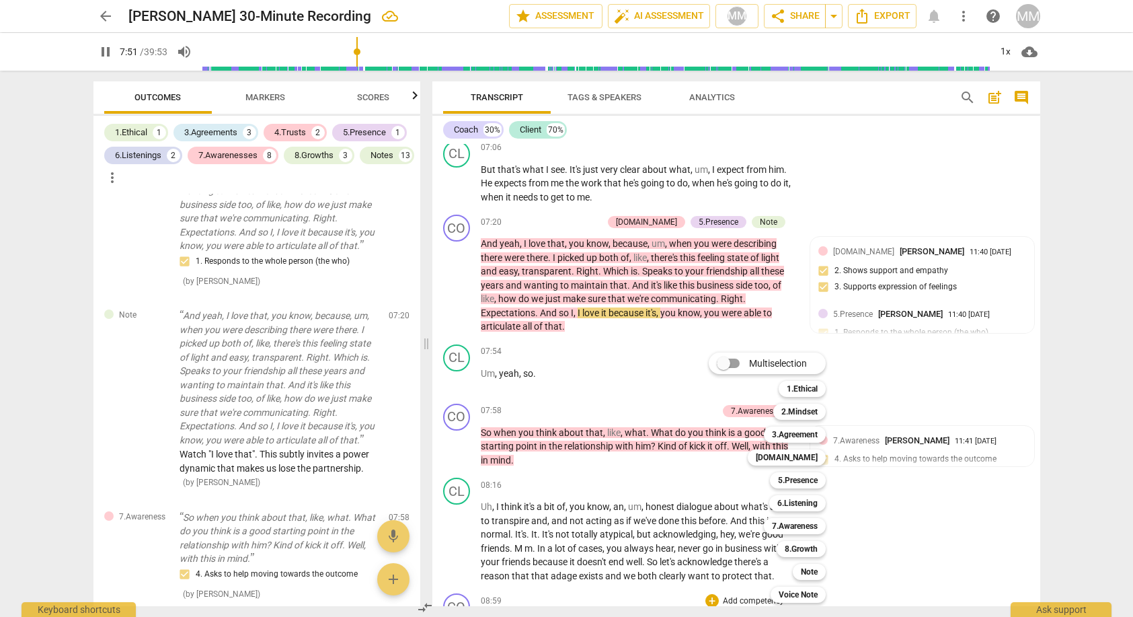
click at [706, 413] on div "Multiselection m 1.Ethical 1 2.Mindset 2 3.Agreement 3 [DOMAIN_NAME] 4 5.Presen…" at bounding box center [777, 477] width 148 height 257
click at [926, 473] on div at bounding box center [566, 308] width 1133 height 617
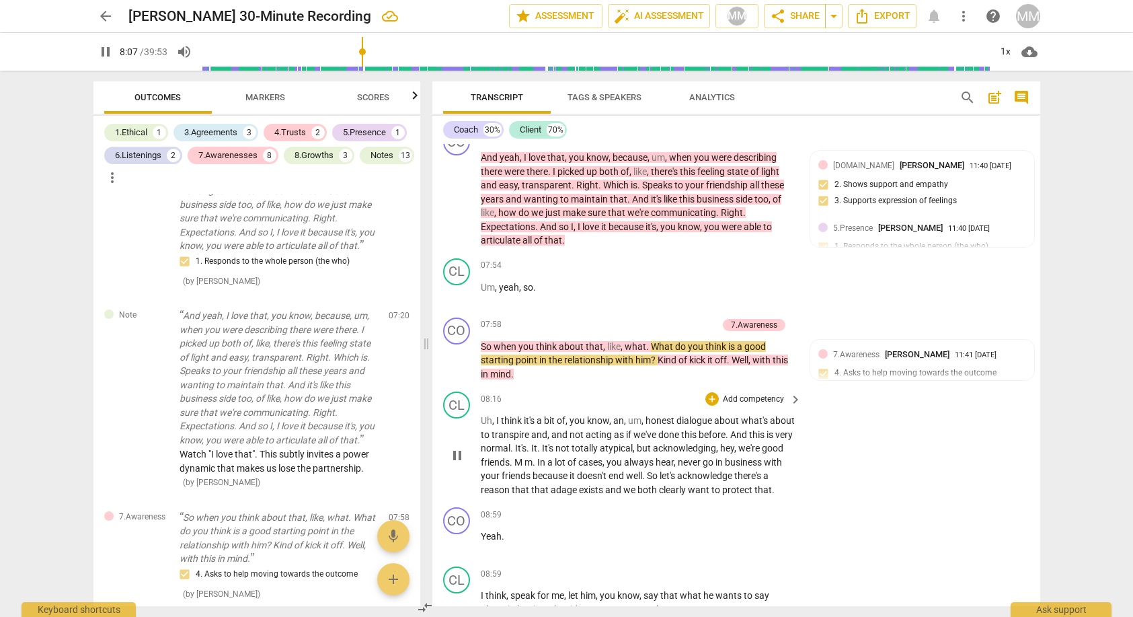
scroll to position [3019, 0]
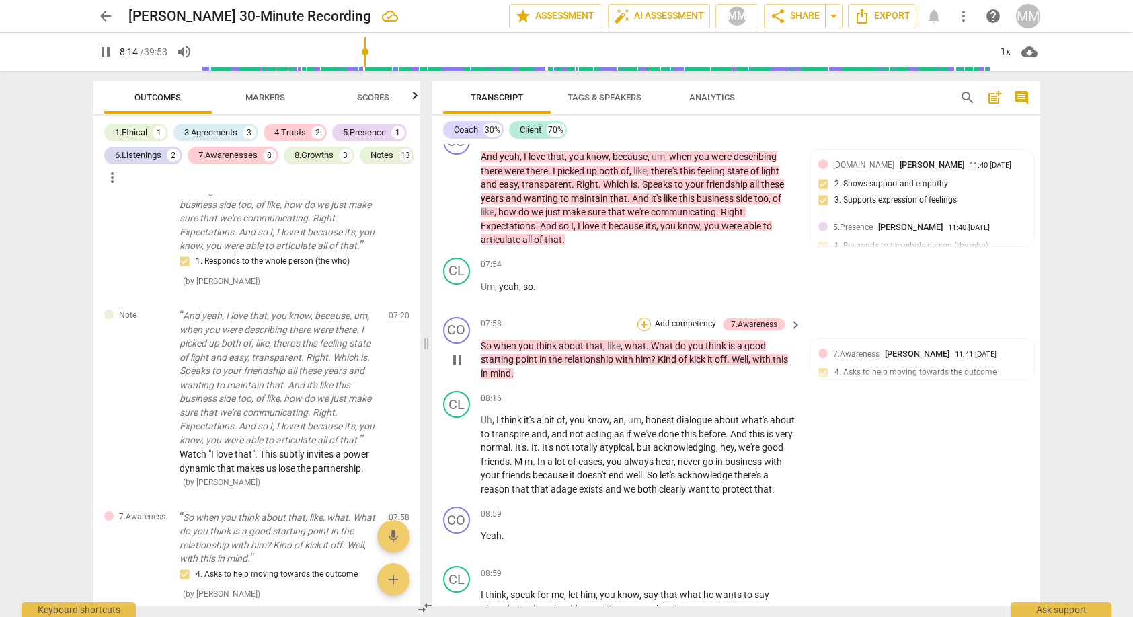
click at [644, 317] on div "+" at bounding box center [643, 323] width 13 height 13
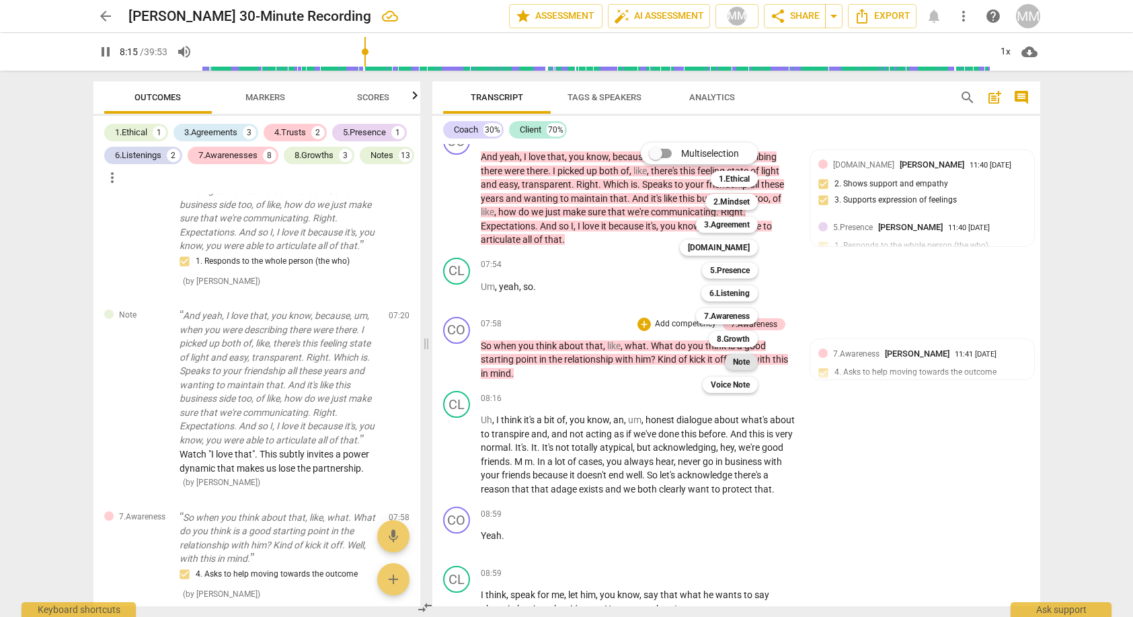
click at [746, 360] on b "Note" at bounding box center [741, 362] width 17 height 16
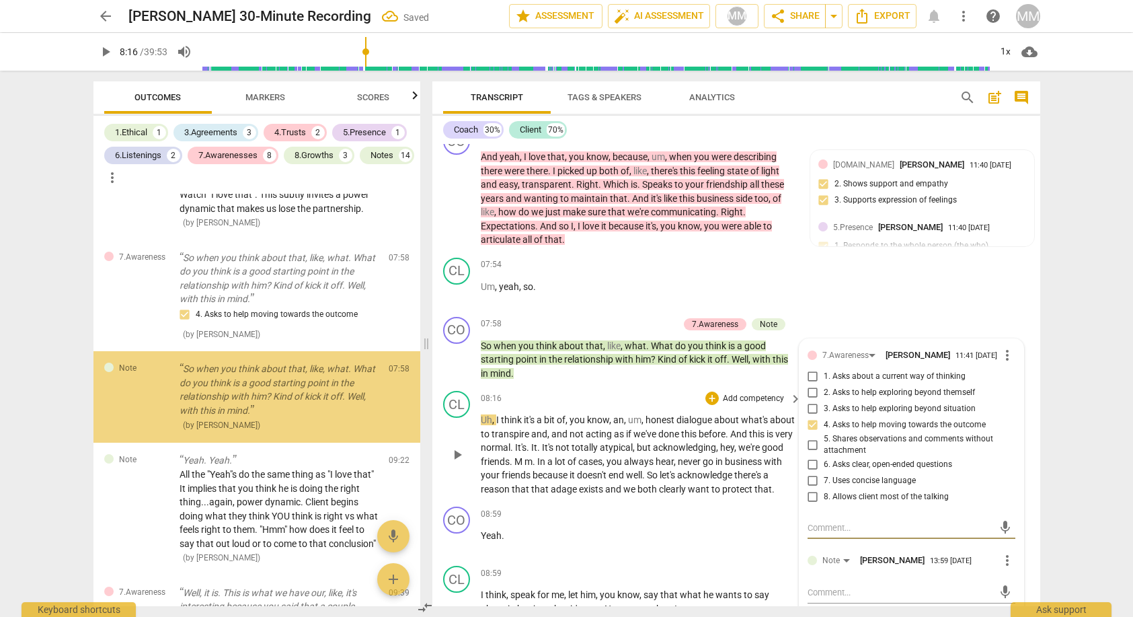
scroll to position [3016, 0]
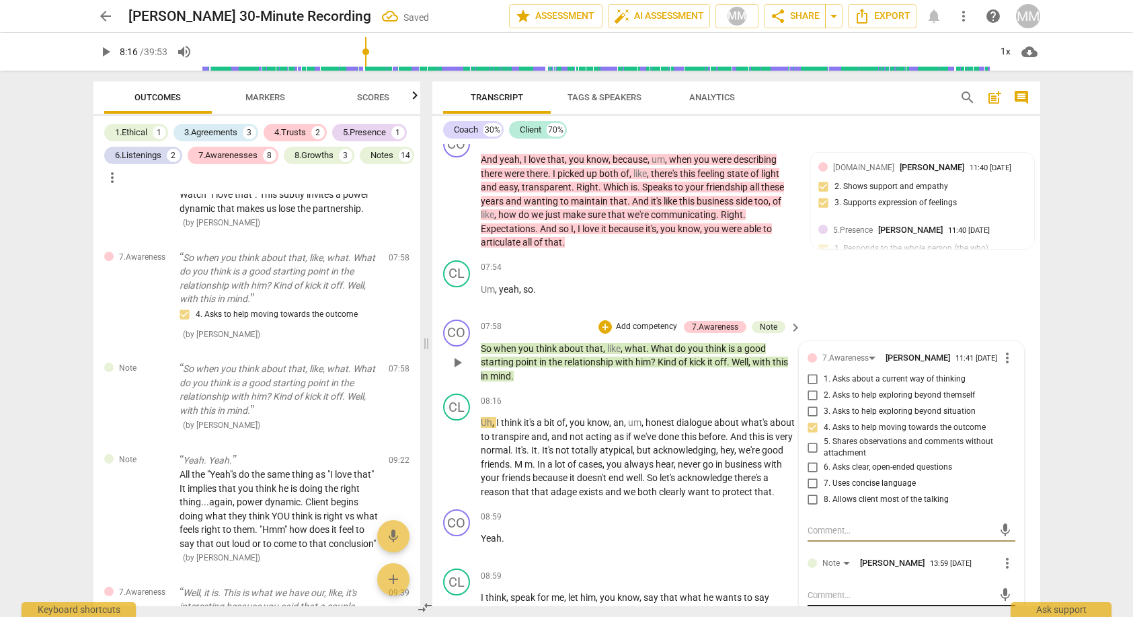
click at [822, 588] on textarea at bounding box center [900, 594] width 186 height 13
click at [987, 587] on span "send" at bounding box center [1005, 594] width 15 height 15
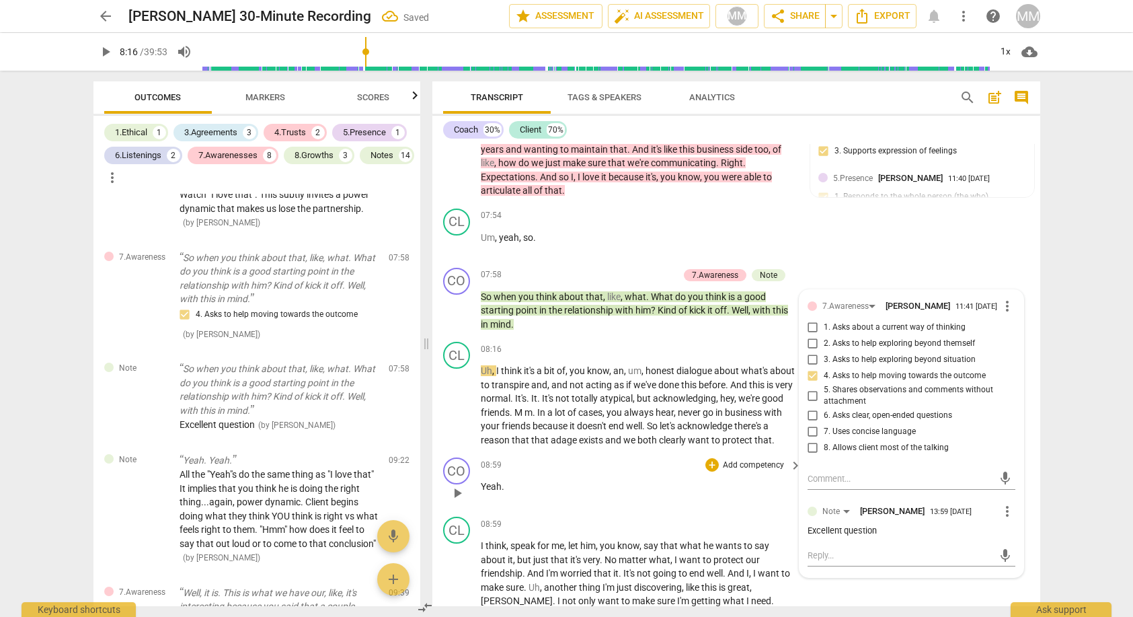
scroll to position [3070, 0]
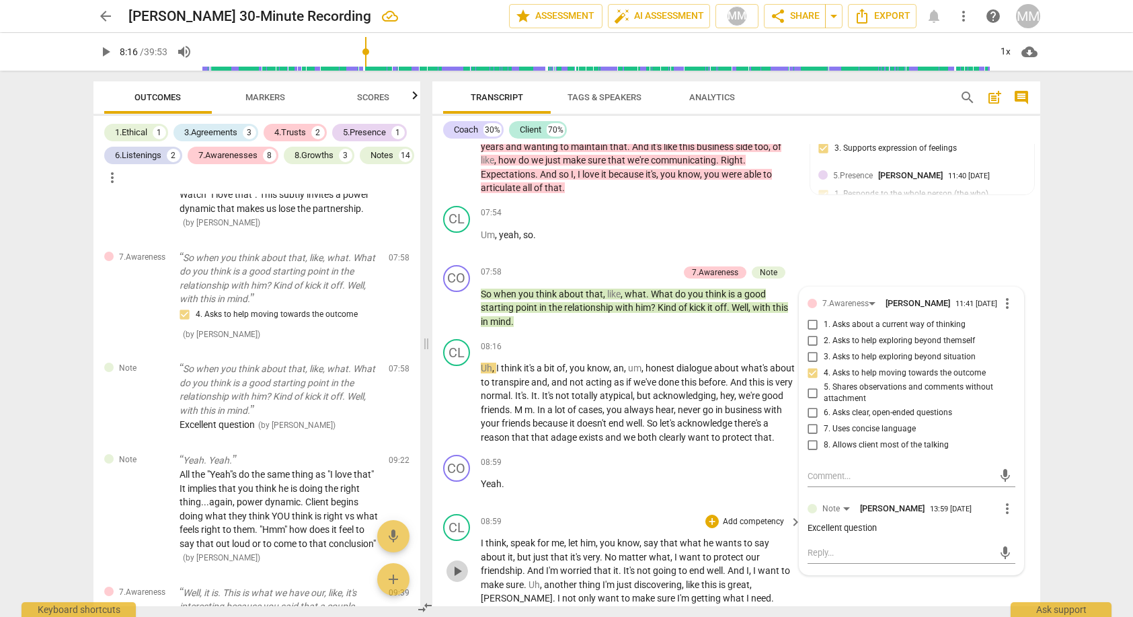
click at [456, 563] on span "play_arrow" at bounding box center [457, 571] width 16 height 16
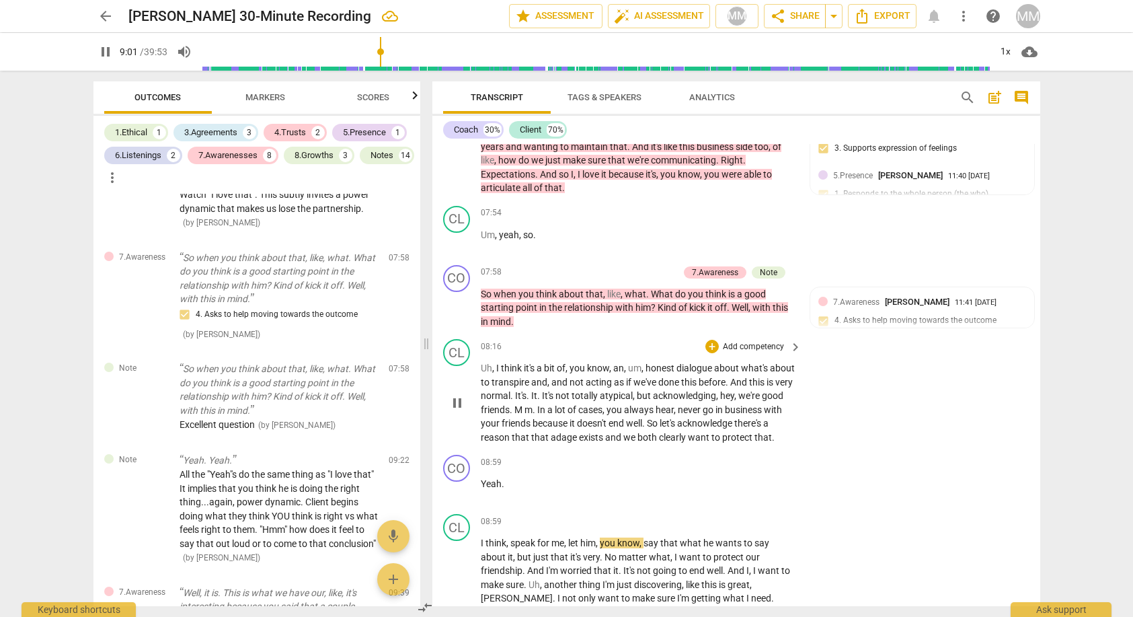
click at [456, 395] on span "pause" at bounding box center [457, 403] width 16 height 16
click at [456, 395] on span "play_arrow" at bounding box center [457, 403] width 16 height 16
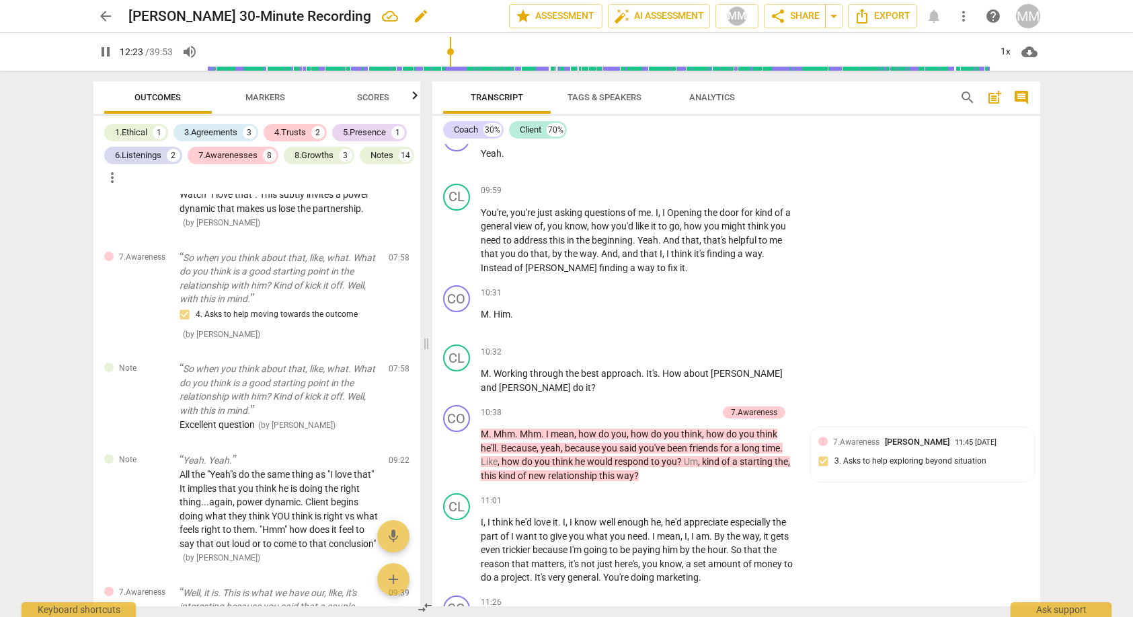
scroll to position [4531, 0]
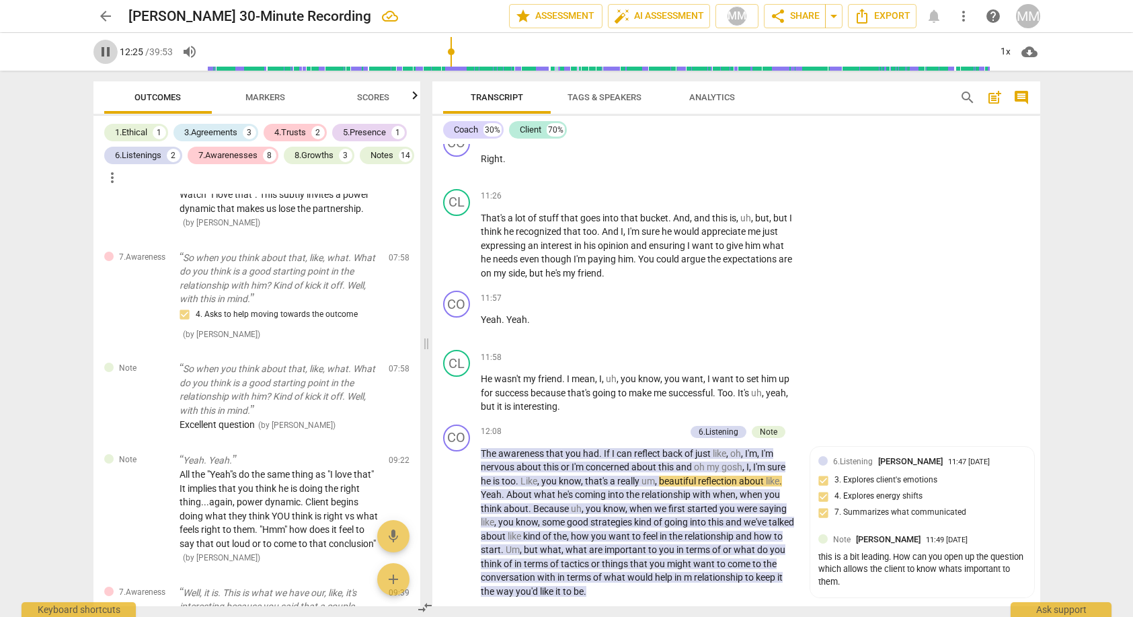
click at [104, 50] on span "pause" at bounding box center [105, 52] width 16 height 16
